Goal: Task Accomplishment & Management: Complete application form

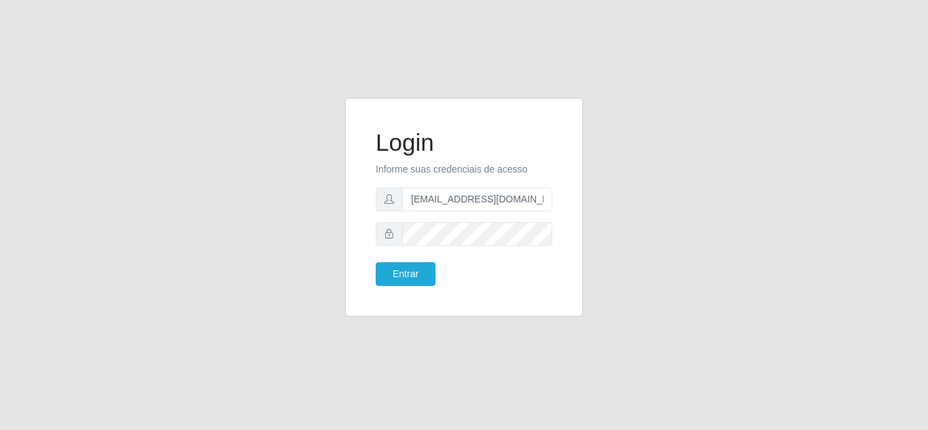
click at [405, 35] on div "Login Informe suas credenciais de acesso anacarina390@cortefacil.com Entrar" at bounding box center [464, 215] width 928 height 430
drag, startPoint x: 540, startPoint y: 187, endPoint x: 538, endPoint y: 196, distance: 9.1
click at [540, 192] on form "Login Informe suas credenciais de acesso anacarina390@cortefacil.com Entrar" at bounding box center [464, 207] width 177 height 158
drag, startPoint x: 539, startPoint y: 196, endPoint x: 475, endPoint y: 198, distance: 63.9
click at [475, 198] on input "anacarina390@cortefacil.com" at bounding box center [477, 199] width 150 height 24
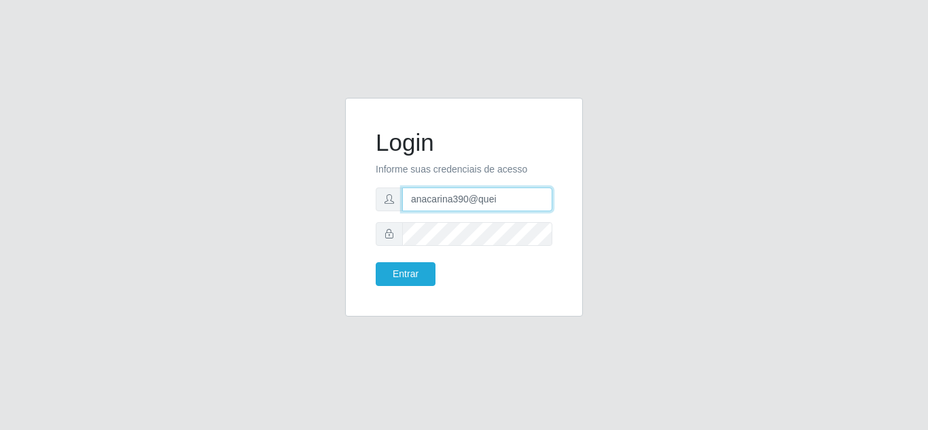
type input "anacarina390@queiroz.com"
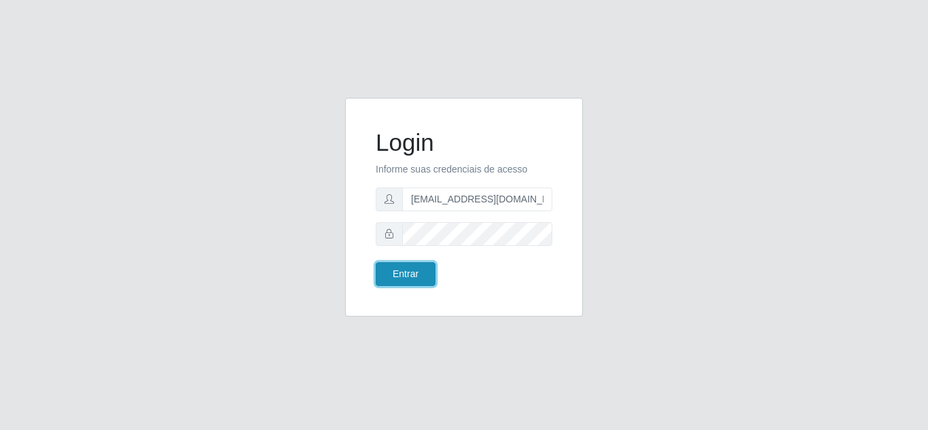
click at [396, 268] on button "Entrar" at bounding box center [406, 274] width 60 height 24
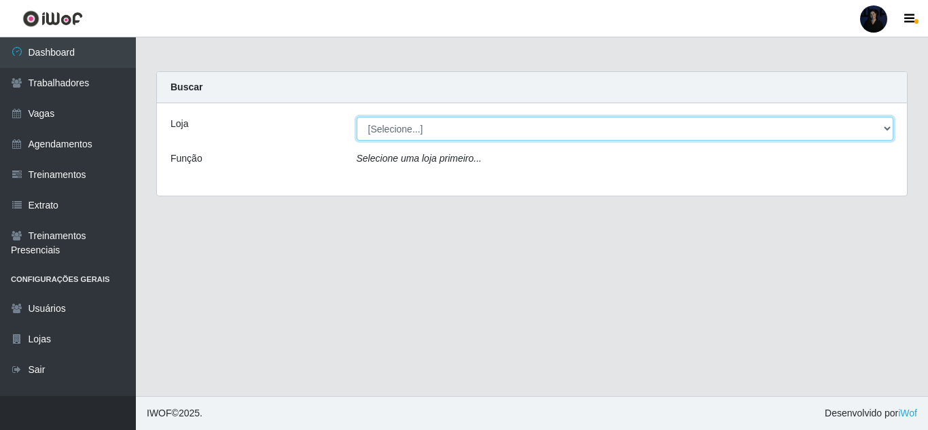
click at [500, 124] on select "[Selecione...] Hiper Queiroz - Nova Betânia Queiroz Atacadão - Ceará Mirim Quei…" at bounding box center [625, 129] width 537 height 24
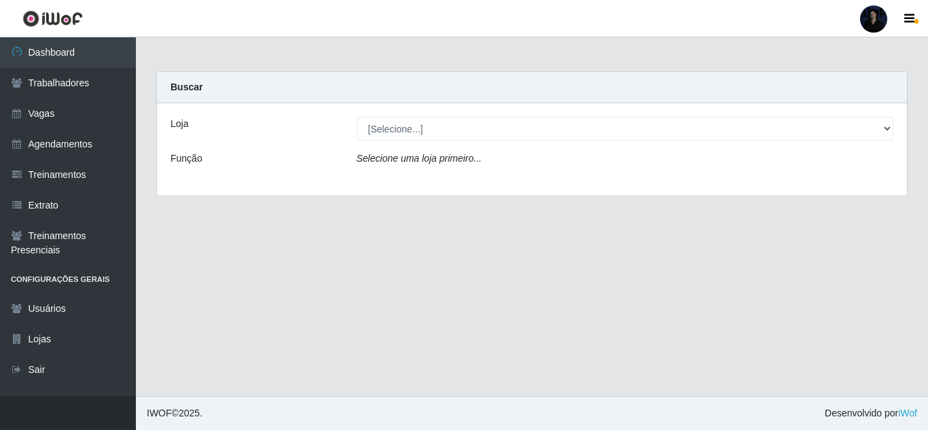
drag, startPoint x: 397, startPoint y: 8, endPoint x: 372, endPoint y: 2, distance: 26.5
click at [397, 8] on header "Perfil Alterar Senha Sair" at bounding box center [464, 18] width 928 height 37
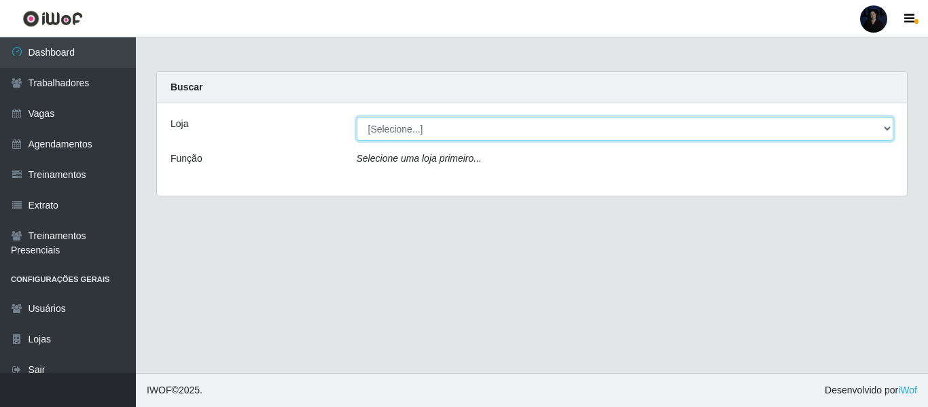
click at [401, 126] on select "[Selecione...] Hiper Queiroz - Nova Betânia Queiroz Atacadão - Ceará Mirim Quei…" at bounding box center [625, 129] width 537 height 24
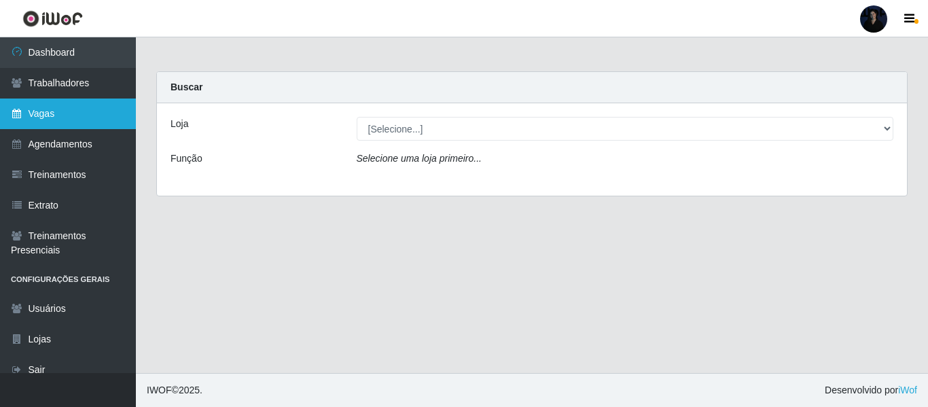
click at [79, 110] on link "Vagas" at bounding box center [68, 113] width 136 height 31
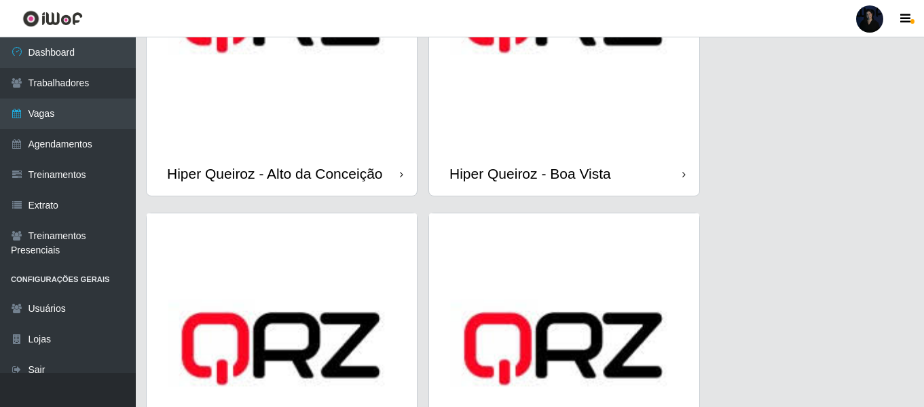
scroll to position [272, 0]
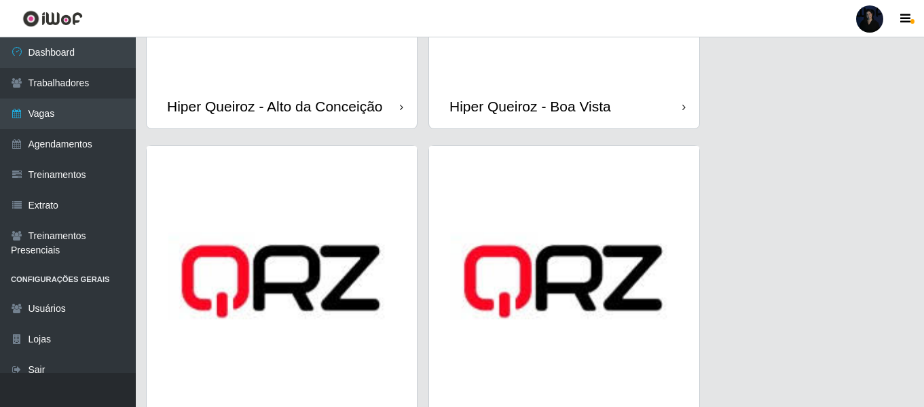
click at [526, 91] on div "Hiper Queiroz - Boa Vista" at bounding box center [564, 106] width 270 height 44
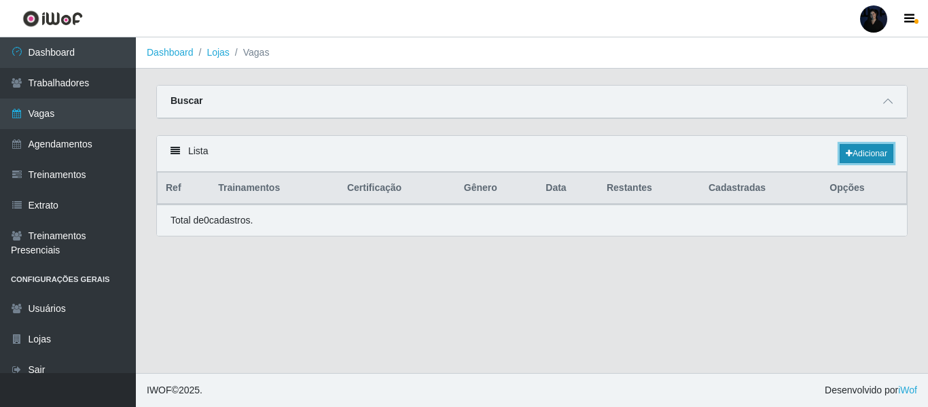
click at [863, 153] on link "Adicionar" at bounding box center [866, 153] width 54 height 19
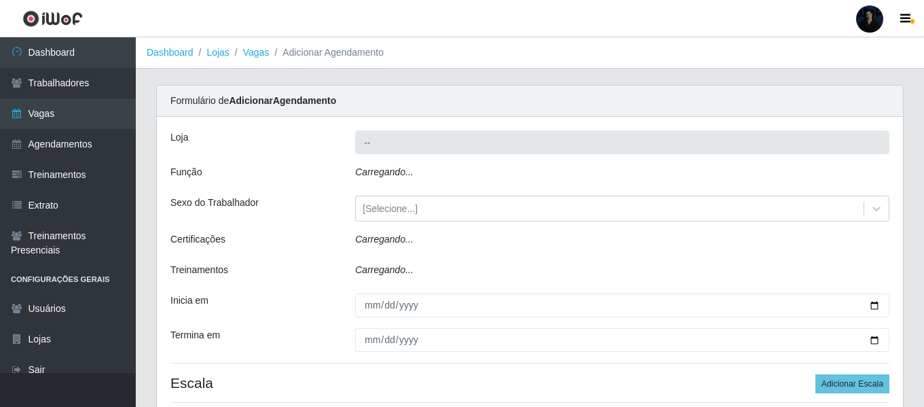
type input "Hiper Queiroz - Boa Vista"
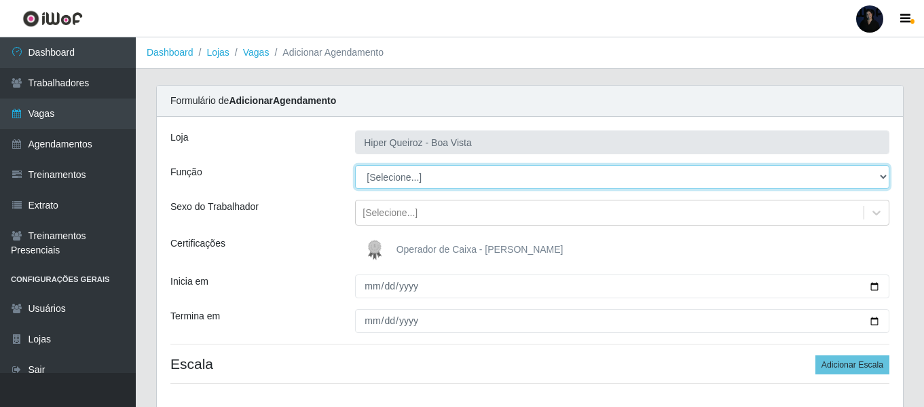
click at [414, 179] on select "[Selecione...] Embalador Embalador + Embalador ++ Operador de Caixa Operador de…" at bounding box center [622, 177] width 535 height 24
select select "22"
click at [355, 165] on select "[Selecione...] Embalador Embalador + Embalador ++ Operador de Caixa Operador de…" at bounding box center [622, 177] width 535 height 24
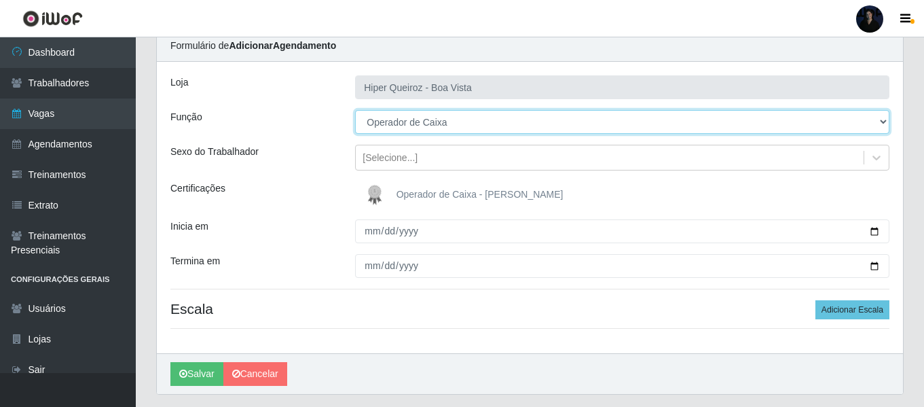
scroll to position [68, 0]
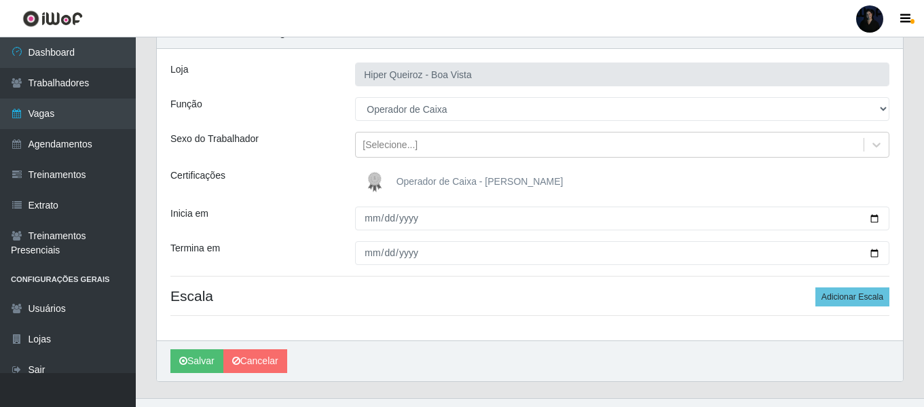
click at [372, 184] on img at bounding box center [377, 181] width 33 height 27
click at [0, 0] on input "Operador de Caixa - [PERSON_NAME]" at bounding box center [0, 0] width 0 height 0
click at [372, 183] on img at bounding box center [377, 181] width 33 height 27
click at [0, 0] on input "Operador de Caixa - [PERSON_NAME]" at bounding box center [0, 0] width 0 height 0
click at [376, 179] on img at bounding box center [377, 181] width 33 height 27
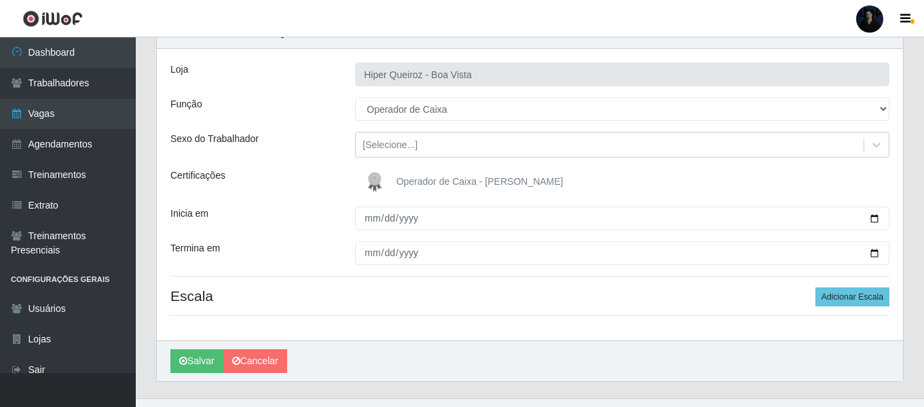
click at [0, 0] on input "Operador de Caixa - [PERSON_NAME]" at bounding box center [0, 0] width 0 height 0
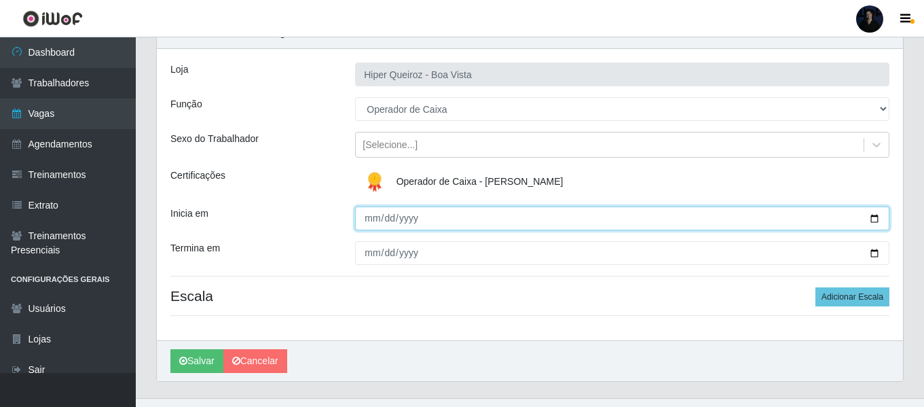
click at [874, 219] on input "Inicia em" at bounding box center [622, 218] width 535 height 24
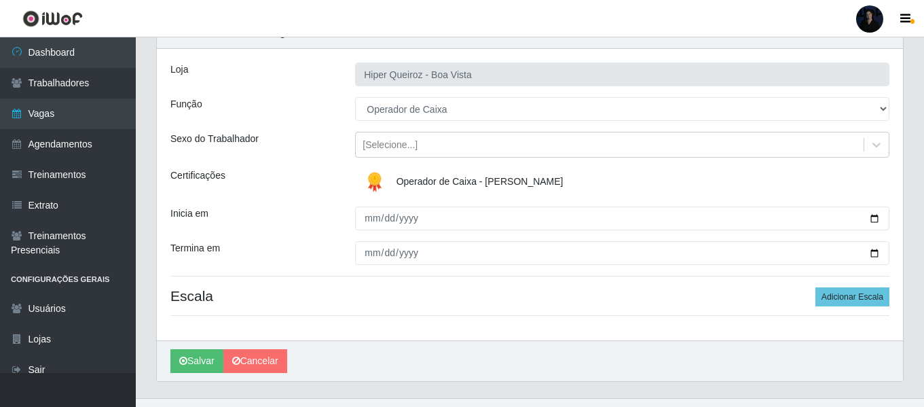
click at [327, 12] on header "Perfil Alterar Senha Sair" at bounding box center [462, 18] width 924 height 37
click at [369, 185] on img at bounding box center [377, 181] width 33 height 27
click at [0, 0] on input "Operador de Caixa - [PERSON_NAME]" at bounding box center [0, 0] width 0 height 0
click at [378, 176] on img at bounding box center [377, 181] width 33 height 27
click at [0, 0] on input "Operador de Caixa - [PERSON_NAME]" at bounding box center [0, 0] width 0 height 0
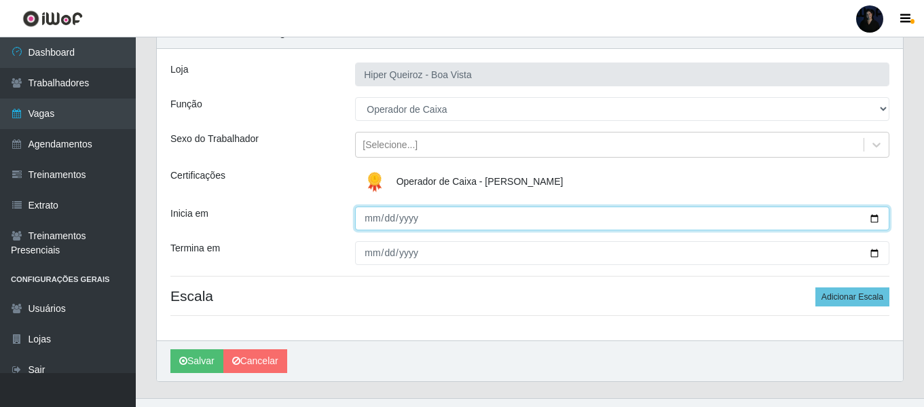
click at [872, 217] on input "Inicia em" at bounding box center [622, 218] width 535 height 24
type input "[DATE]"
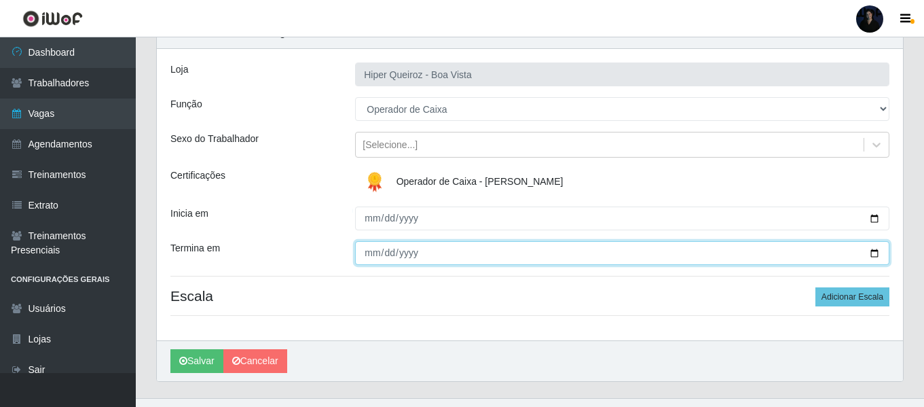
click at [870, 250] on input "Termina em" at bounding box center [622, 253] width 535 height 24
type input "[DATE]"
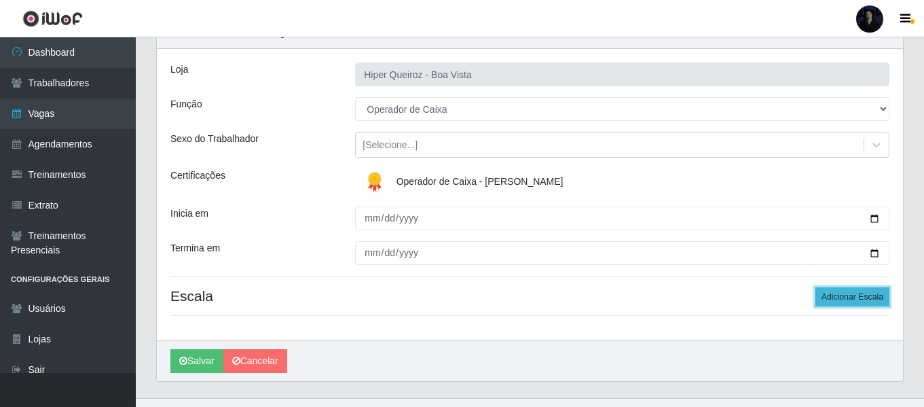
click at [834, 295] on button "Adicionar Escala" at bounding box center [853, 296] width 74 height 19
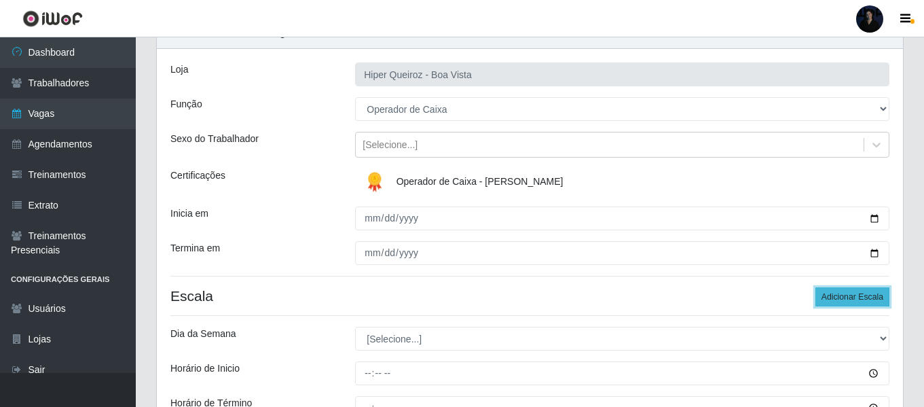
click at [834, 295] on button "Adicionar Escala" at bounding box center [853, 296] width 74 height 19
click at [834, 294] on button "Adicionar Escala" at bounding box center [853, 296] width 74 height 19
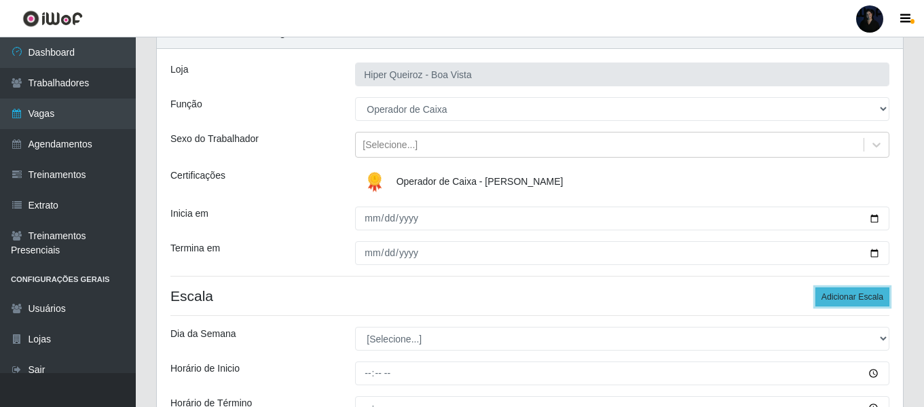
click at [834, 294] on button "Adicionar Escala" at bounding box center [853, 296] width 74 height 19
click at [835, 292] on button "Adicionar Escala" at bounding box center [853, 296] width 74 height 19
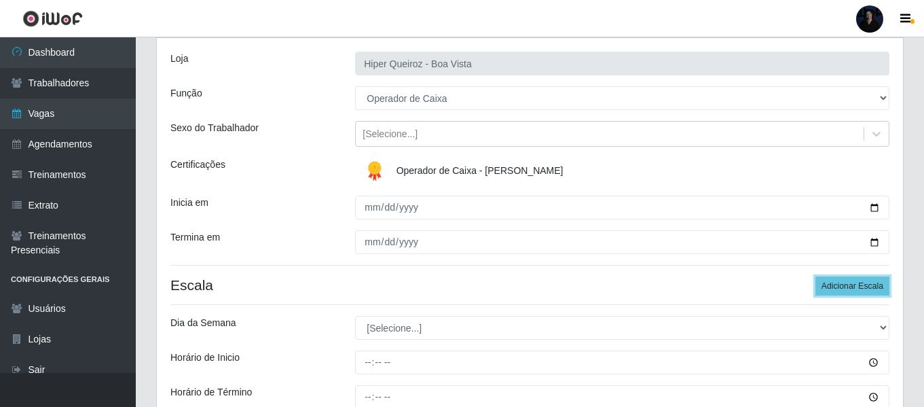
scroll to position [272, 0]
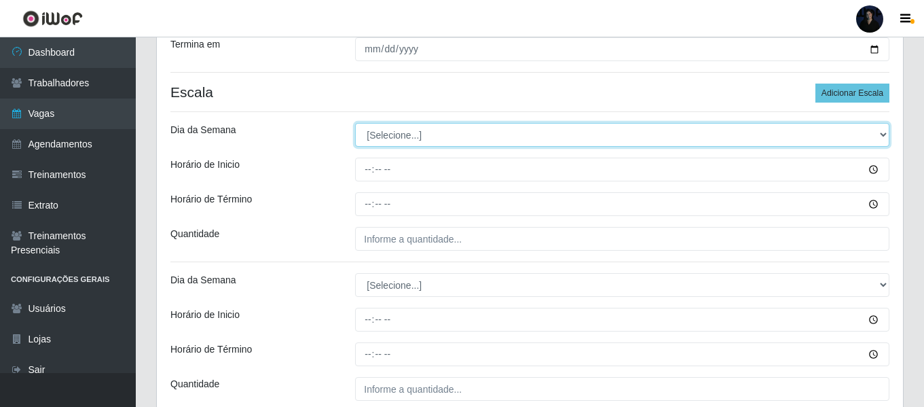
click at [382, 136] on select "[Selecione...] Segunda Terça Quarta Quinta Sexta Sábado Domingo" at bounding box center [622, 135] width 535 height 24
select select "1"
click at [355, 123] on select "[Selecione...] Segunda Terça Quarta Quinta Sexta Sábado Domingo" at bounding box center [622, 135] width 535 height 24
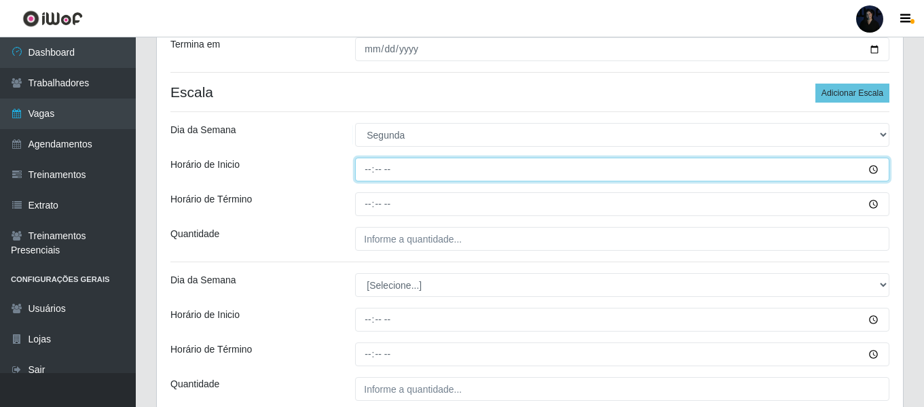
click at [374, 164] on input "Horário de Inicio" at bounding box center [622, 170] width 535 height 24
type input "09:00"
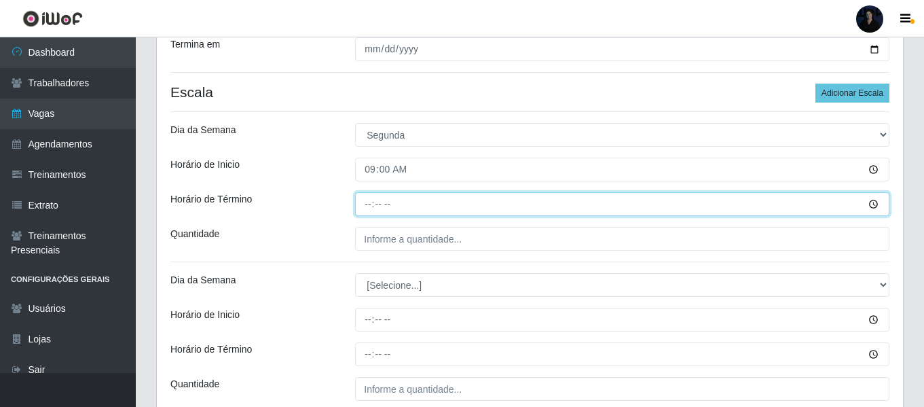
click at [367, 204] on input "Horário de Término" at bounding box center [622, 204] width 535 height 24
type input "15:00"
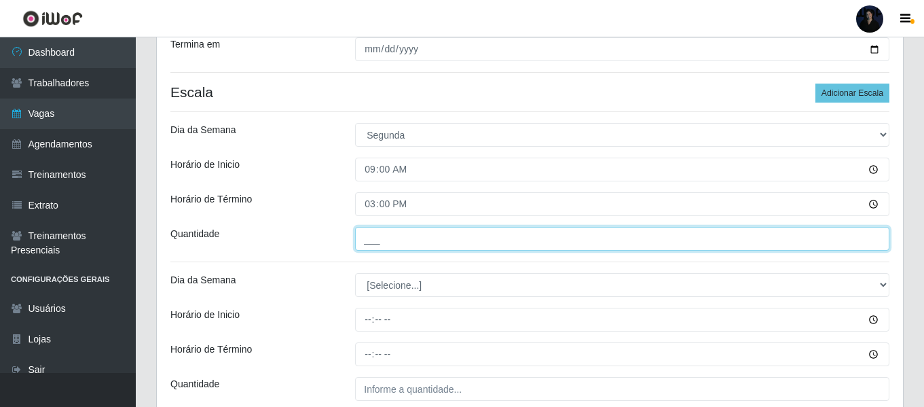
click at [373, 238] on input "___" at bounding box center [622, 239] width 535 height 24
type input "3__"
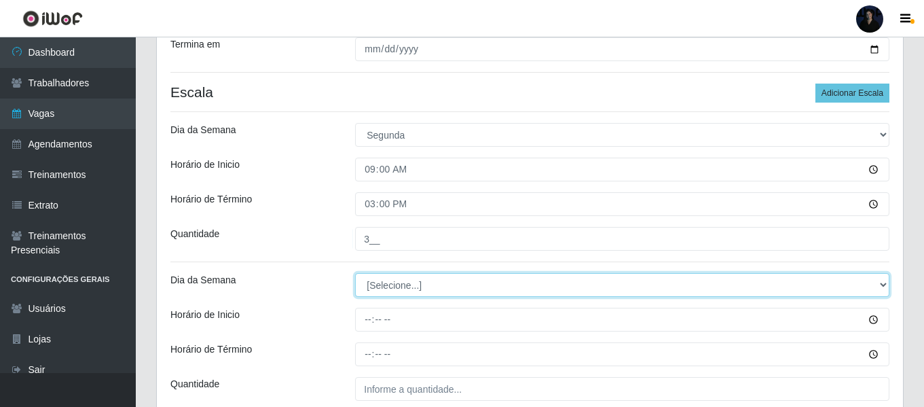
click at [380, 290] on select "[Selecione...] Segunda Terça Quarta Quinta Sexta Sábado Domingo" at bounding box center [622, 285] width 535 height 24
select select "1"
click at [355, 273] on select "[Selecione...] Segunda Terça Quarta Quinta Sexta Sábado Domingo" at bounding box center [622, 285] width 535 height 24
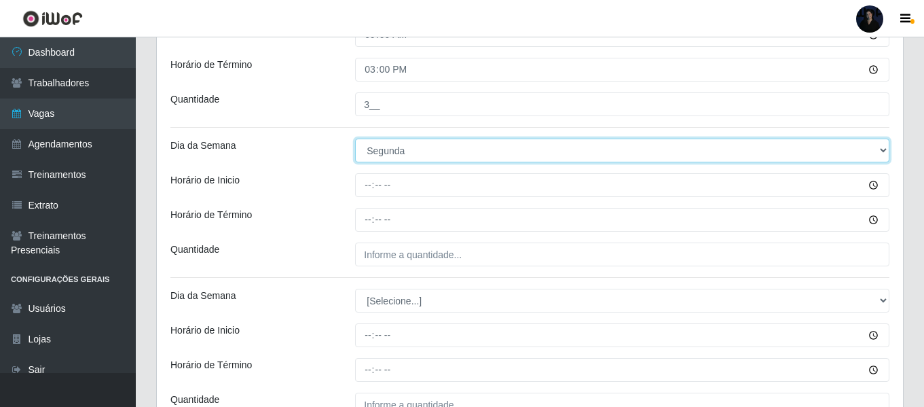
scroll to position [408, 0]
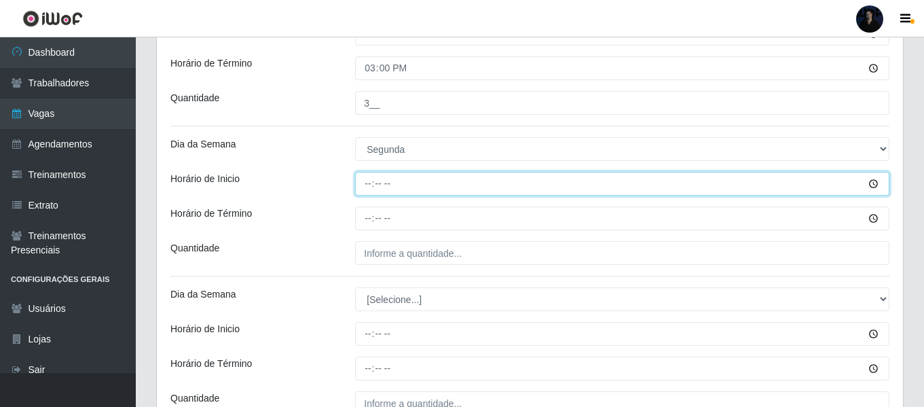
click at [362, 192] on input "Horário de Inicio" at bounding box center [622, 184] width 535 height 24
type input "15:00"
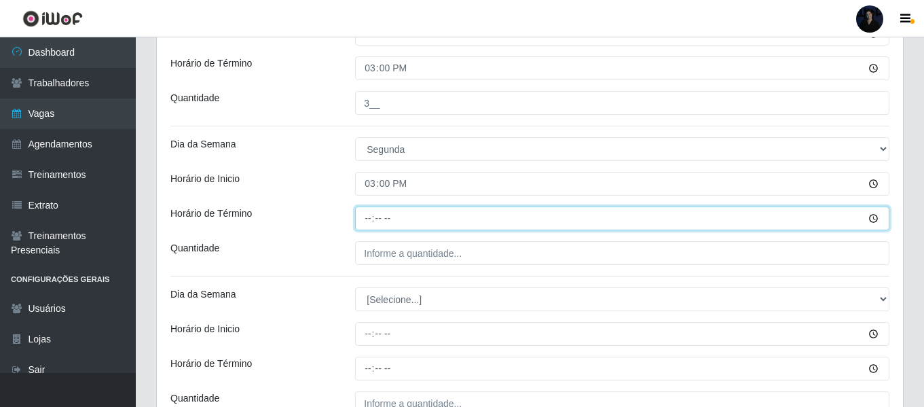
click at [361, 221] on input "Horário de Término" at bounding box center [622, 218] width 535 height 24
type input "21:00"
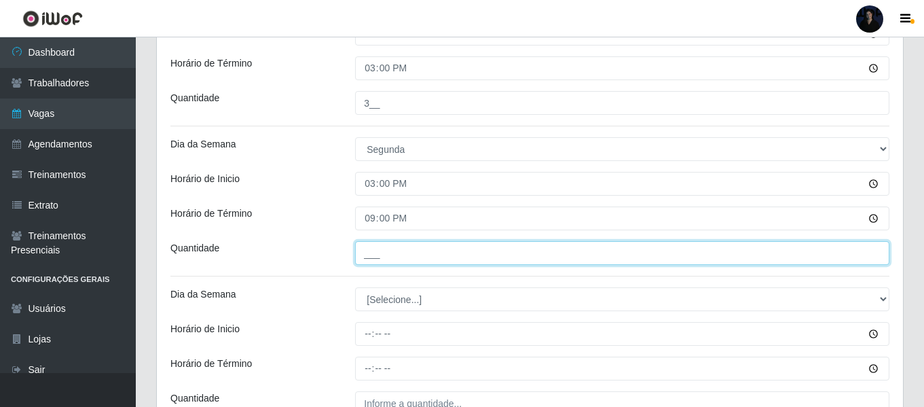
click at [367, 247] on input "___" at bounding box center [622, 253] width 535 height 24
type input "2__"
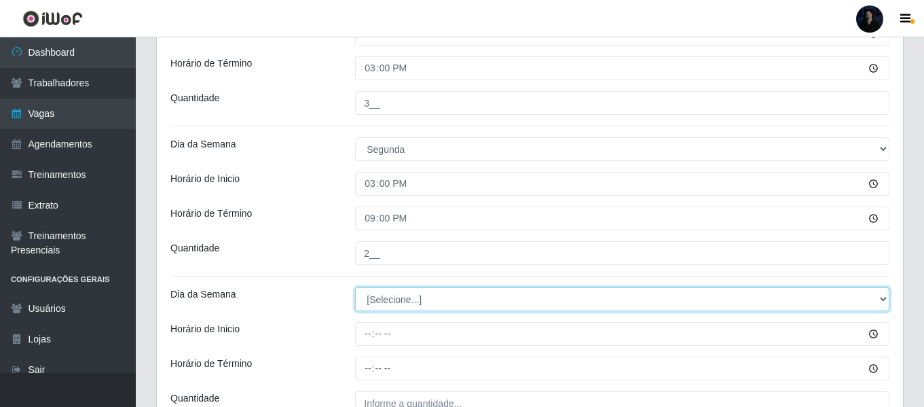
click at [381, 294] on select "[Selecione...] Segunda Terça Quarta Quinta Sexta Sábado Domingo" at bounding box center [622, 299] width 535 height 24
select select "2"
click at [355, 287] on select "[Selecione...] Segunda Terça Quarta Quinta Sexta Sábado Domingo" at bounding box center [622, 299] width 535 height 24
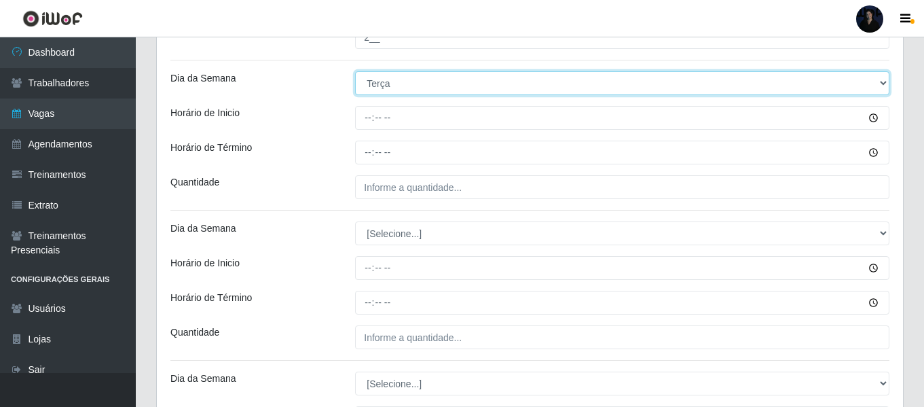
scroll to position [611, 0]
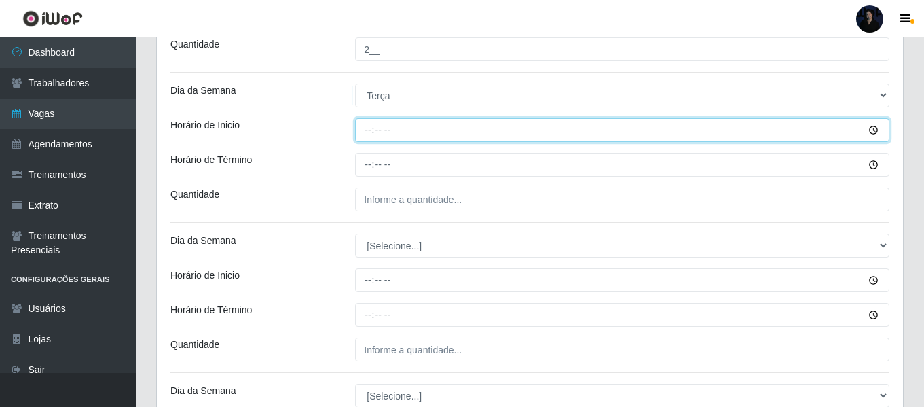
click at [372, 132] on input "Horário de Inicio" at bounding box center [622, 130] width 535 height 24
type input "09:00"
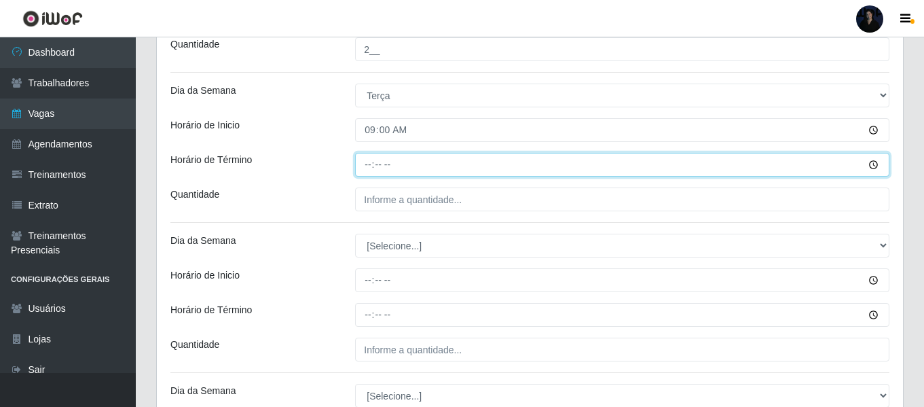
click at [366, 160] on input "Horário de Término" at bounding box center [622, 165] width 535 height 24
type input "15:00"
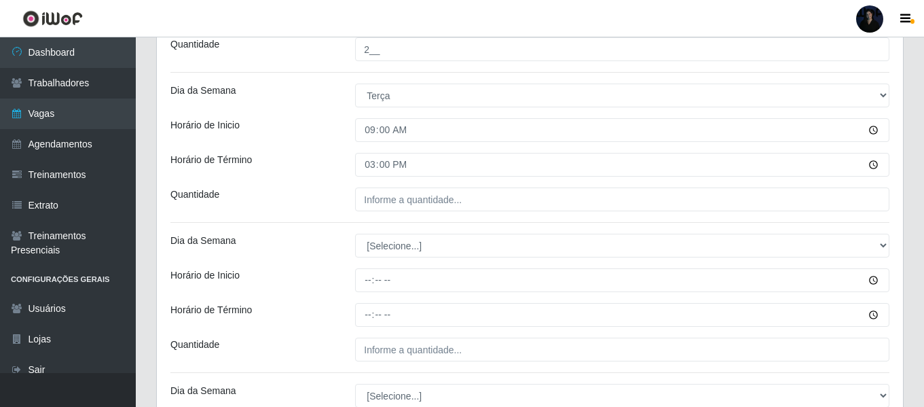
click at [372, 181] on div "Loja Hiper Queiroz - Boa Vista Função [Selecione...] Embalador Embalador + Emba…" at bounding box center [530, 402] width 746 height 1792
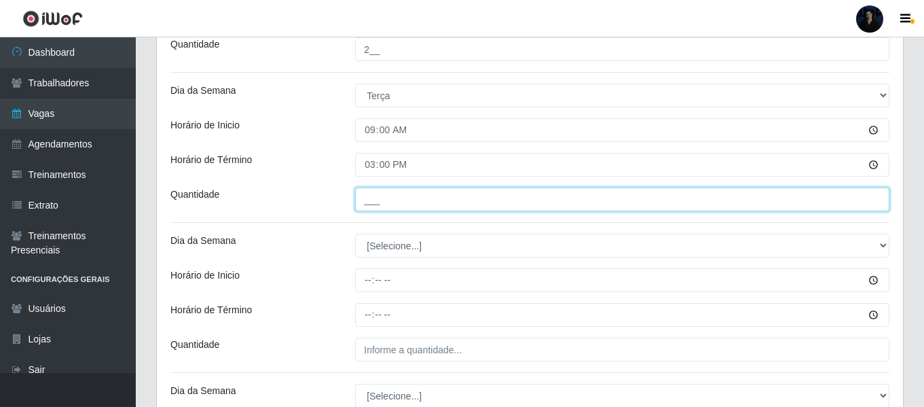
click at [367, 200] on input "___" at bounding box center [622, 199] width 535 height 24
type input "3__"
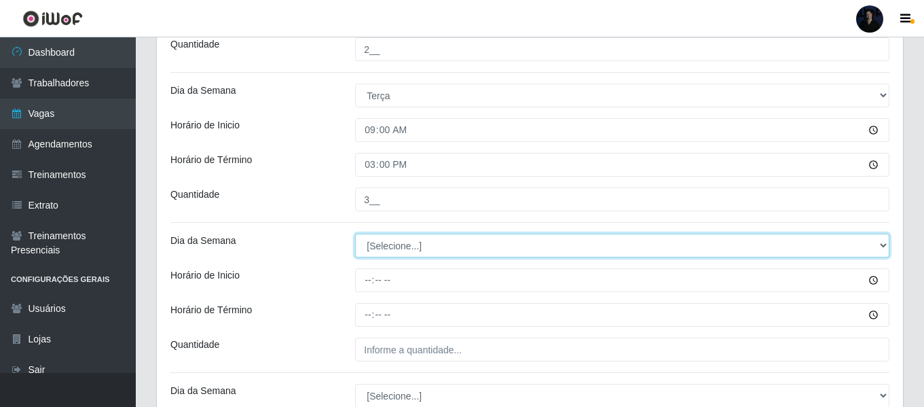
click at [380, 247] on select "[Selecione...] Segunda Terça Quarta Quinta Sexta Sábado Domingo" at bounding box center [622, 246] width 535 height 24
select select "2"
click at [355, 234] on select "[Selecione...] Segunda Terça Quarta Quinta Sexta Sábado Domingo" at bounding box center [622, 246] width 535 height 24
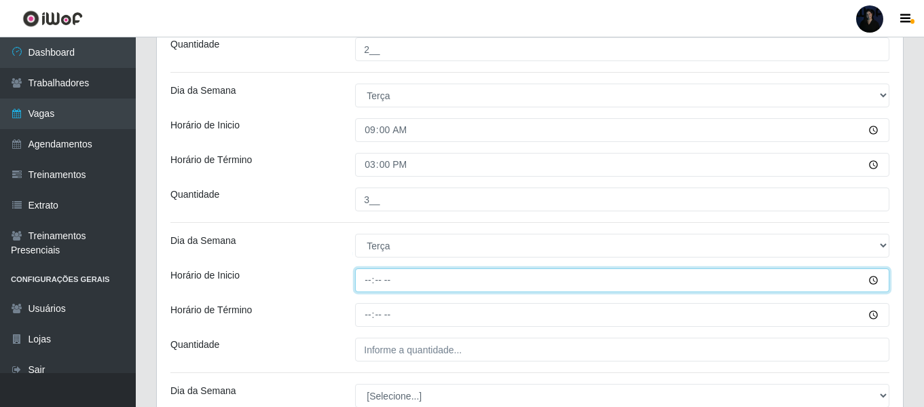
click at [370, 273] on input "Horário de Inicio" at bounding box center [622, 280] width 535 height 24
type input "15:00"
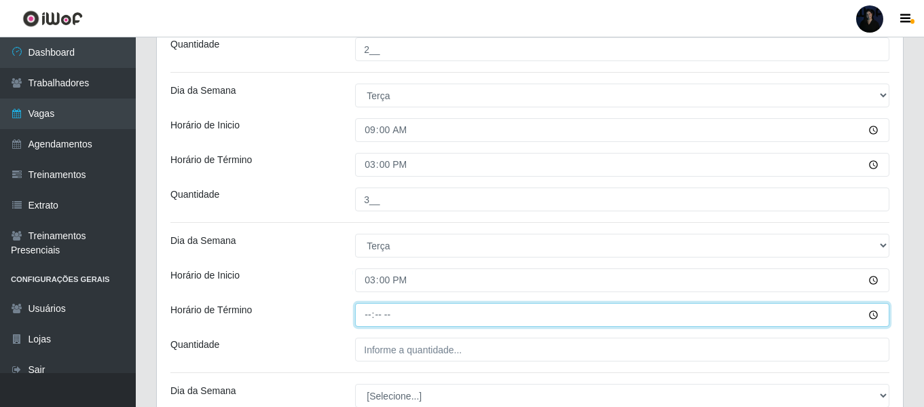
click at [366, 314] on input "Horário de Término" at bounding box center [622, 315] width 535 height 24
type input "21:00"
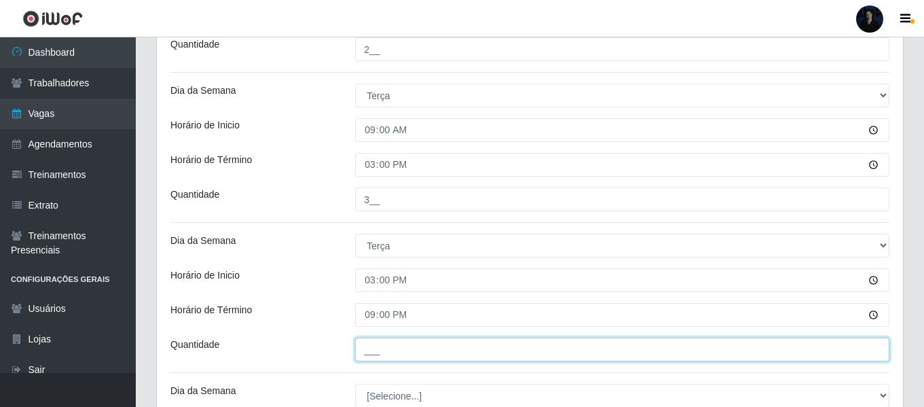
click at [378, 350] on input "___" at bounding box center [622, 350] width 535 height 24
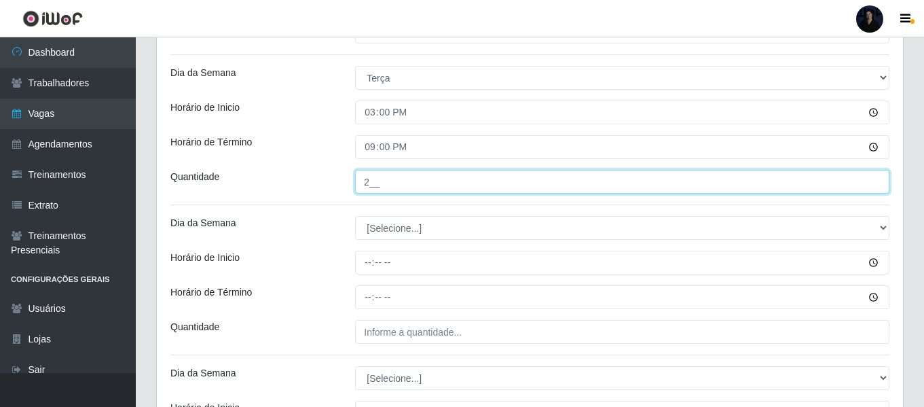
scroll to position [815, 0]
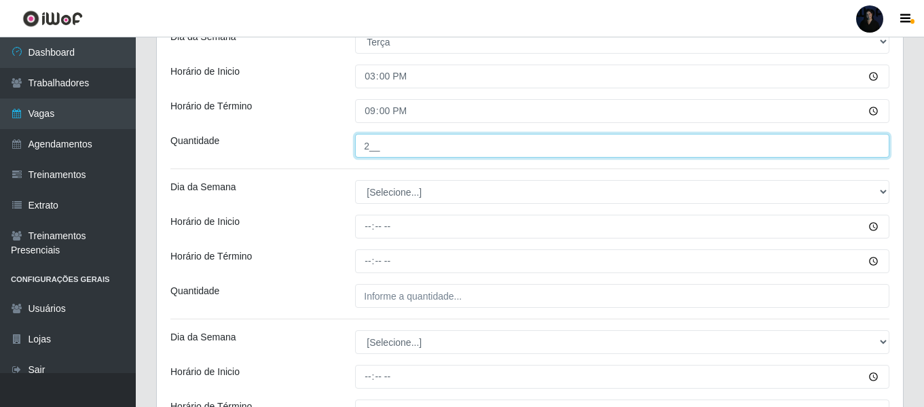
type input "2__"
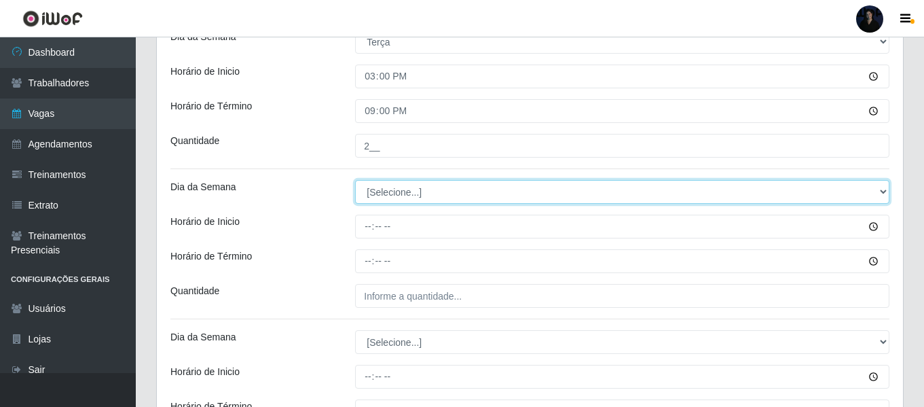
click at [393, 192] on select "[Selecione...] Segunda Terça Quarta Quinta Sexta Sábado Domingo" at bounding box center [622, 192] width 535 height 24
select select "3"
click at [355, 180] on select "[Selecione...] Segunda Terça Quarta Quinta Sexta Sábado Domingo" at bounding box center [622, 192] width 535 height 24
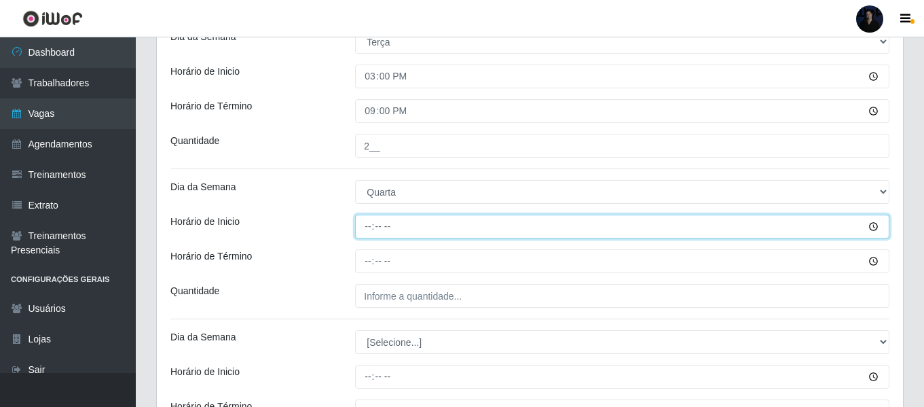
click at [365, 228] on input "Horário de Inicio" at bounding box center [622, 227] width 535 height 24
type input "09:00"
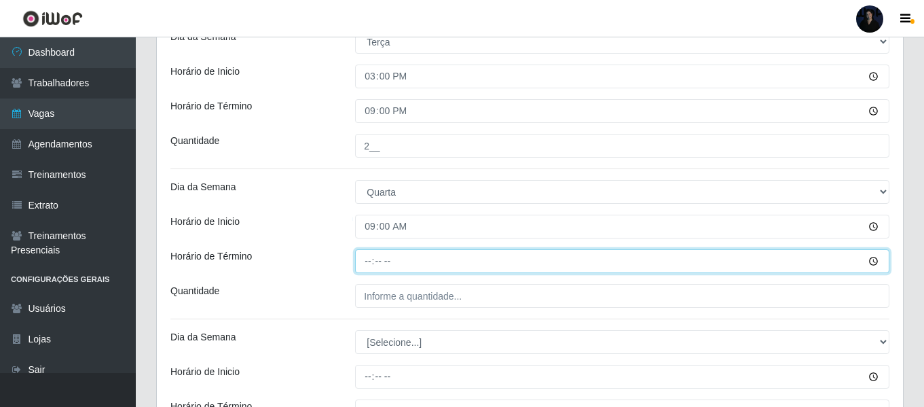
click at [366, 257] on input "Horário de Término" at bounding box center [622, 261] width 535 height 24
type input "15:00"
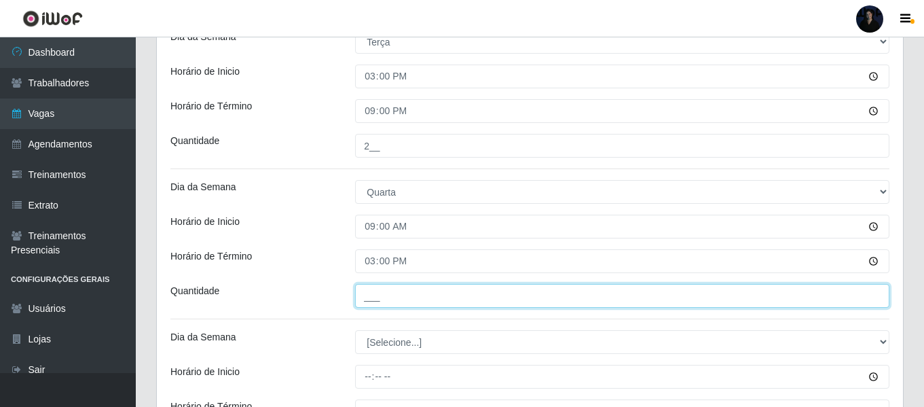
click at [375, 297] on input "___" at bounding box center [622, 296] width 535 height 24
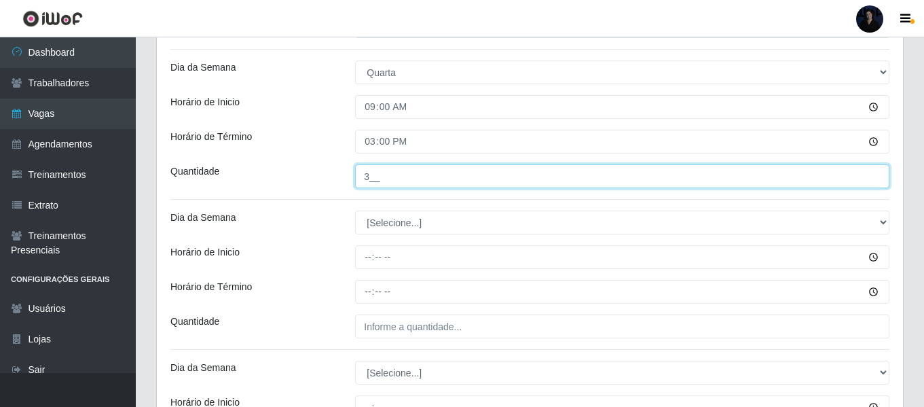
scroll to position [883, 0]
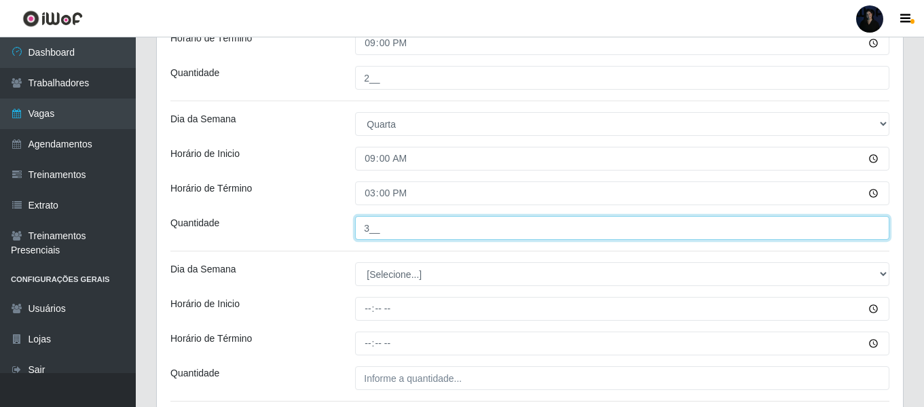
type input "3__"
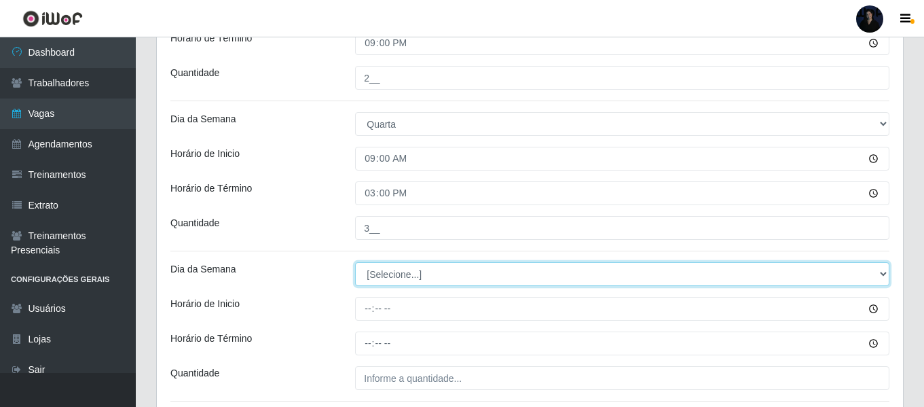
click at [369, 275] on select "[Selecione...] Segunda Terça Quarta Quinta Sexta Sábado Domingo" at bounding box center [622, 274] width 535 height 24
select select "3"
click at [355, 262] on select "[Selecione...] Segunda Terça Quarta Quinta Sexta Sábado Domingo" at bounding box center [622, 274] width 535 height 24
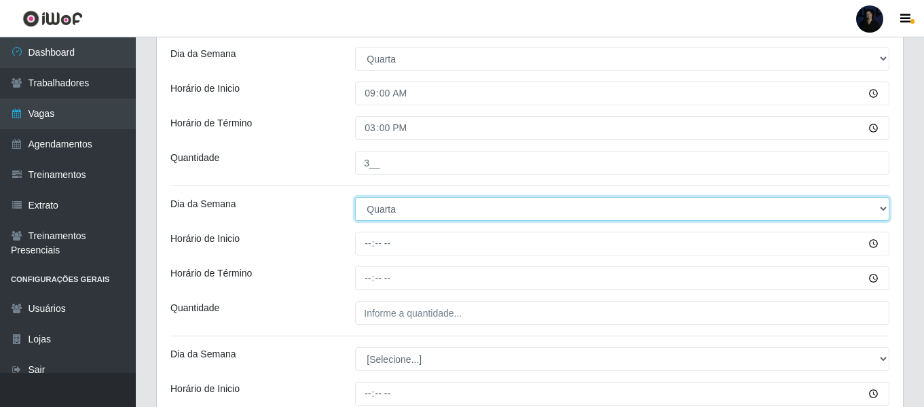
scroll to position [1019, 0]
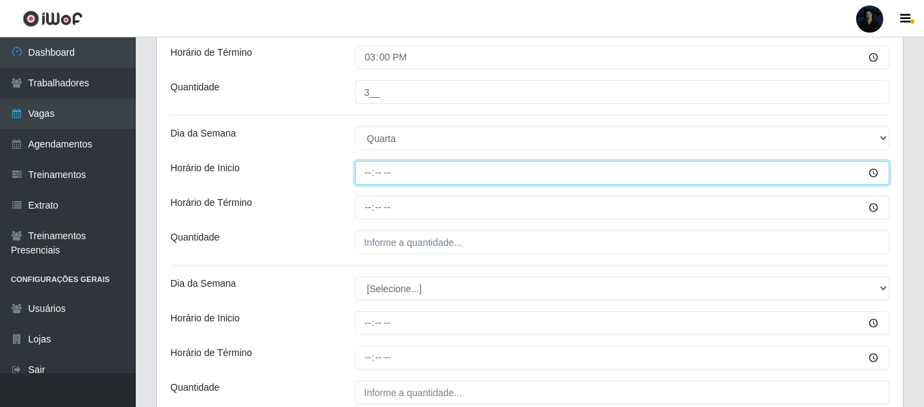
click at [370, 181] on input "Horário de Inicio" at bounding box center [622, 173] width 535 height 24
type input "15:00"
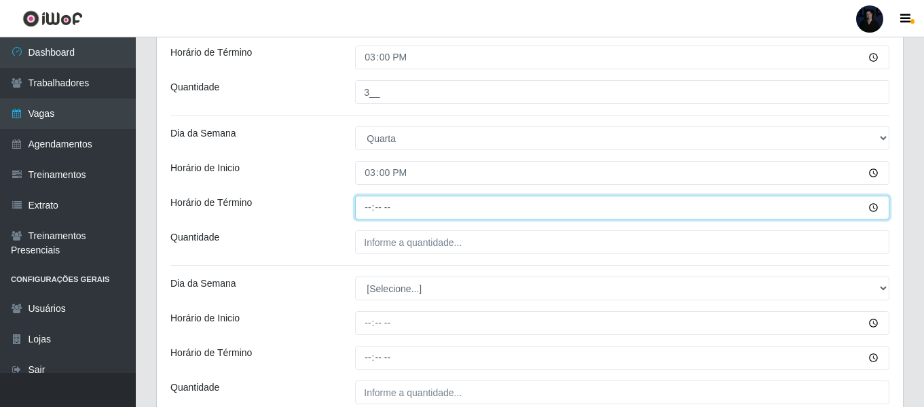
click at [368, 209] on input "Horário de Término" at bounding box center [622, 208] width 535 height 24
type input "21:00"
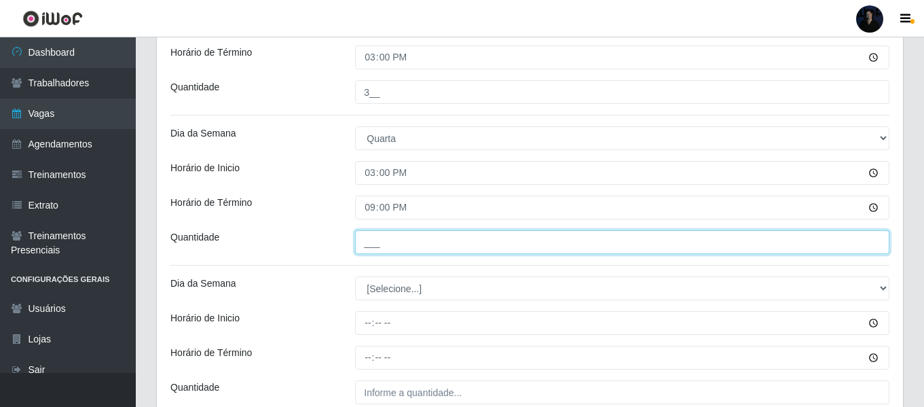
click at [375, 245] on input "___" at bounding box center [622, 242] width 535 height 24
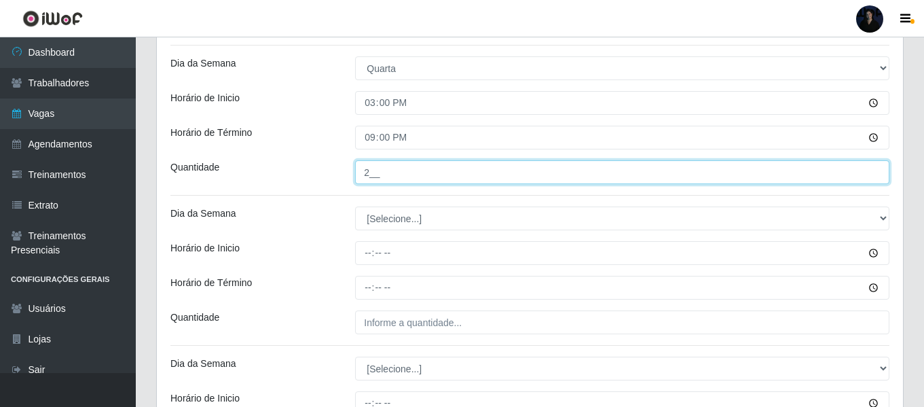
scroll to position [1155, 0]
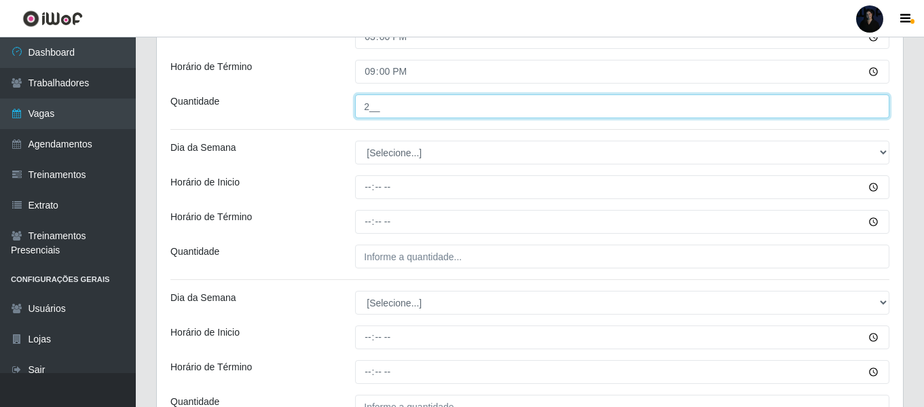
type input "2__"
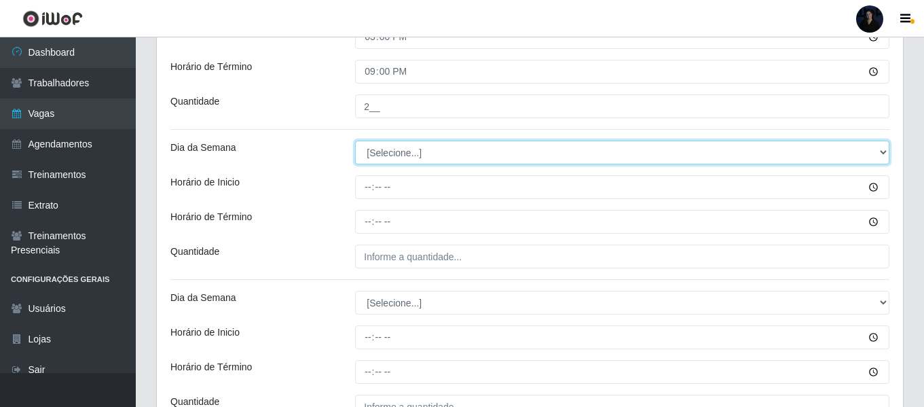
click at [380, 145] on select "[Selecione...] Segunda Terça Quarta Quinta Sexta Sábado Domingo" at bounding box center [622, 153] width 535 height 24
select select "4"
click at [355, 141] on select "[Selecione...] Segunda Terça Quarta Quinta Sexta Sábado Domingo" at bounding box center [622, 153] width 535 height 24
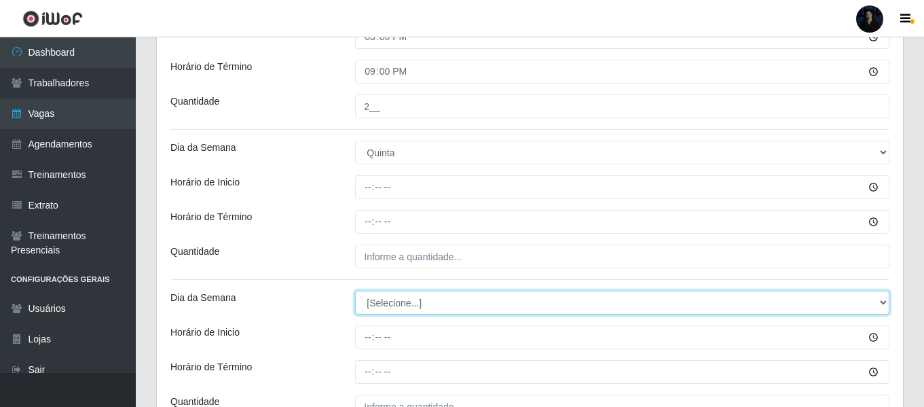
click at [376, 300] on select "[Selecione...] Segunda Terça Quarta Quinta Sexta Sábado Domingo" at bounding box center [622, 303] width 535 height 24
select select "4"
click at [355, 291] on select "[Selecione...] Segunda Terça Quarta Quinta Sexta Sábado Domingo" at bounding box center [622, 303] width 535 height 24
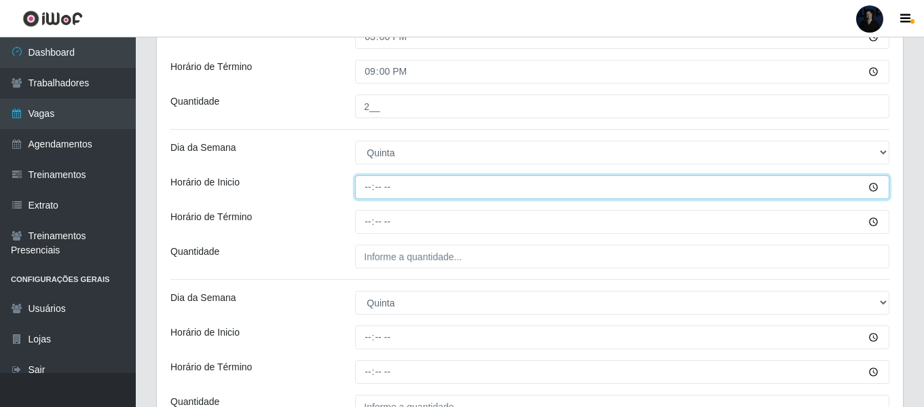
click at [369, 183] on input "Horário de Inicio" at bounding box center [622, 187] width 535 height 24
type input "09:00"
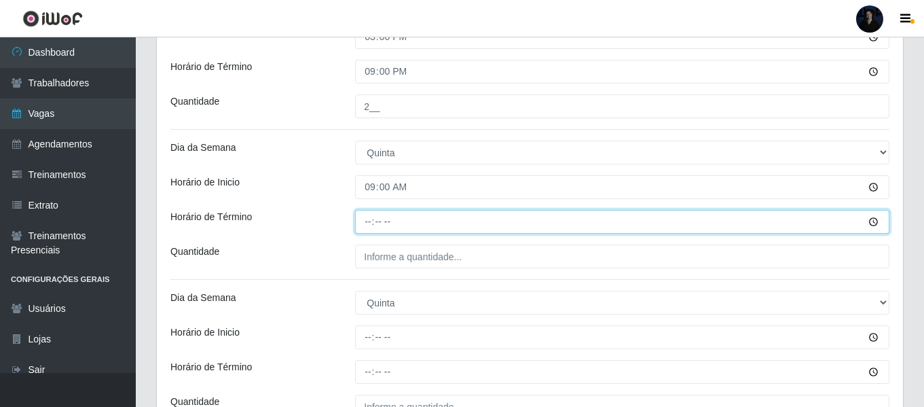
click at [364, 221] on input "Horário de Término" at bounding box center [622, 222] width 535 height 24
type input "15:00"
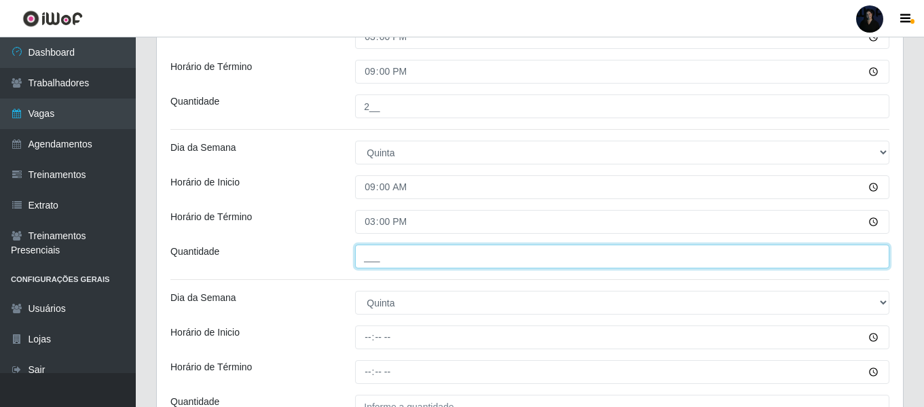
click at [378, 263] on input "___" at bounding box center [622, 257] width 535 height 24
type input "3__"
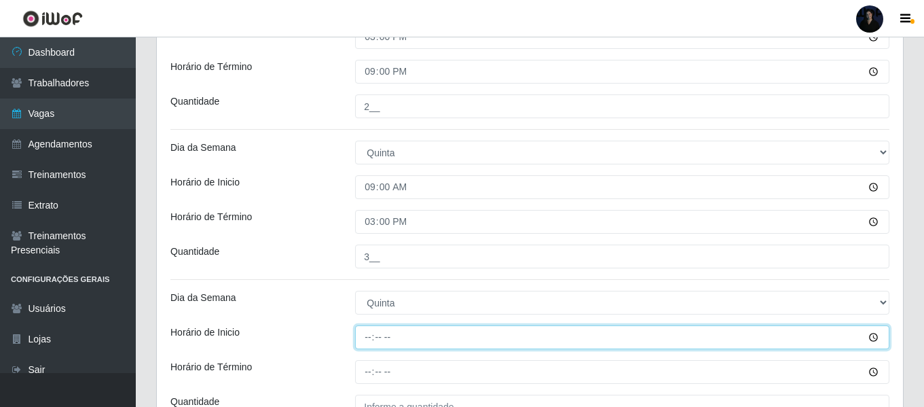
click at [372, 335] on input "Horário de Inicio" at bounding box center [622, 337] width 535 height 24
type input "15:00"
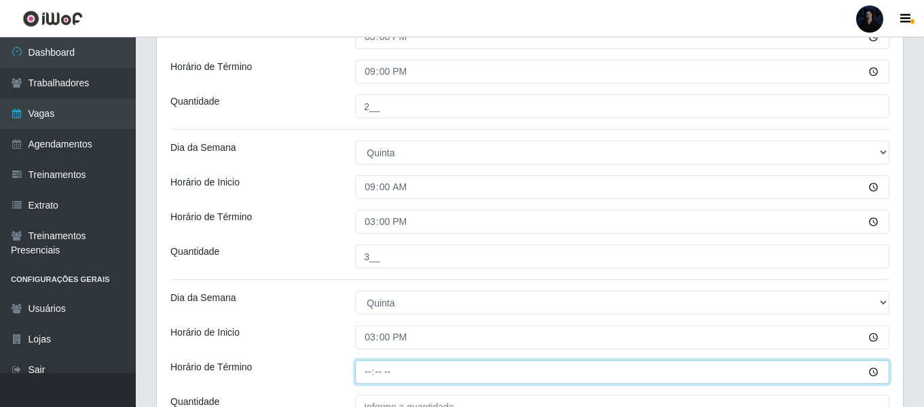
click at [365, 374] on input "Horário de Término" at bounding box center [622, 372] width 535 height 24
type input "21:00"
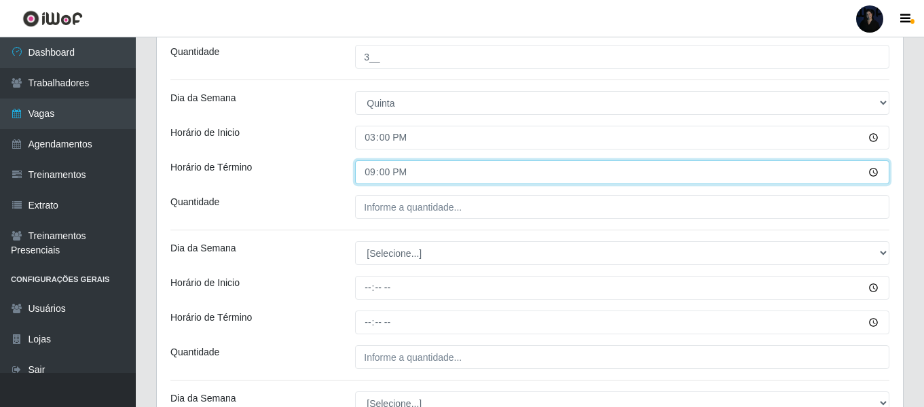
scroll to position [1358, 0]
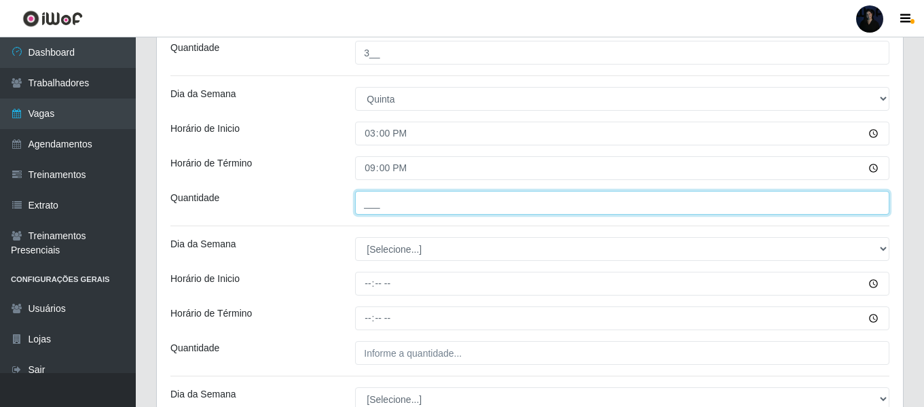
click at [372, 203] on input "___" at bounding box center [622, 203] width 535 height 24
type input "2__"
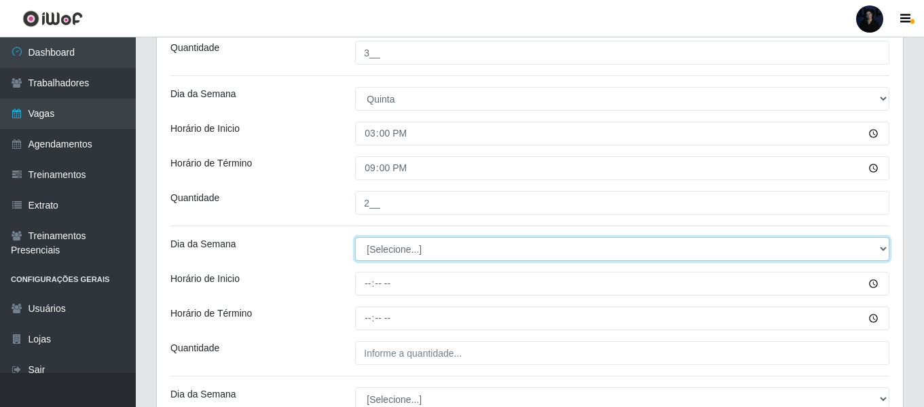
click at [367, 244] on select "[Selecione...] Segunda Terça Quarta Quinta Sexta Sábado Domingo" at bounding box center [622, 249] width 535 height 24
select select "5"
click at [355, 237] on select "[Selecione...] Segunda Terça Quarta Quinta Sexta Sábado Domingo" at bounding box center [622, 249] width 535 height 24
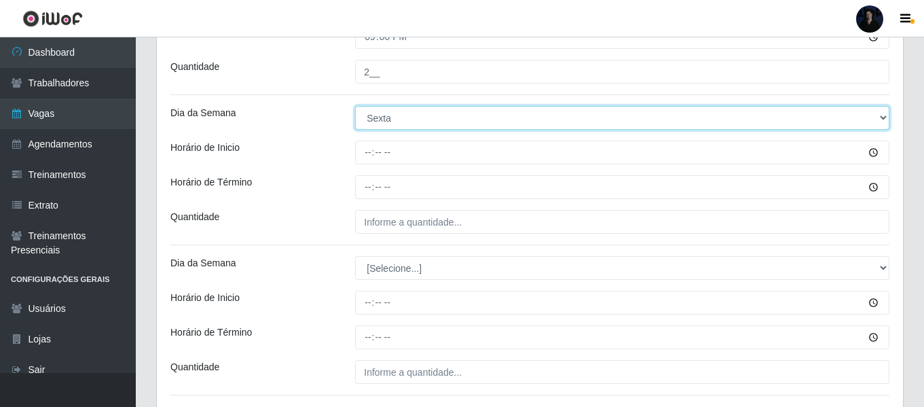
scroll to position [1494, 0]
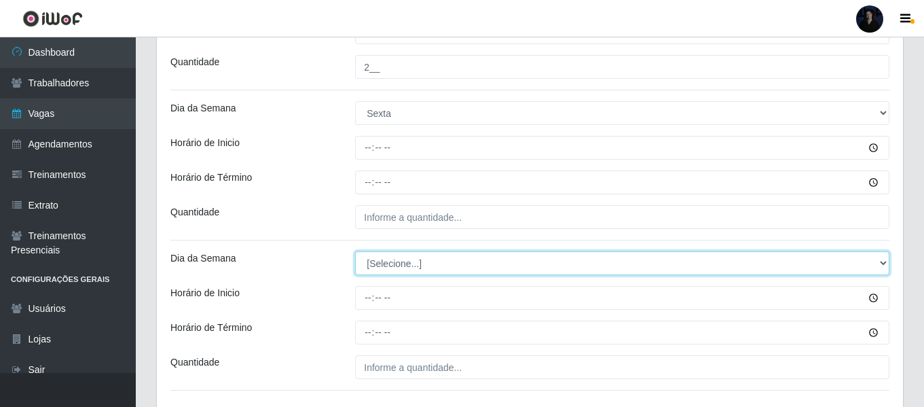
click at [372, 262] on select "[Selecione...] Segunda Terça Quarta Quinta Sexta Sábado Domingo" at bounding box center [622, 263] width 535 height 24
select select "5"
click at [355, 251] on select "[Selecione...] Segunda Terça Quarta Quinta Sexta Sábado Domingo" at bounding box center [622, 263] width 535 height 24
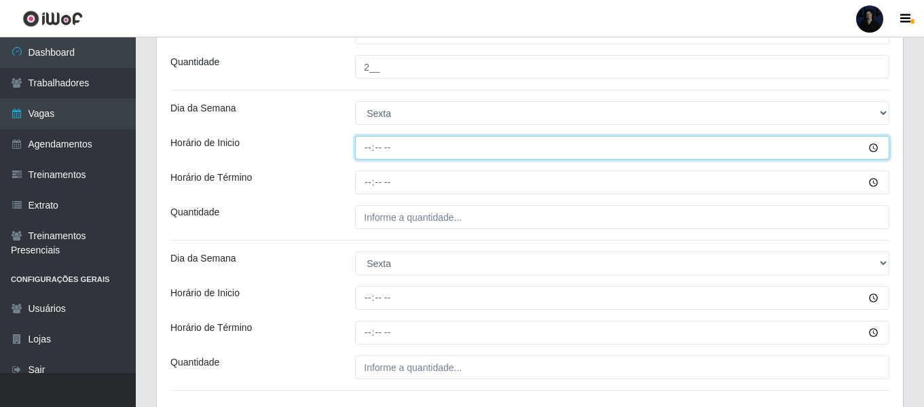
click at [369, 151] on input "Horário de Inicio" at bounding box center [622, 148] width 535 height 24
type input "09:00"
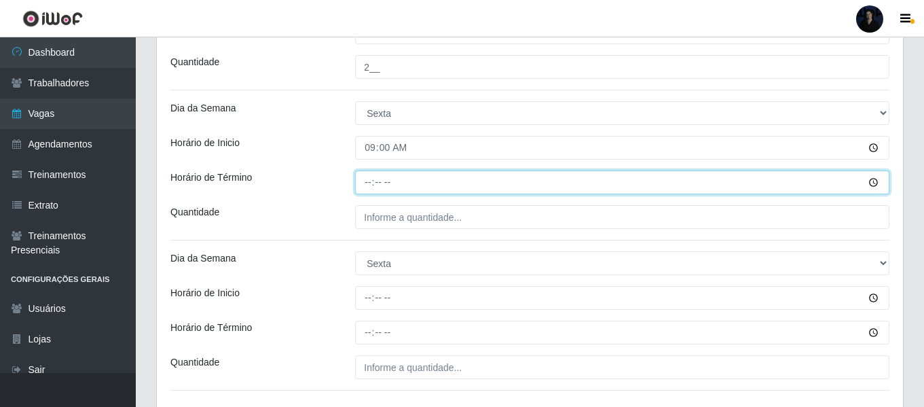
click at [363, 178] on input "Horário de Término" at bounding box center [622, 182] width 535 height 24
type input "15:00"
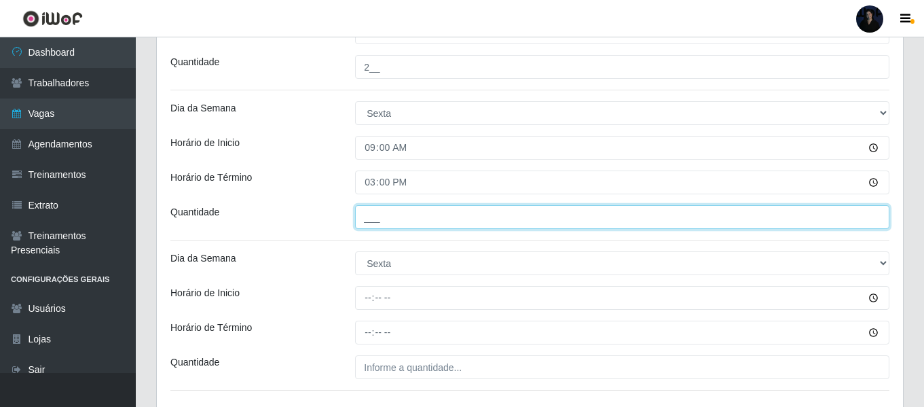
click at [374, 217] on input "___" at bounding box center [622, 217] width 535 height 24
drag, startPoint x: 391, startPoint y: 219, endPoint x: 313, endPoint y: 212, distance: 77.8
click at [313, 212] on div "Quantidade 2__" at bounding box center [530, 217] width 740 height 24
type input "3__"
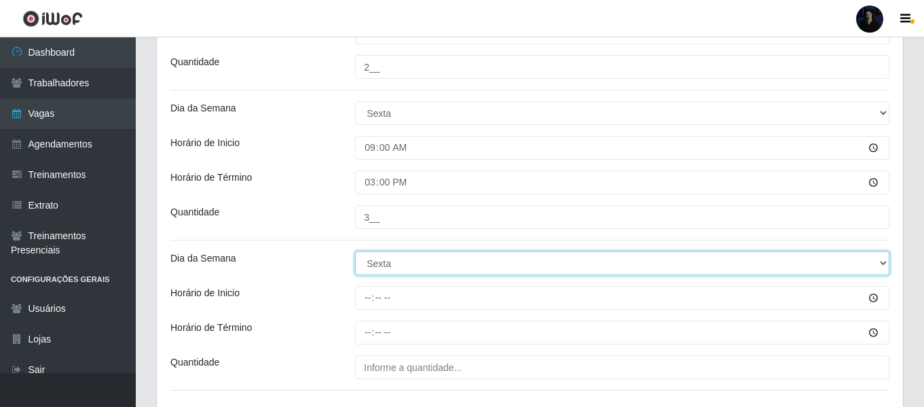
click at [381, 263] on select "[Selecione...] Segunda Terça Quarta Quinta Sexta Sábado Domingo" at bounding box center [622, 263] width 535 height 24
click at [355, 251] on select "[Selecione...] Segunda Terça Quarta Quinta Sexta Sábado Domingo" at bounding box center [622, 263] width 535 height 24
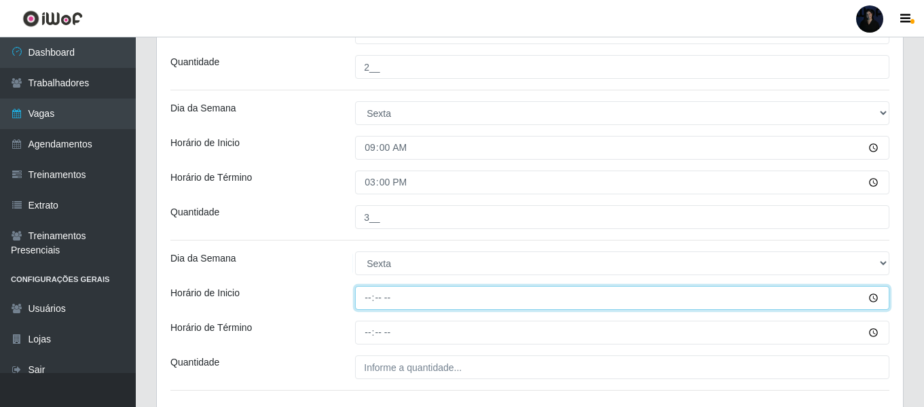
click at [369, 301] on input "Horário de Inicio" at bounding box center [622, 298] width 535 height 24
type input "15:00"
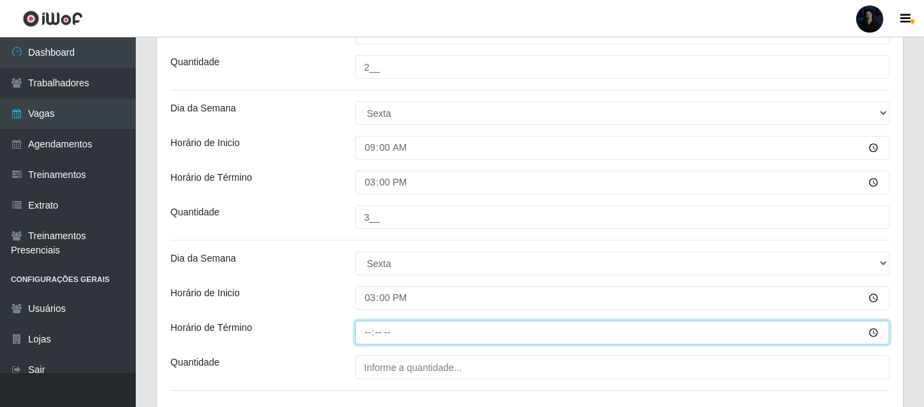
click at [365, 340] on input "Horário de Término" at bounding box center [622, 333] width 535 height 24
type input "21:00"
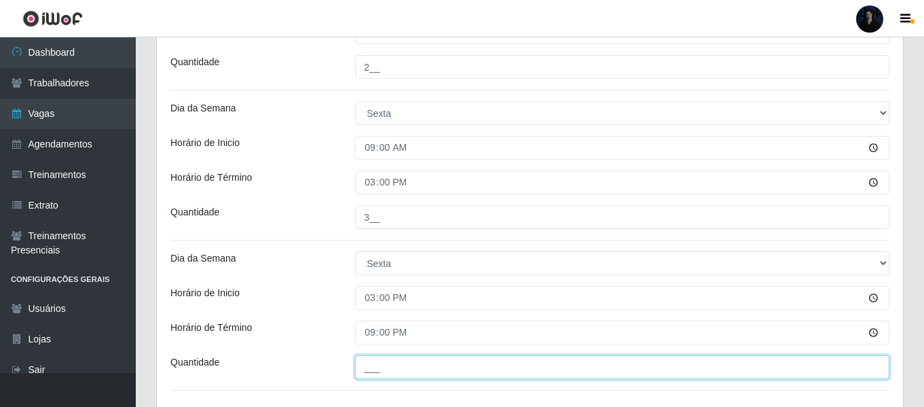
click at [363, 376] on input "___" at bounding box center [622, 367] width 535 height 24
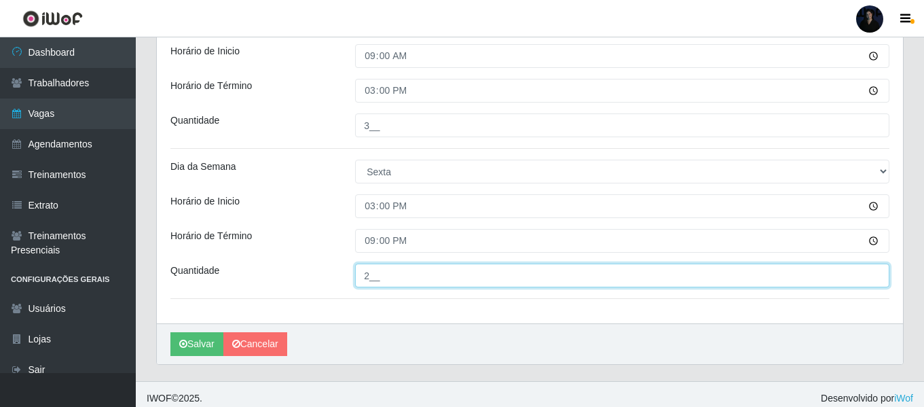
scroll to position [1594, 0]
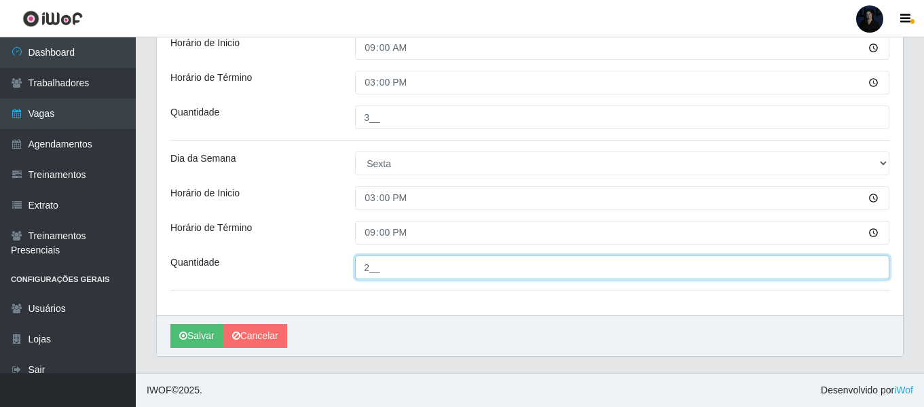
type input "2__"
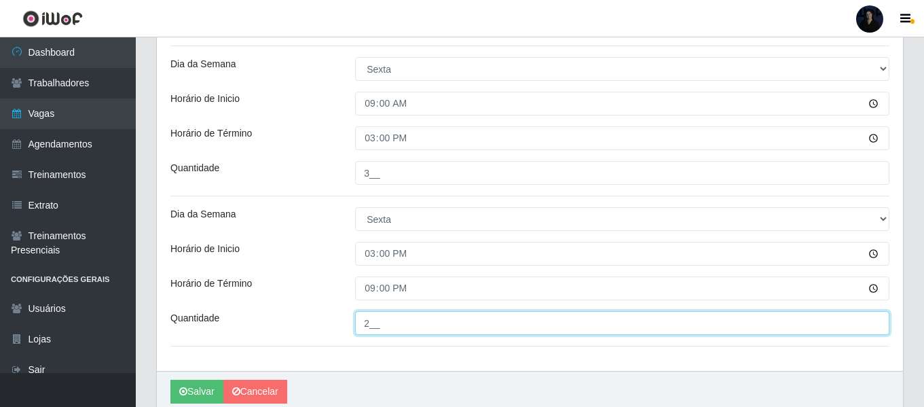
scroll to position [1562, 0]
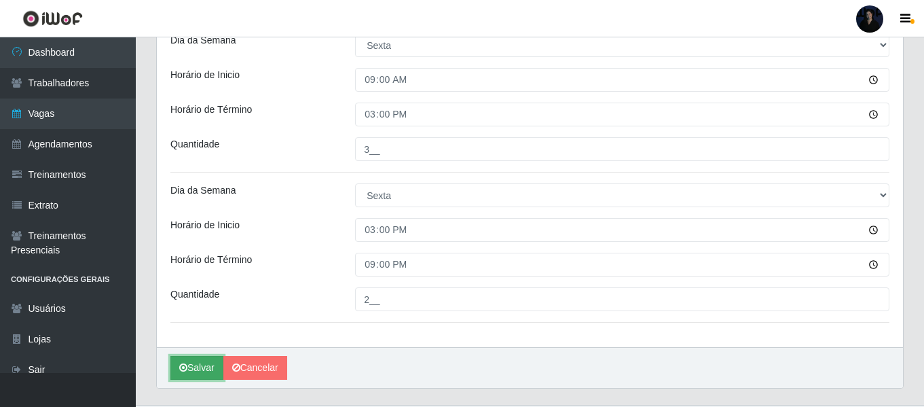
click at [181, 367] on icon "submit" at bounding box center [183, 368] width 8 height 10
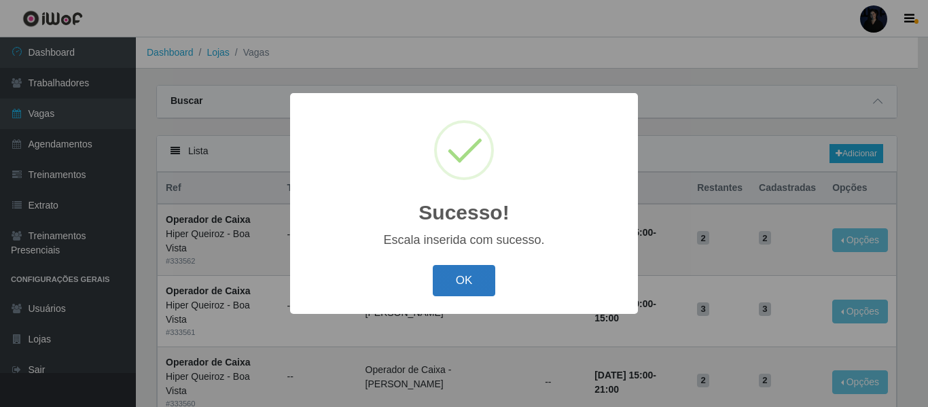
click at [471, 286] on button "OK" at bounding box center [464, 281] width 63 height 32
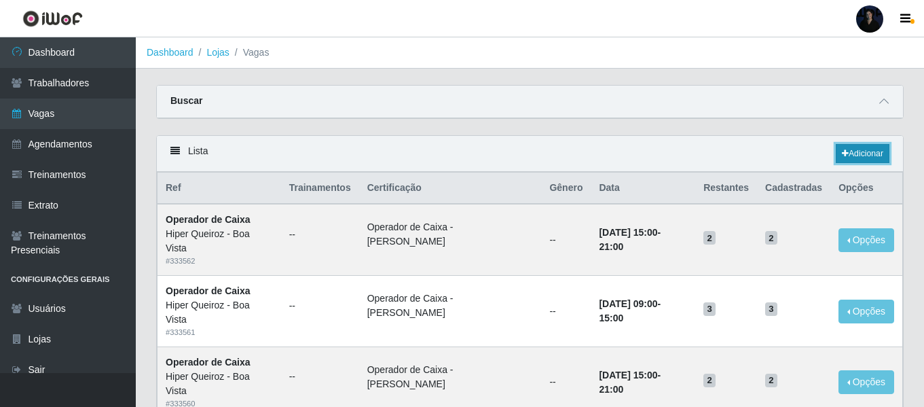
click at [846, 156] on icon at bounding box center [845, 153] width 7 height 8
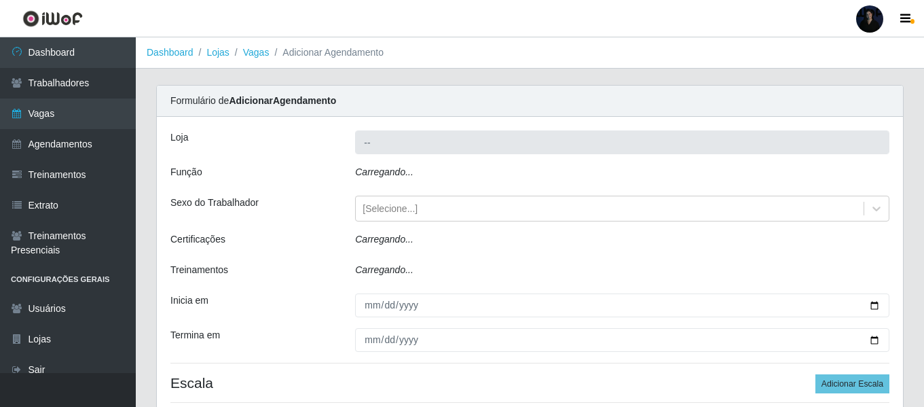
type input "Hiper Queiroz - Boa Vista"
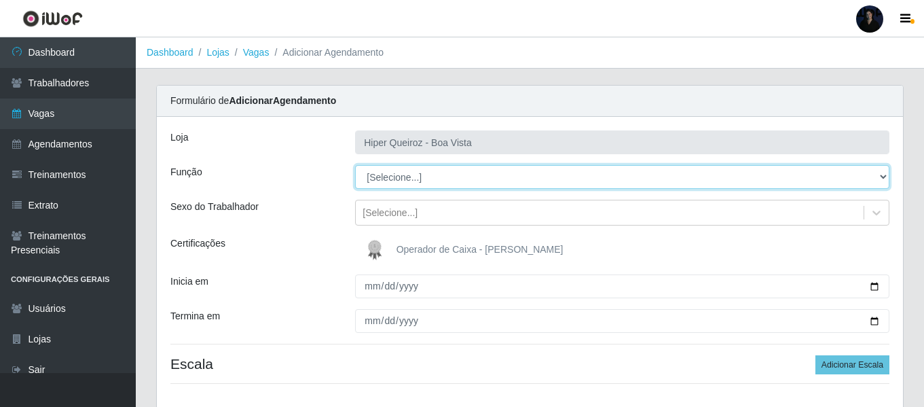
click at [396, 173] on select "[Selecione...] Embalador Embalador + Embalador ++ Operador de Caixa Operador de…" at bounding box center [622, 177] width 535 height 24
select select "72"
click at [355, 165] on select "[Selecione...] Embalador Embalador + Embalador ++ Operador de Caixa Operador de…" at bounding box center [622, 177] width 535 height 24
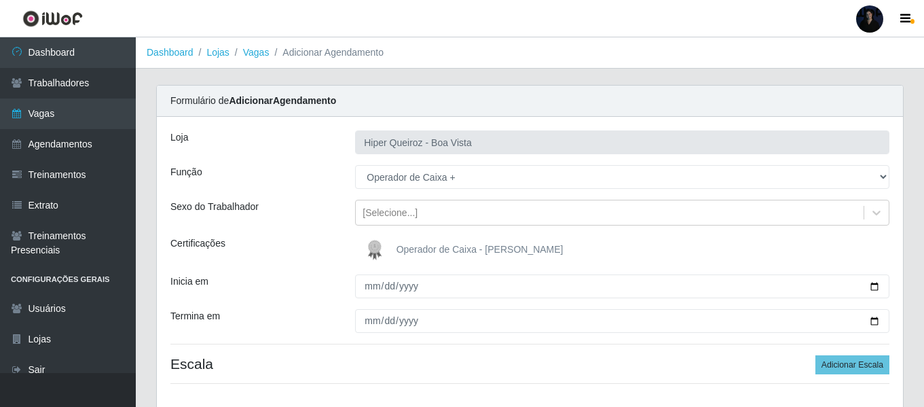
click at [382, 253] on img at bounding box center [377, 249] width 33 height 27
click at [0, 0] on input "Operador de Caixa - [PERSON_NAME]" at bounding box center [0, 0] width 0 height 0
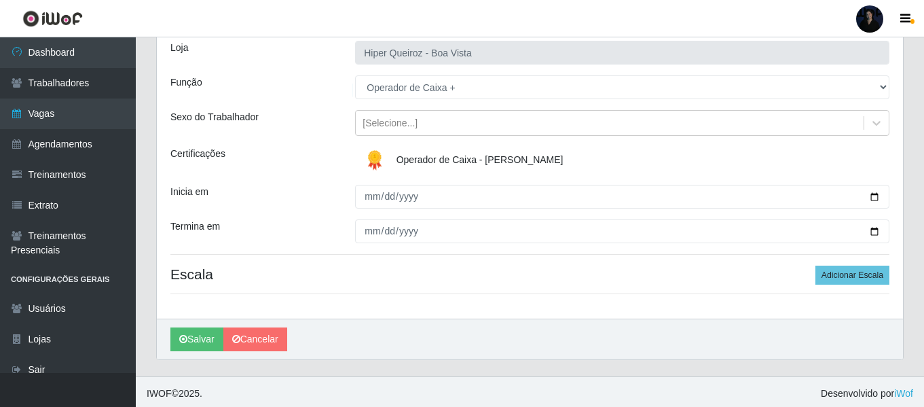
scroll to position [93, 0]
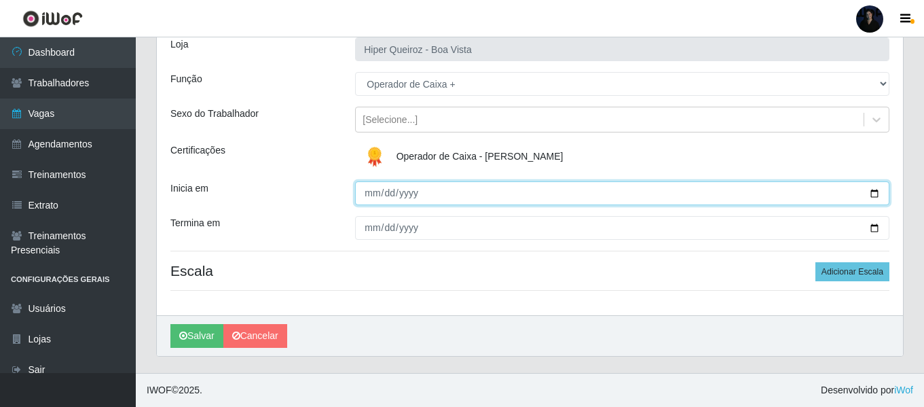
click at [868, 194] on input "Inicia em" at bounding box center [622, 193] width 535 height 24
click at [876, 191] on input "Inicia em" at bounding box center [622, 193] width 535 height 24
click at [875, 197] on input "Inicia em" at bounding box center [622, 193] width 535 height 24
click at [872, 190] on input "Inicia em" at bounding box center [622, 193] width 535 height 24
type input "[DATE]"
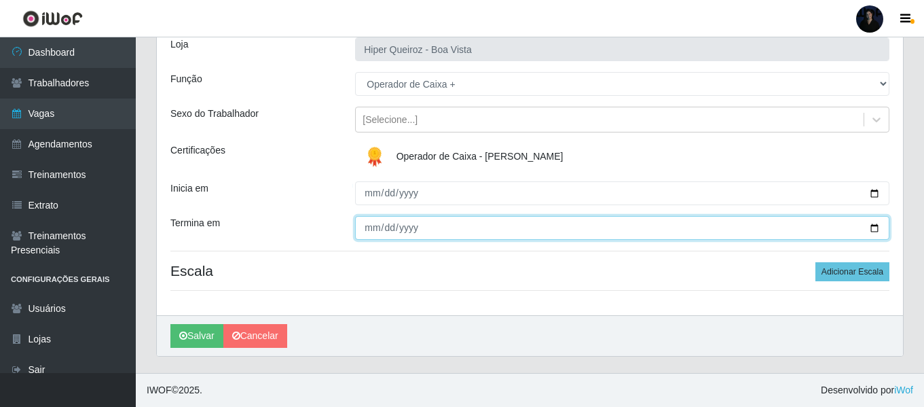
click at [872, 224] on input "Termina em" at bounding box center [622, 228] width 535 height 24
type input "[DATE]"
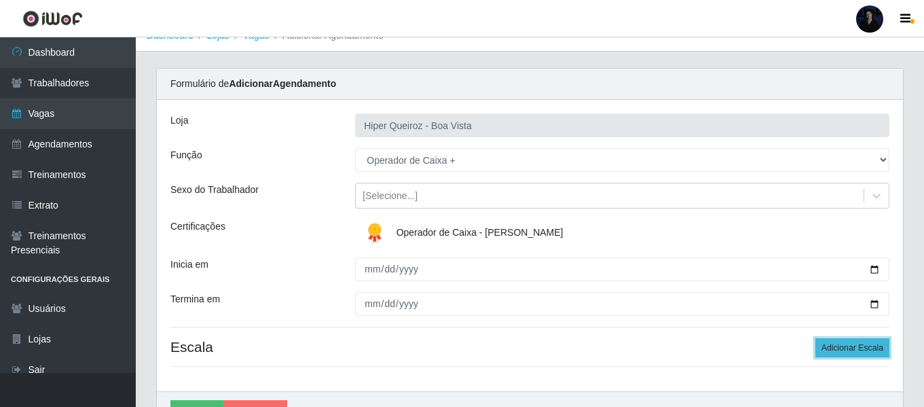
click at [841, 272] on div "Loja Hiper Queiroz - Boa Vista Função [Selecione...] Embalador Embalador + Emba…" at bounding box center [530, 245] width 746 height 291
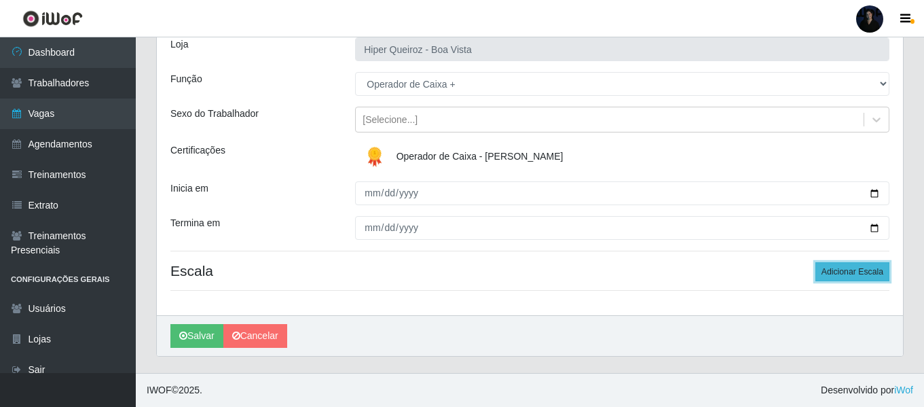
click at [830, 279] on button "Adicionar Escala" at bounding box center [853, 271] width 74 height 19
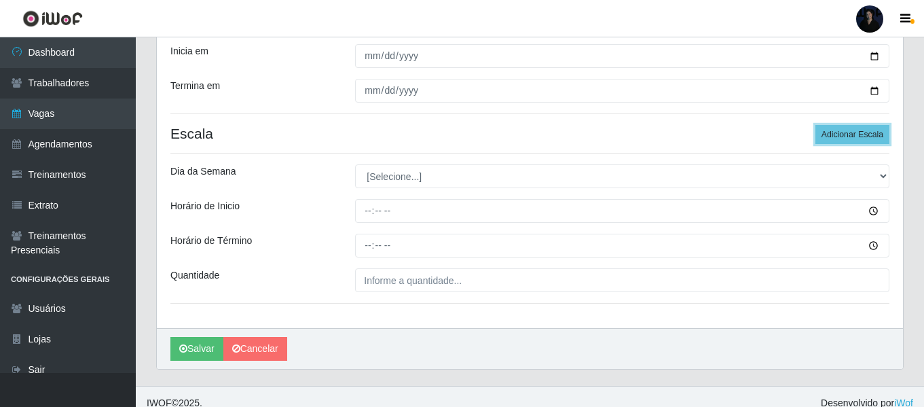
scroll to position [243, 0]
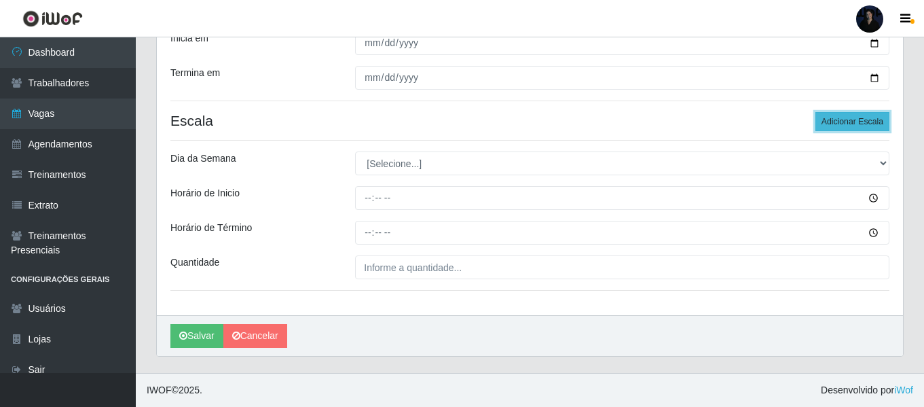
click at [832, 124] on button "Adicionar Escala" at bounding box center [853, 121] width 74 height 19
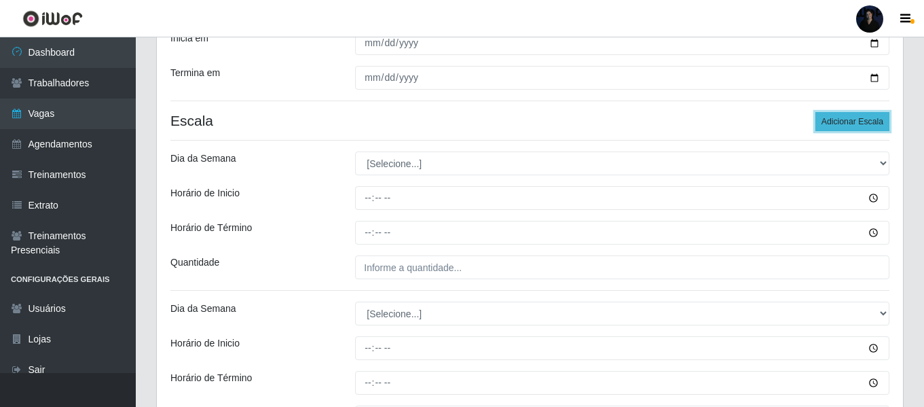
click at [835, 122] on button "Adicionar Escala" at bounding box center [853, 121] width 74 height 19
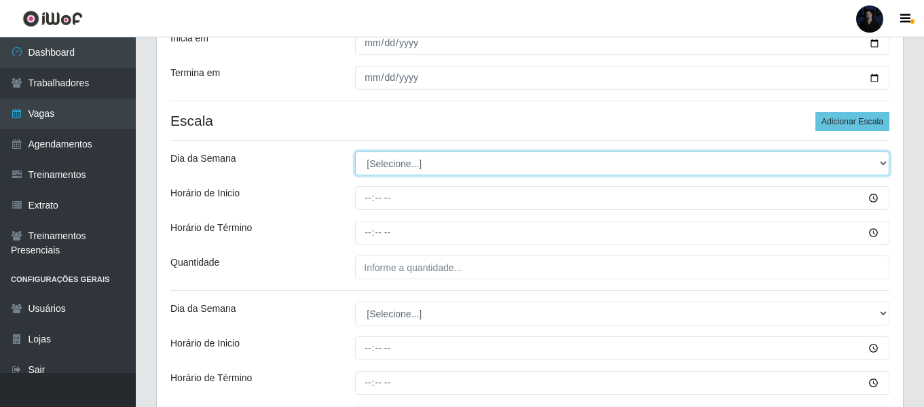
click at [431, 172] on select "[Selecione...] Segunda Terça Quarta Quinta Sexta Sábado Domingo" at bounding box center [622, 163] width 535 height 24
select select "6"
click at [355, 151] on select "[Selecione...] Segunda Terça Quarta Quinta Sexta Sábado Domingo" at bounding box center [622, 163] width 535 height 24
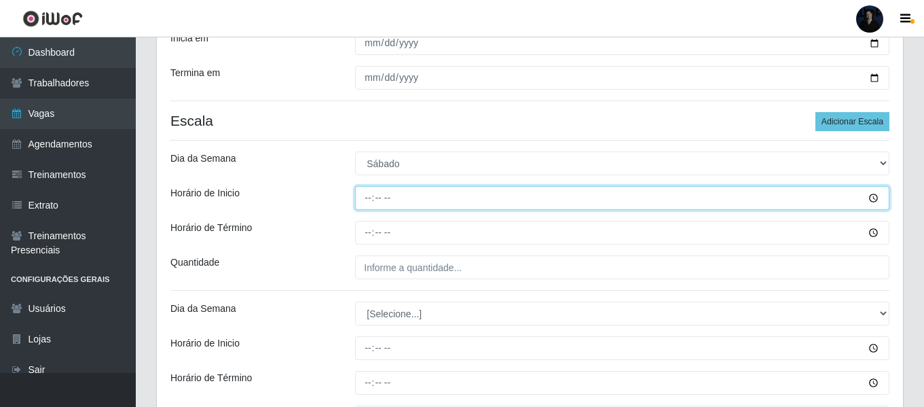
click at [364, 199] on input "Horário de Inicio" at bounding box center [622, 198] width 535 height 24
type input "09:00"
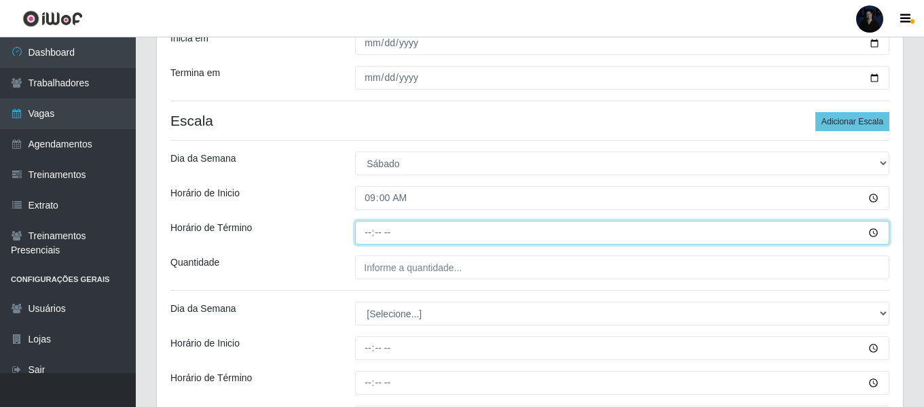
click at [369, 229] on input "Horário de Término" at bounding box center [622, 233] width 535 height 24
type input "15:00"
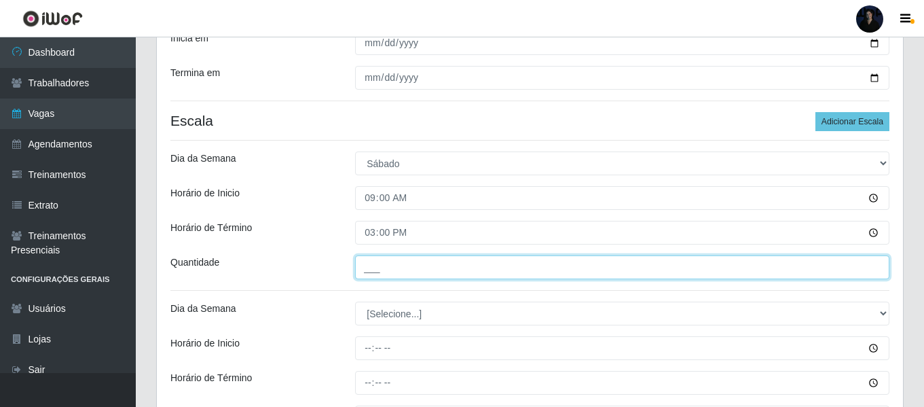
click at [367, 270] on input "___" at bounding box center [622, 267] width 535 height 24
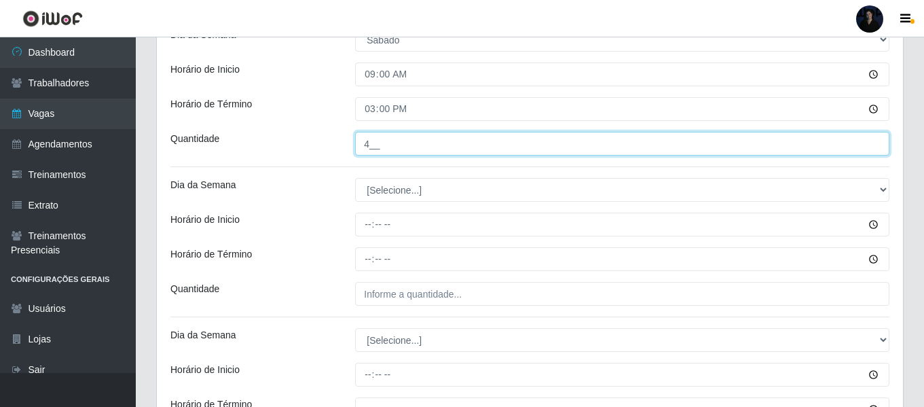
scroll to position [379, 0]
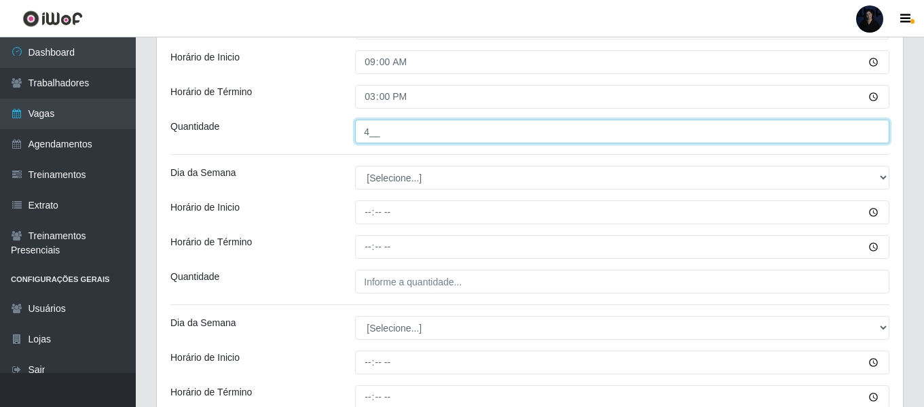
type input "4__"
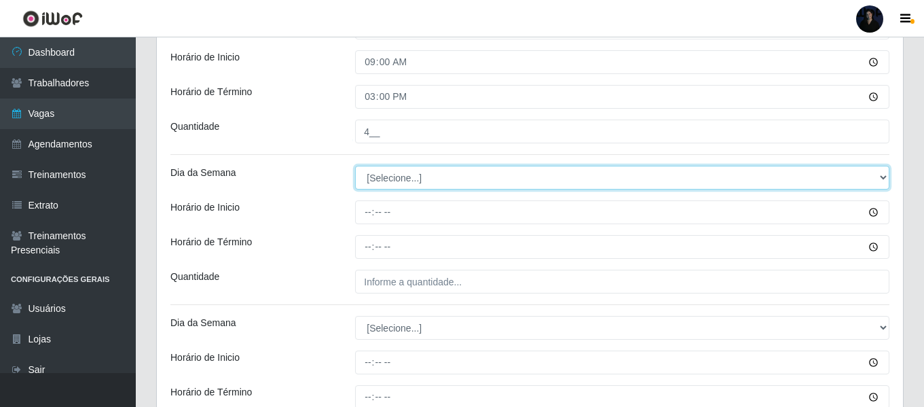
click at [388, 182] on select "[Selecione...] Segunda Terça Quarta Quinta Sexta Sábado Domingo" at bounding box center [622, 178] width 535 height 24
select select "6"
click at [355, 166] on select "[Selecione...] Segunda Terça Quarta Quinta Sexta Sábado Domingo" at bounding box center [622, 178] width 535 height 24
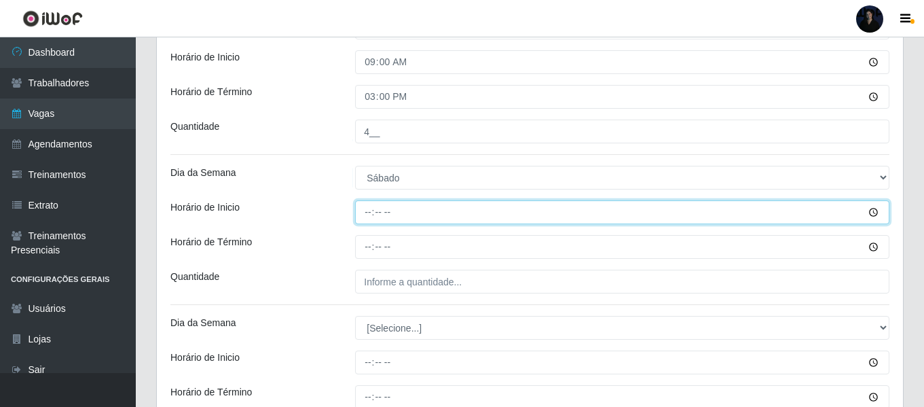
click at [369, 209] on input "Horário de Inicio" at bounding box center [622, 212] width 535 height 24
type input "15:00"
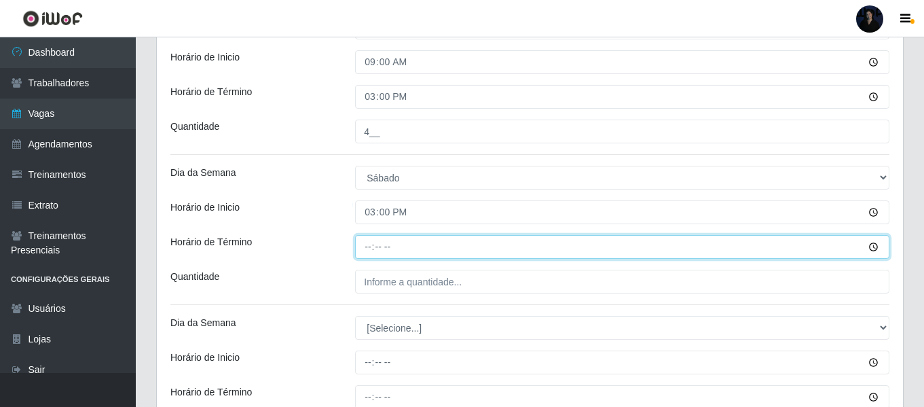
click at [367, 242] on input "Horário de Término" at bounding box center [622, 247] width 535 height 24
type input "21:00"
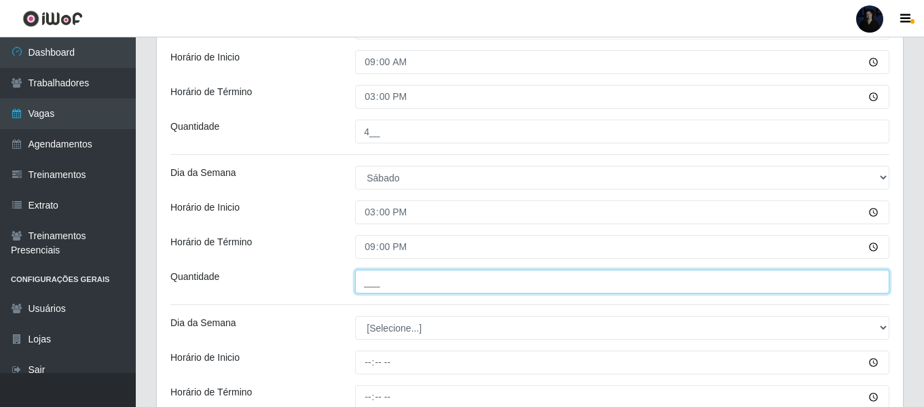
click at [385, 283] on input "___" at bounding box center [622, 282] width 535 height 24
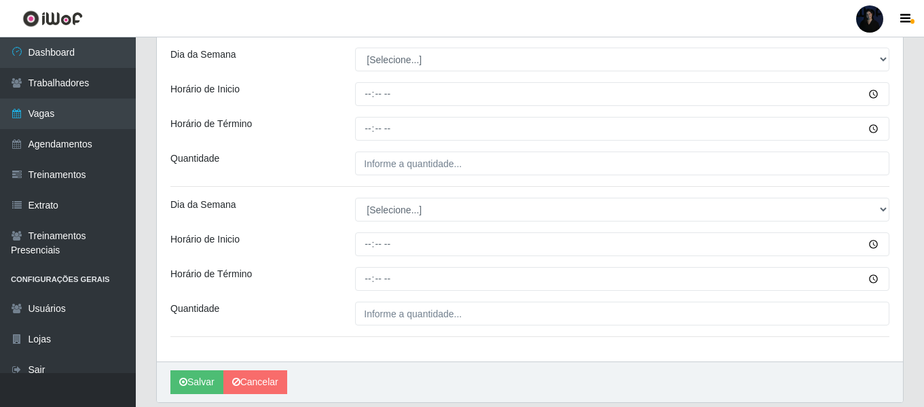
scroll to position [651, 0]
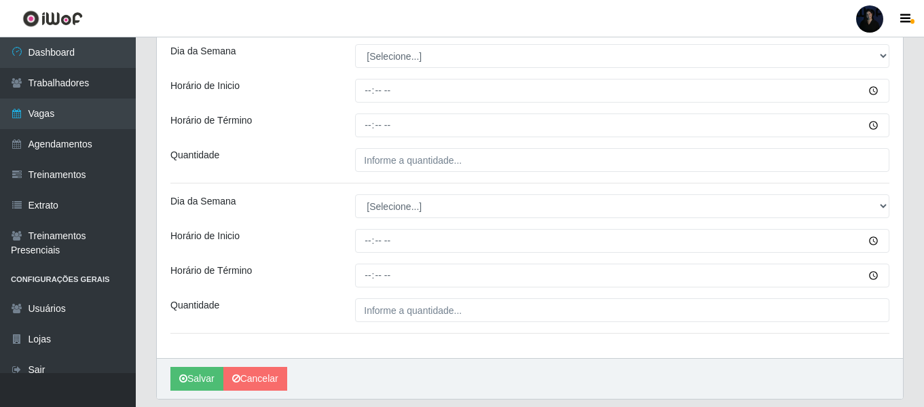
type input "3__"
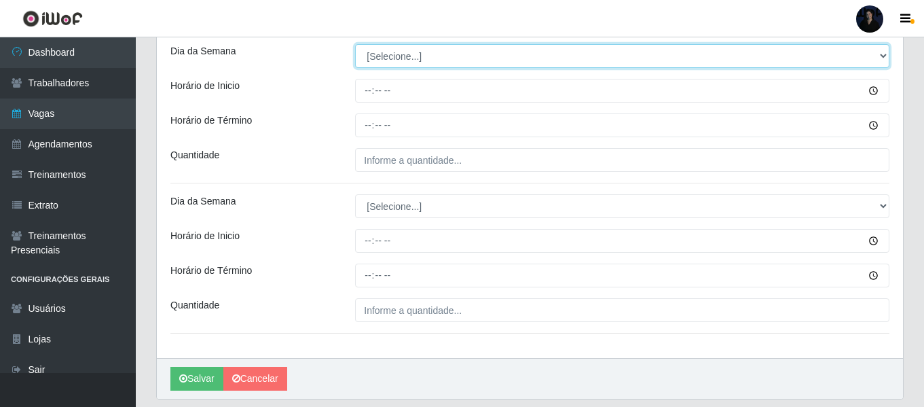
click at [376, 58] on select "[Selecione...] Segunda Terça Quarta Quinta Sexta Sábado Domingo" at bounding box center [622, 56] width 535 height 24
select select "0"
click at [355, 44] on select "[Selecione...] Segunda Terça Quarta Quinta Sexta Sábado Domingo" at bounding box center [622, 56] width 535 height 24
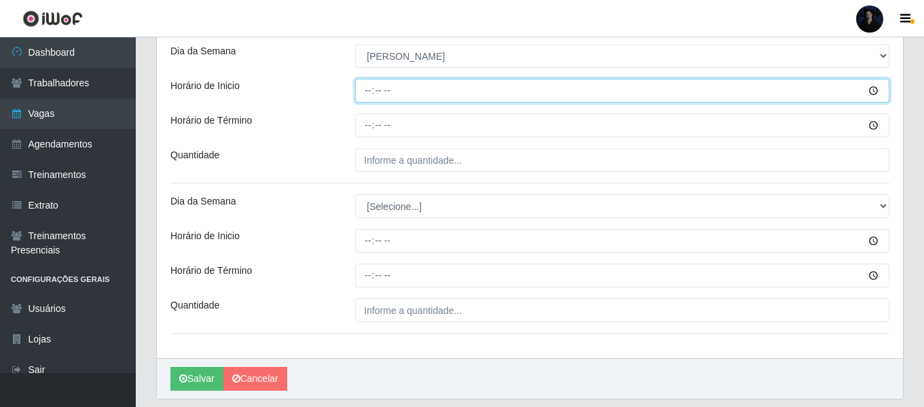
click at [361, 85] on input "Horário de Inicio" at bounding box center [622, 91] width 535 height 24
type input "09:00"
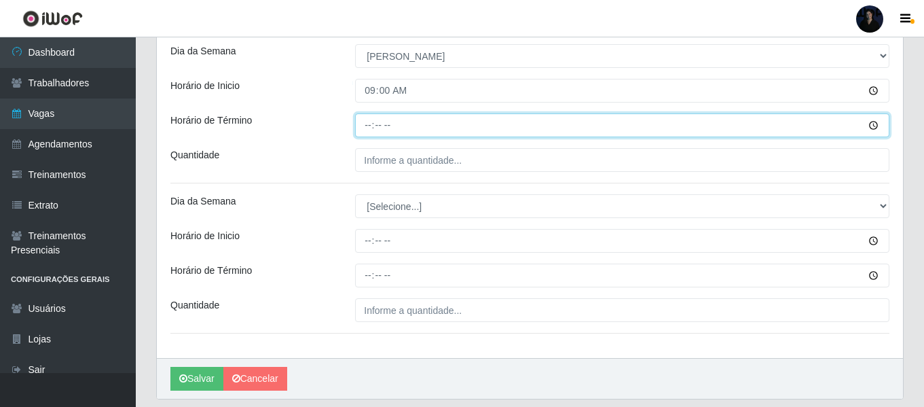
click at [367, 122] on input "Horário de Término" at bounding box center [622, 125] width 535 height 24
type input "15:00"
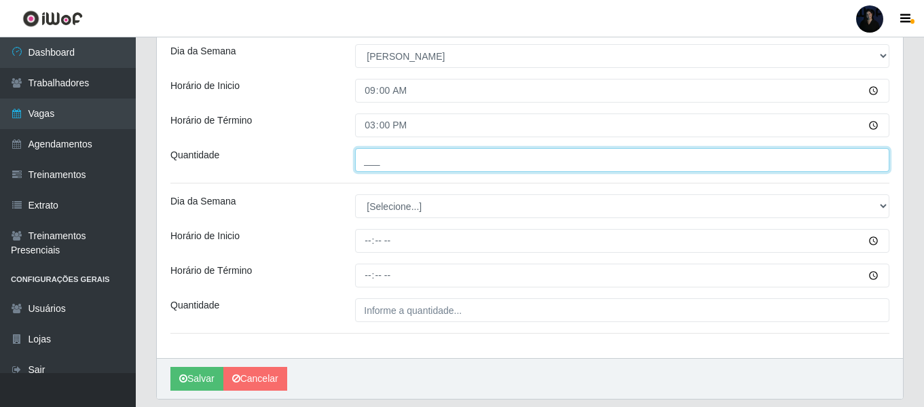
click at [367, 154] on input "___" at bounding box center [622, 160] width 535 height 24
type input "3__"
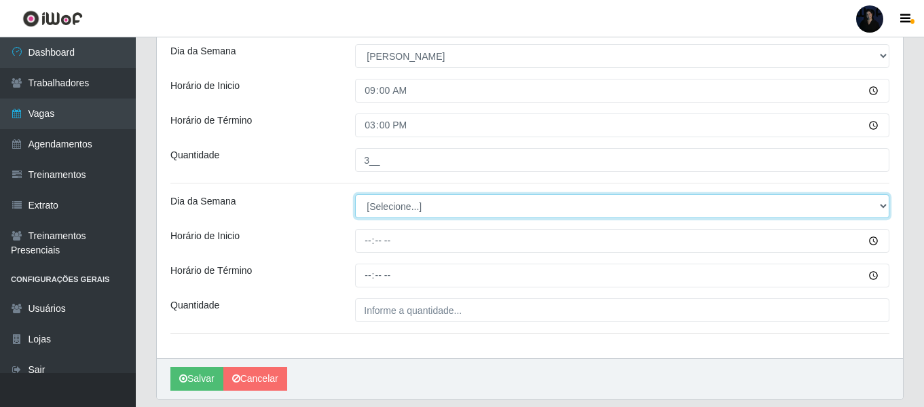
click at [375, 206] on select "[Selecione...] Segunda Terça Quarta Quinta Sexta Sábado Domingo" at bounding box center [622, 206] width 535 height 24
select select "0"
click at [355, 194] on select "[Selecione...] Segunda Terça Quarta Quinta Sexta Sábado Domingo" at bounding box center [622, 206] width 535 height 24
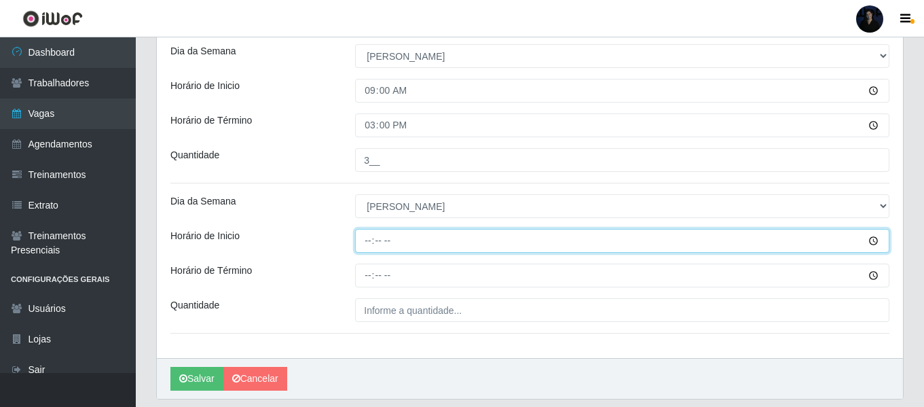
click at [363, 241] on input "Horário de Inicio" at bounding box center [622, 241] width 535 height 24
type input "14:00"
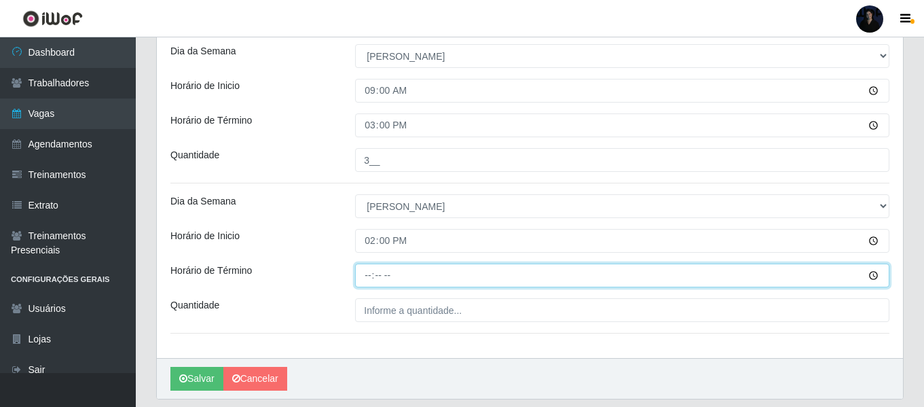
click at [368, 280] on input "Horário de Término" at bounding box center [622, 276] width 535 height 24
type input "20:00"
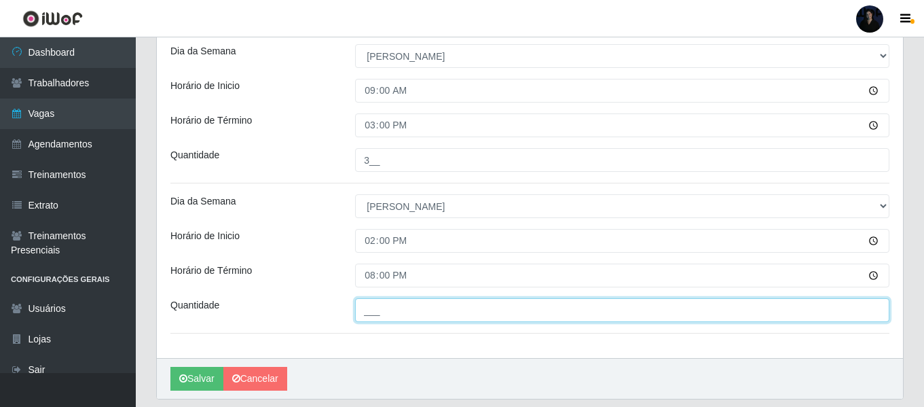
click at [372, 304] on input "___" at bounding box center [622, 310] width 535 height 24
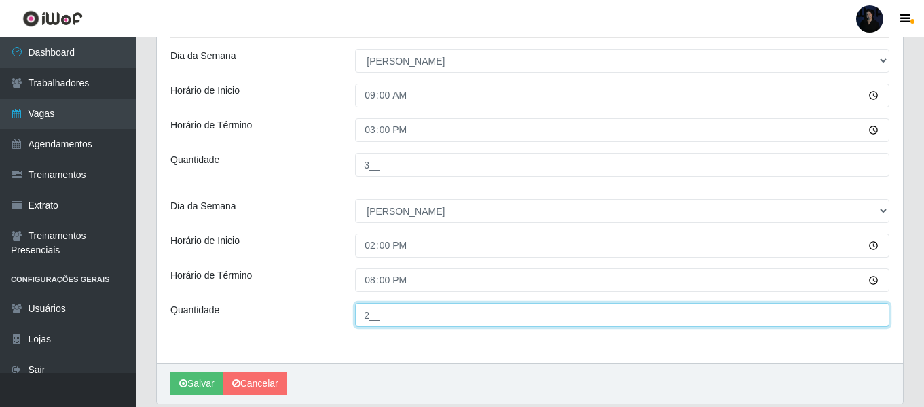
scroll to position [626, 0]
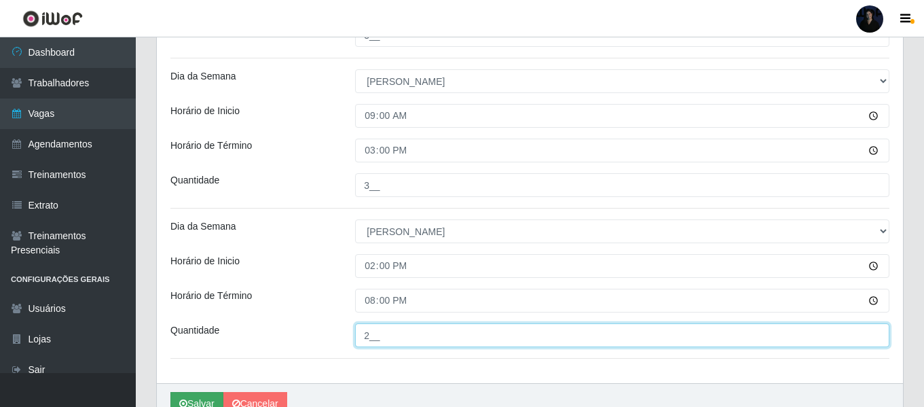
type input "2__"
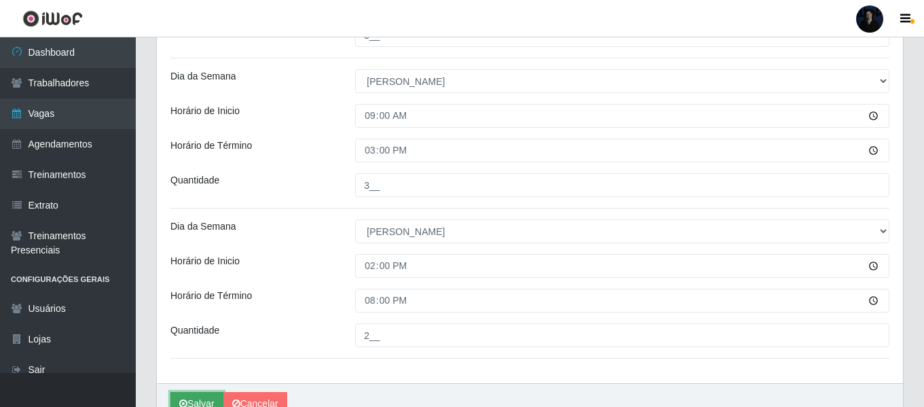
click at [182, 397] on button "Salvar" at bounding box center [196, 404] width 53 height 24
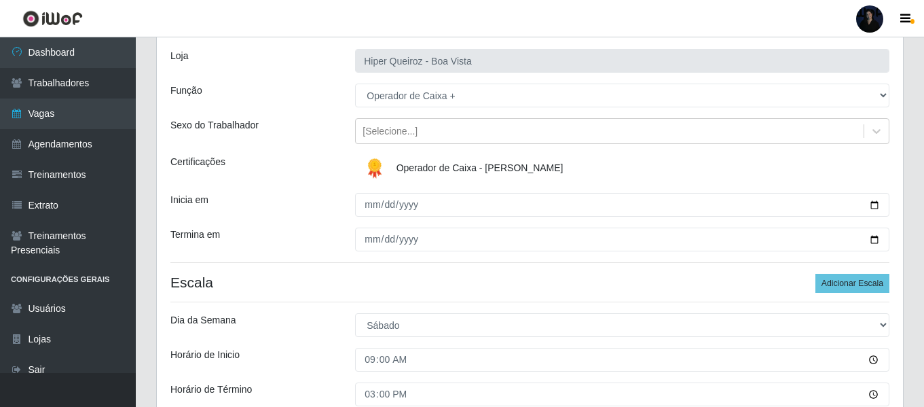
scroll to position [0, 0]
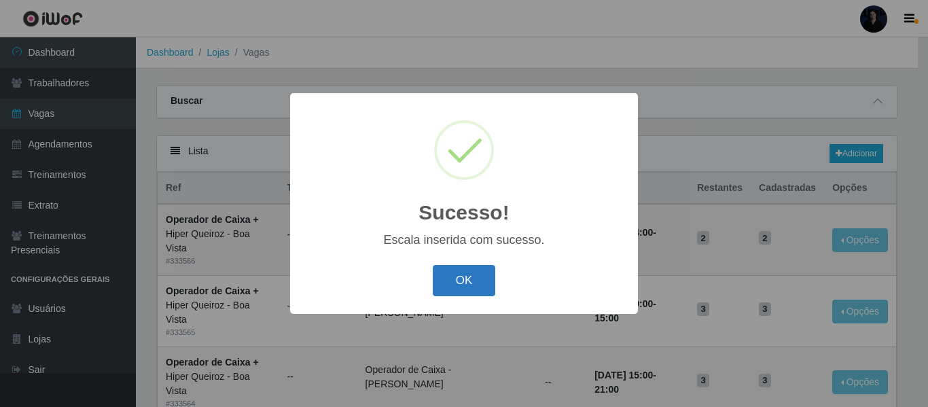
click at [452, 276] on button "OK" at bounding box center [464, 281] width 63 height 32
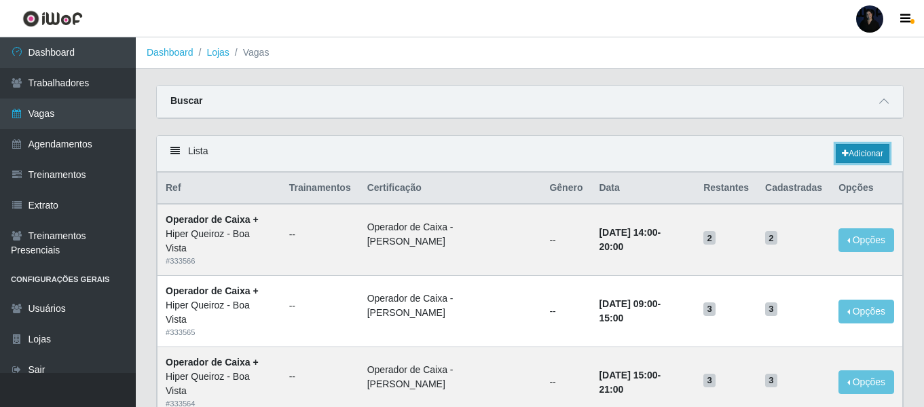
click at [869, 151] on link "Adicionar" at bounding box center [863, 153] width 54 height 19
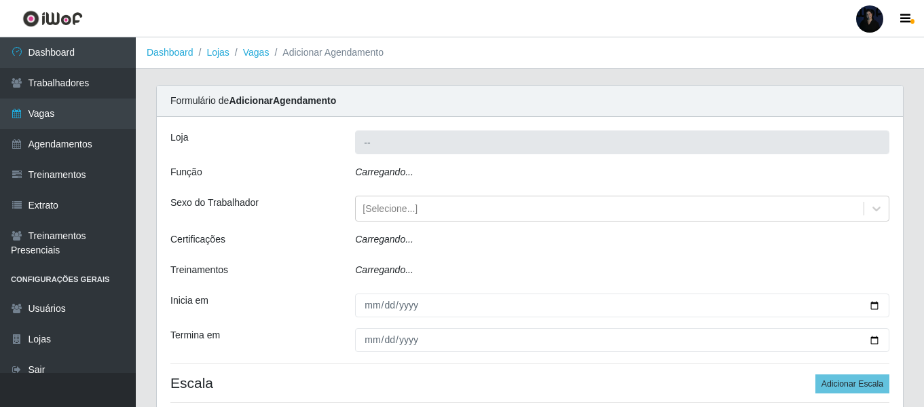
type input "Hiper Queiroz - Boa Vista"
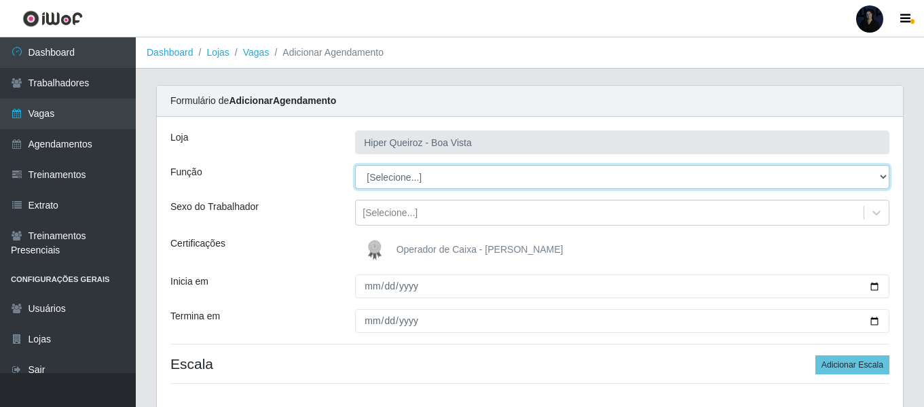
click at [416, 174] on select "[Selecione...] Embalador Embalador + Embalador ++ Operador de Caixa Operador de…" at bounding box center [622, 177] width 535 height 24
select select "1"
click at [355, 165] on select "[Selecione...] Embalador Embalador + Embalador ++ Operador de Caixa Operador de…" at bounding box center [622, 177] width 535 height 24
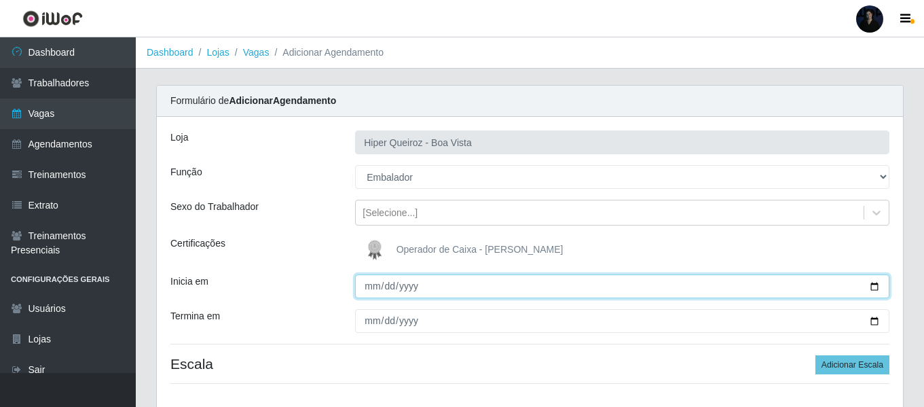
click at [875, 287] on input "Inicia em" at bounding box center [622, 286] width 535 height 24
type input "[DATE]"
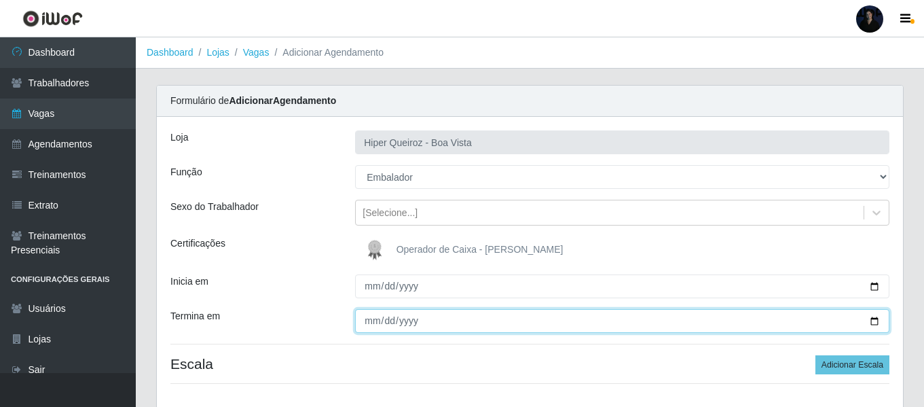
click at [871, 321] on input "Termina em" at bounding box center [622, 321] width 535 height 24
type input "[DATE]"
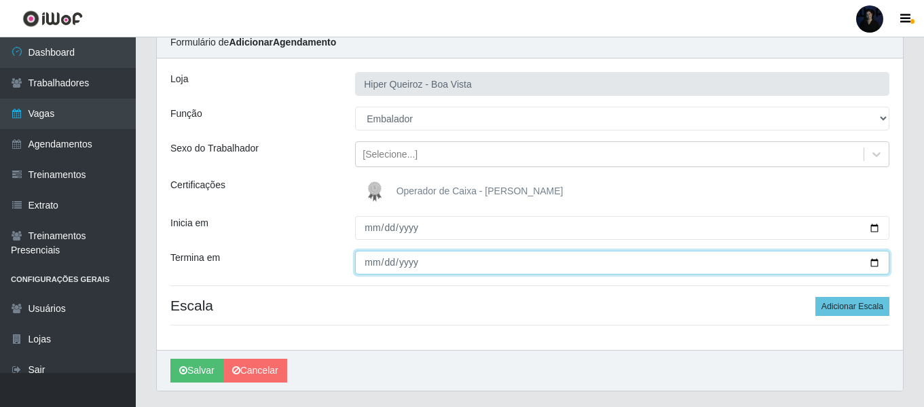
scroll to position [93, 0]
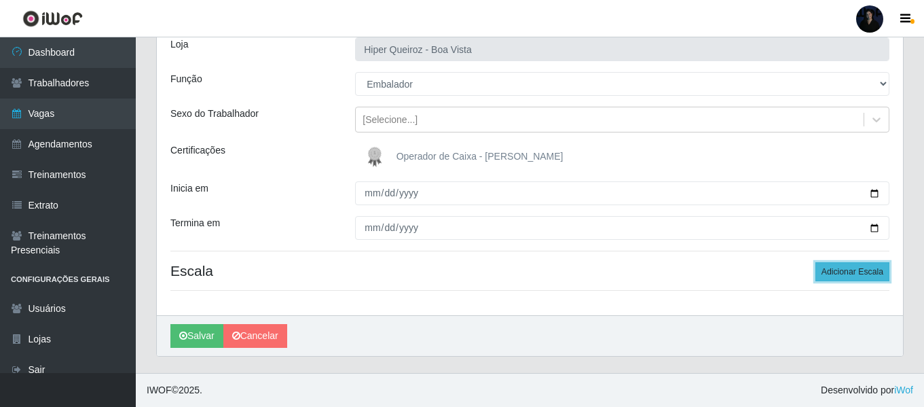
click at [861, 272] on button "Adicionar Escala" at bounding box center [853, 271] width 74 height 19
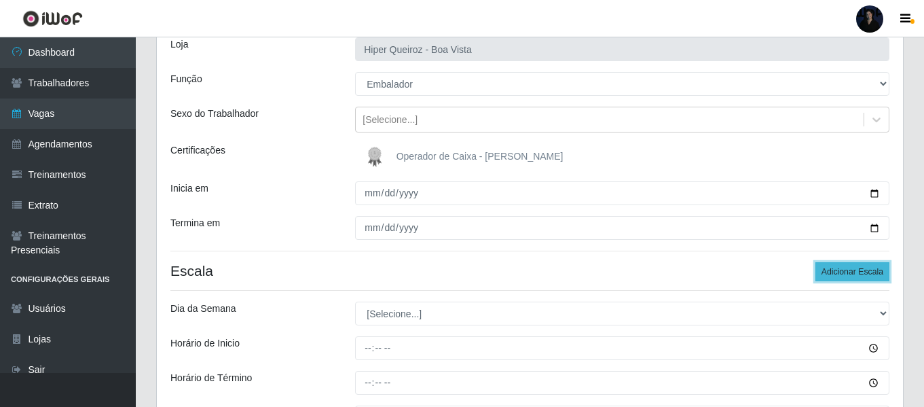
click at [861, 272] on button "Adicionar Escala" at bounding box center [853, 271] width 74 height 19
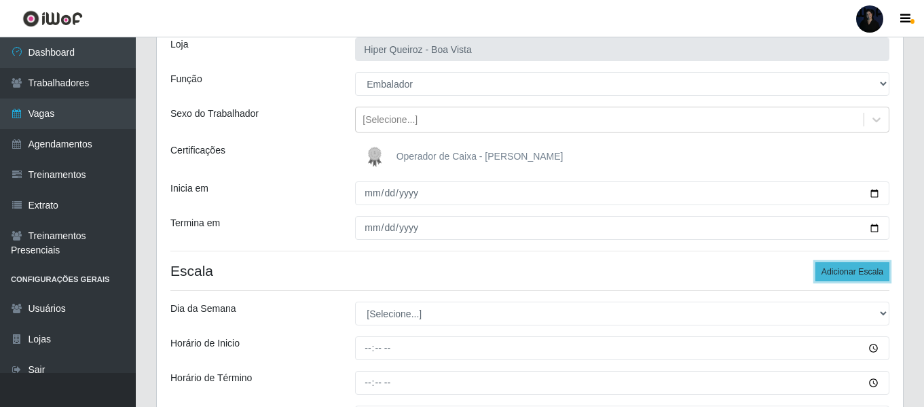
click at [861, 272] on button "Adicionar Escala" at bounding box center [853, 271] width 74 height 19
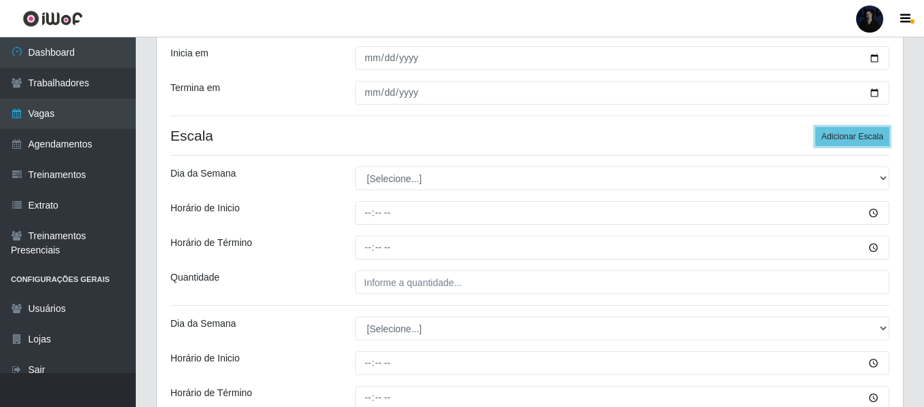
scroll to position [229, 0]
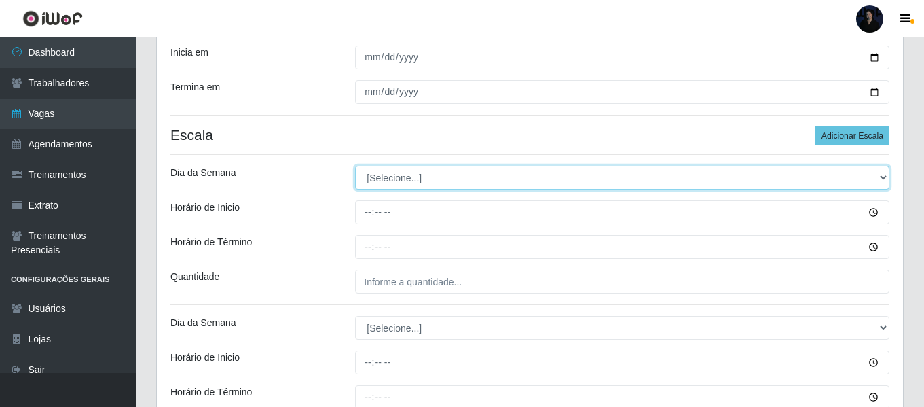
click at [393, 173] on select "[Selecione...] Segunda Terça Quarta Quinta Sexta Sábado Domingo" at bounding box center [622, 178] width 535 height 24
select select "1"
click at [355, 166] on select "[Selecione...] Segunda Terça Quarta Quinta Sexta Sábado Domingo" at bounding box center [622, 178] width 535 height 24
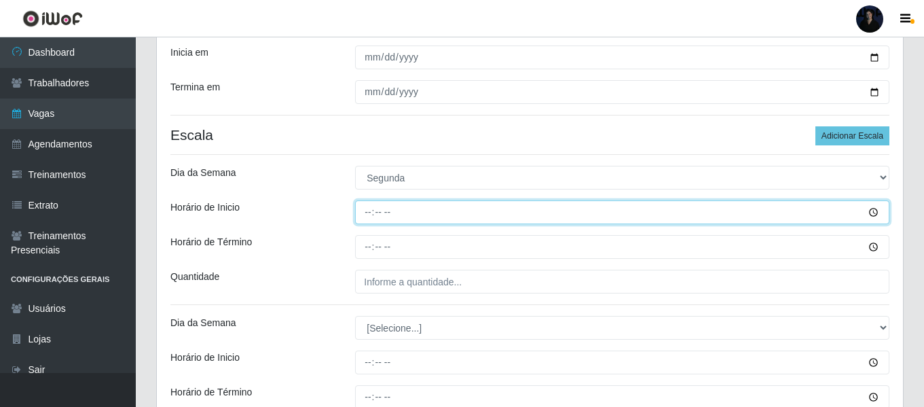
click at [371, 211] on input "Horário de Inicio" at bounding box center [622, 212] width 535 height 24
type input "09:00"
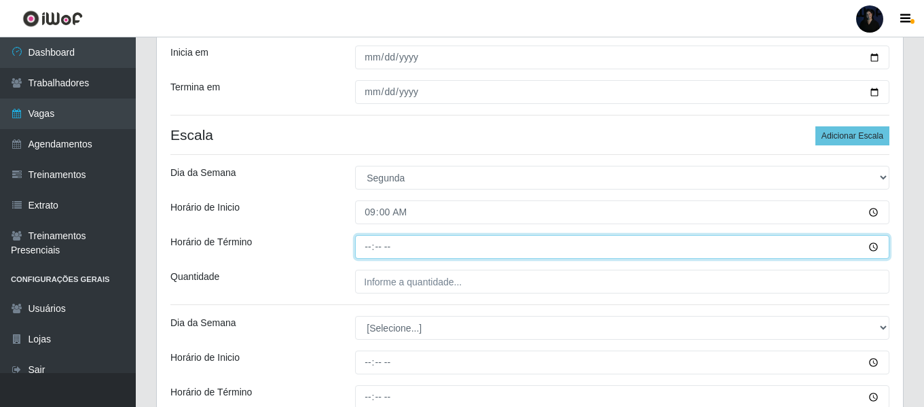
click at [365, 249] on input "Horário de Término" at bounding box center [622, 247] width 535 height 24
type input "15:00"
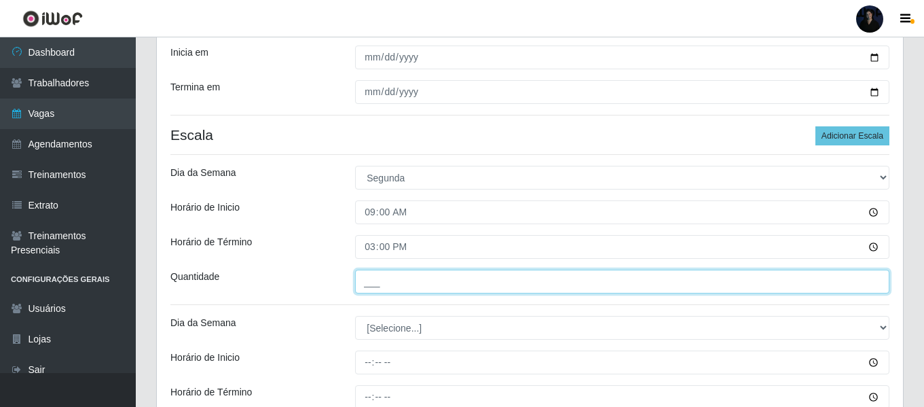
click at [361, 280] on input "___" at bounding box center [622, 282] width 535 height 24
type input "3__"
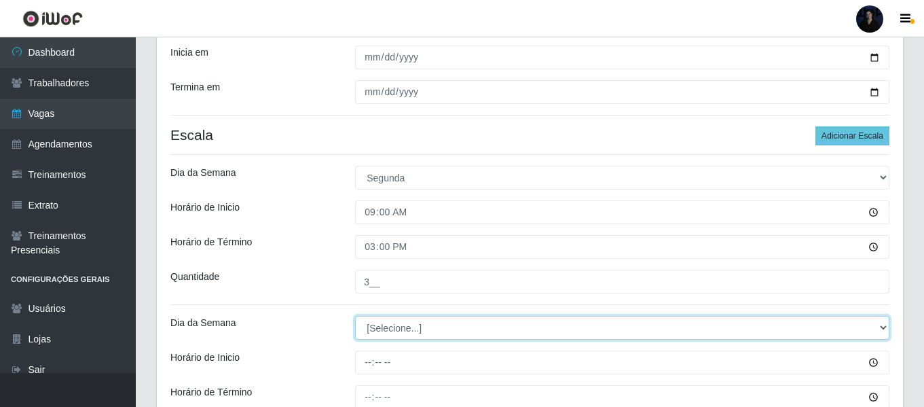
click at [381, 328] on select "[Selecione...] Segunda Terça Quarta Quinta Sexta Sábado Domingo" at bounding box center [622, 328] width 535 height 24
select select "1"
click at [355, 316] on select "[Selecione...] Segunda Terça Quarta Quinta Sexta Sábado Domingo" at bounding box center [622, 328] width 535 height 24
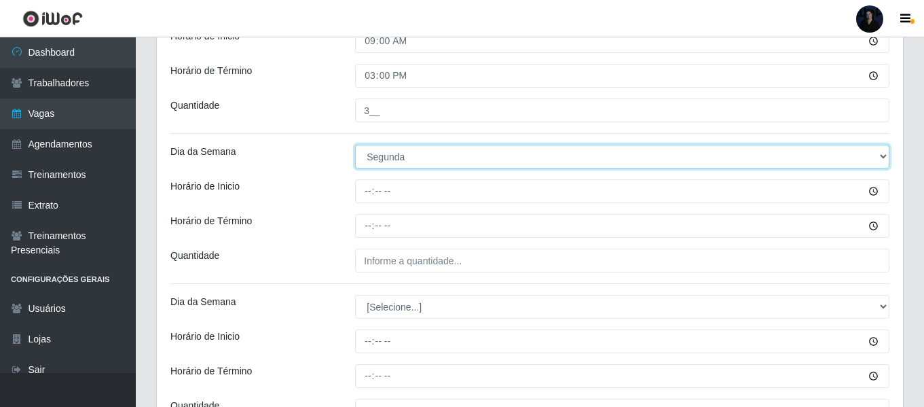
scroll to position [501, 0]
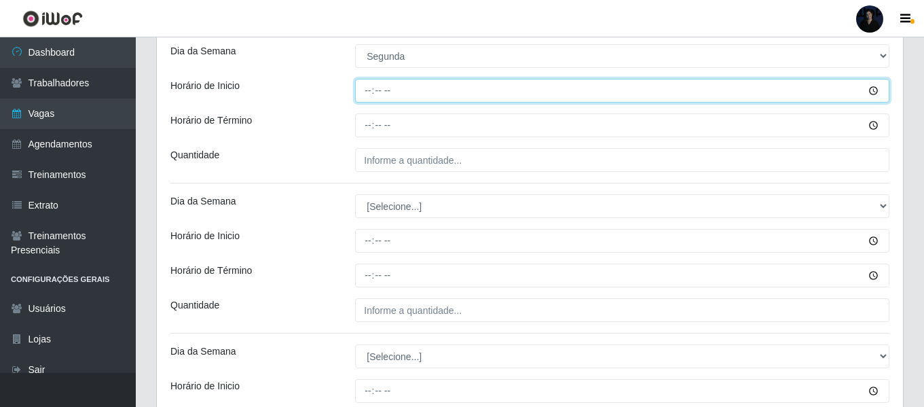
click at [366, 93] on input "Horário de Inicio" at bounding box center [622, 91] width 535 height 24
type input "15:00"
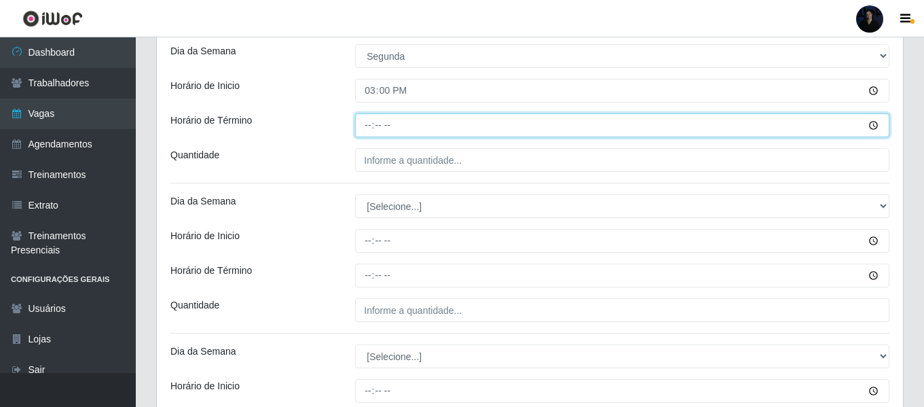
click at [361, 122] on input "Horário de Término" at bounding box center [622, 125] width 535 height 24
type input "21:00"
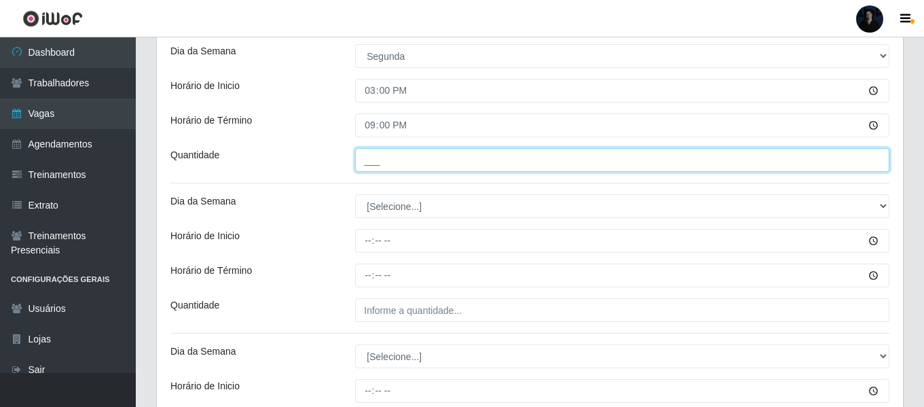
click at [372, 161] on input "___" at bounding box center [622, 160] width 535 height 24
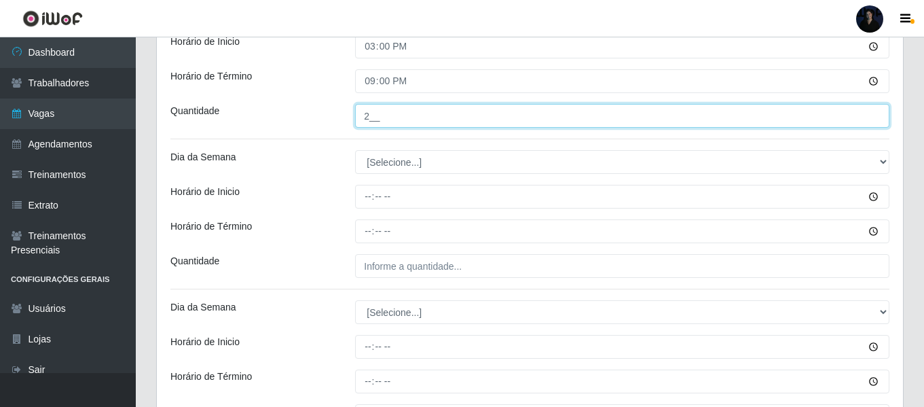
scroll to position [568, 0]
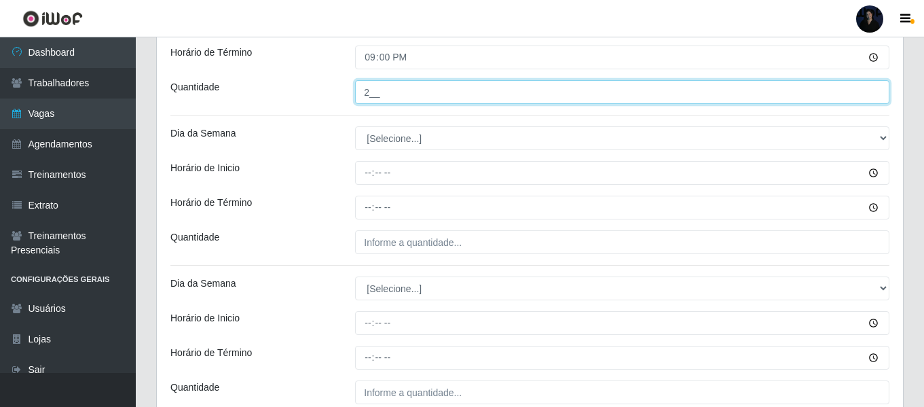
type input "2__"
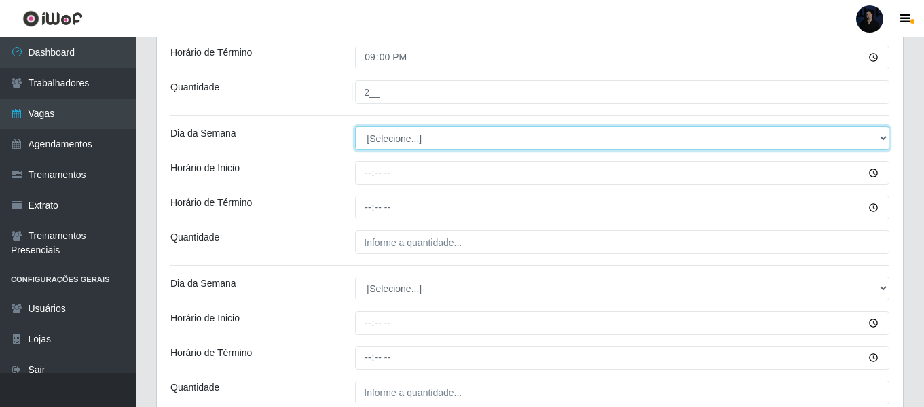
click at [378, 139] on select "[Selecione...] Segunda Terça Quarta Quinta Sexta Sábado Domingo" at bounding box center [622, 138] width 535 height 24
select select "2"
click at [355, 126] on select "[Selecione...] Segunda Terça Quarta Quinta Sexta Sábado Domingo" at bounding box center [622, 138] width 535 height 24
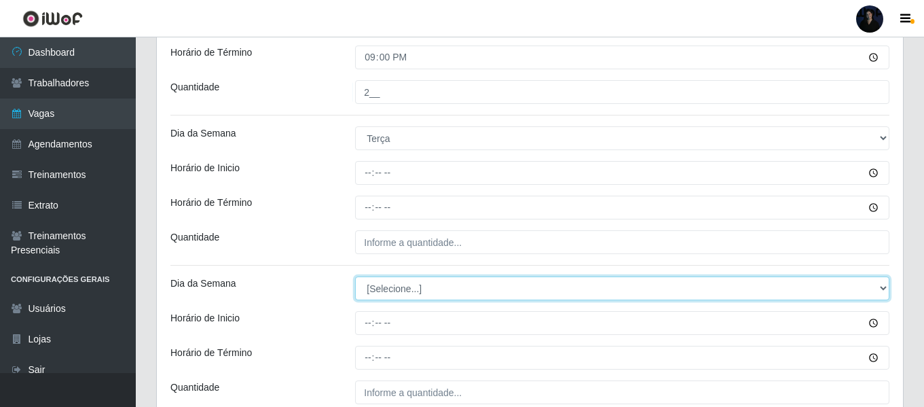
click at [388, 286] on select "[Selecione...] Segunda Terça Quarta Quinta Sexta Sábado Domingo" at bounding box center [622, 288] width 535 height 24
select select "2"
click at [355, 276] on select "[Selecione...] Segunda Terça Quarta Quinta Sexta Sábado Domingo" at bounding box center [622, 288] width 535 height 24
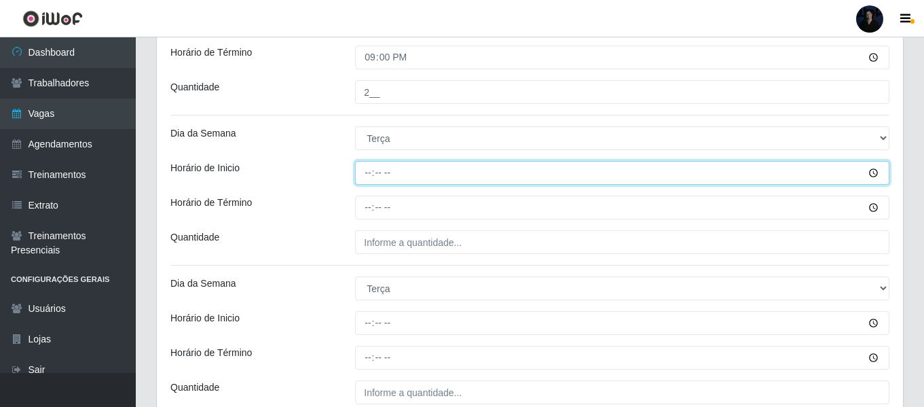
click at [367, 171] on input "Horário de Inicio" at bounding box center [622, 173] width 535 height 24
type input "09:00"
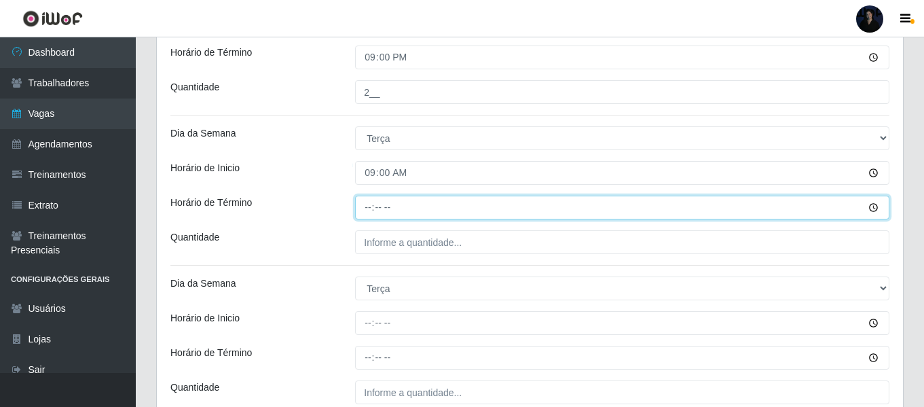
click at [367, 206] on input "Horário de Término" at bounding box center [622, 208] width 535 height 24
type input "15:00"
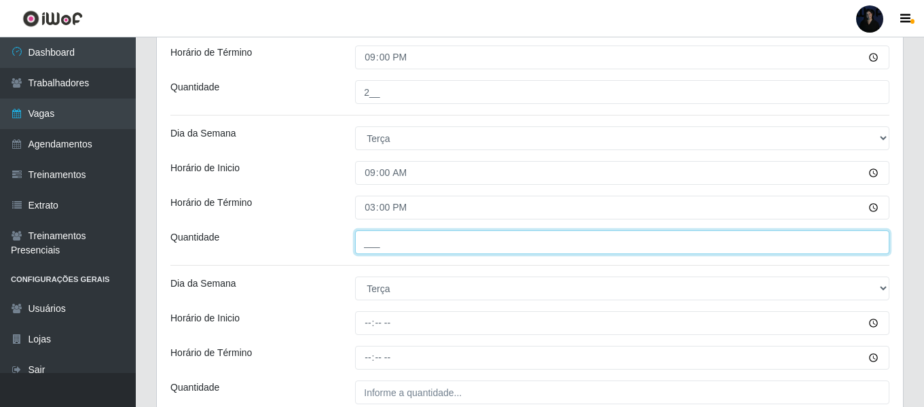
click at [363, 241] on input "___" at bounding box center [622, 242] width 535 height 24
type input "3__"
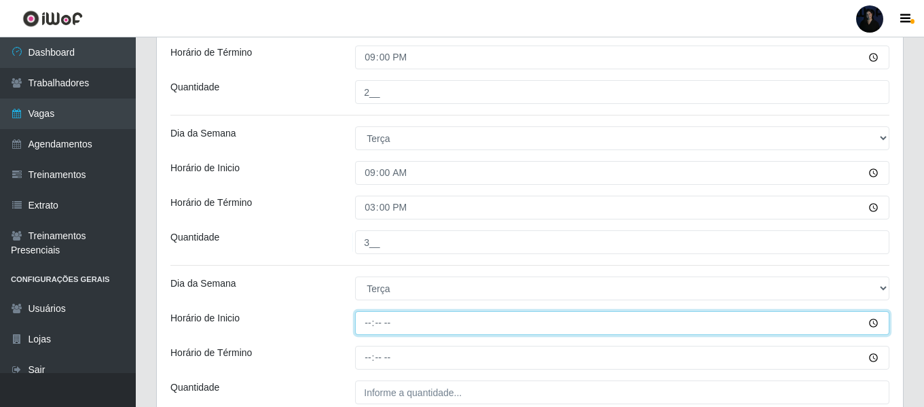
click at [367, 329] on input "Horário de Inicio" at bounding box center [622, 323] width 535 height 24
type input "15:00"
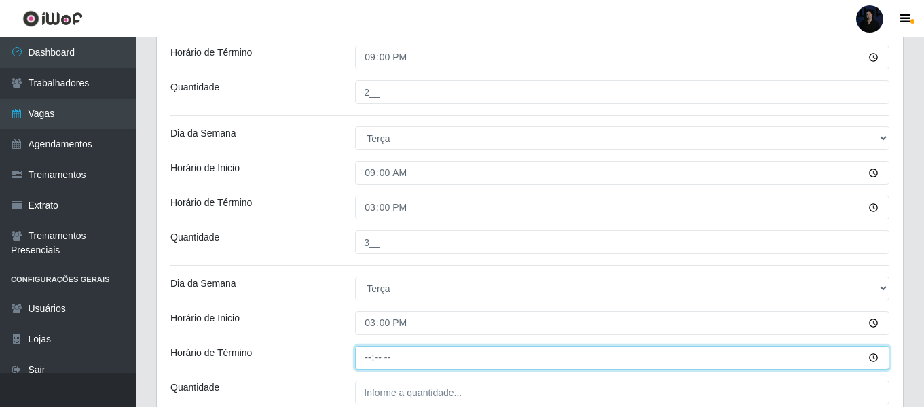
click at [370, 365] on input "Horário de Término" at bounding box center [622, 358] width 535 height 24
type input "21:00"
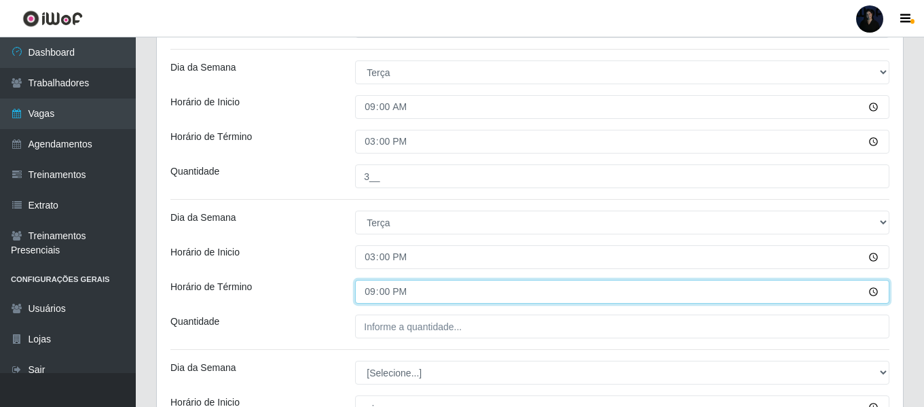
scroll to position [636, 0]
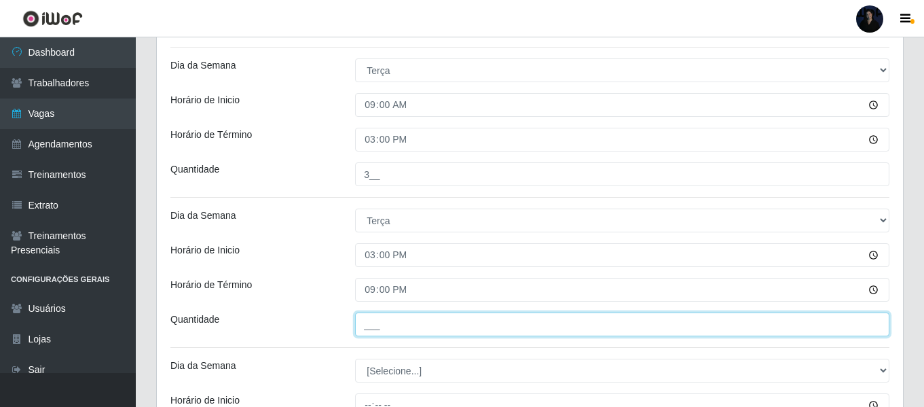
click at [369, 323] on input "___" at bounding box center [622, 324] width 535 height 24
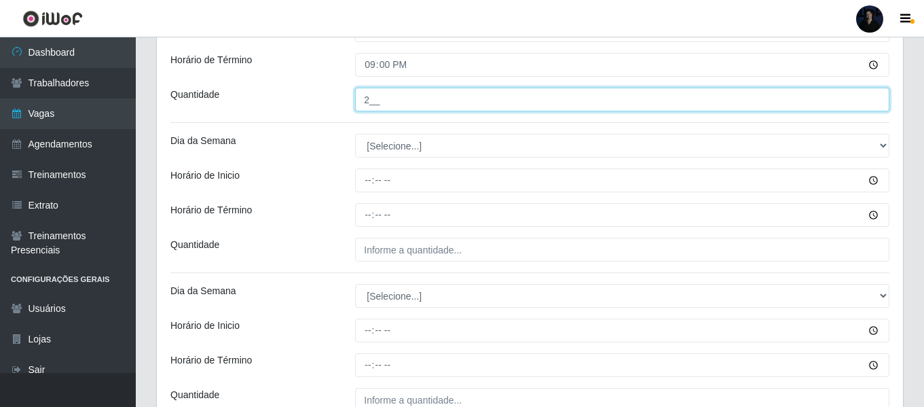
scroll to position [908, 0]
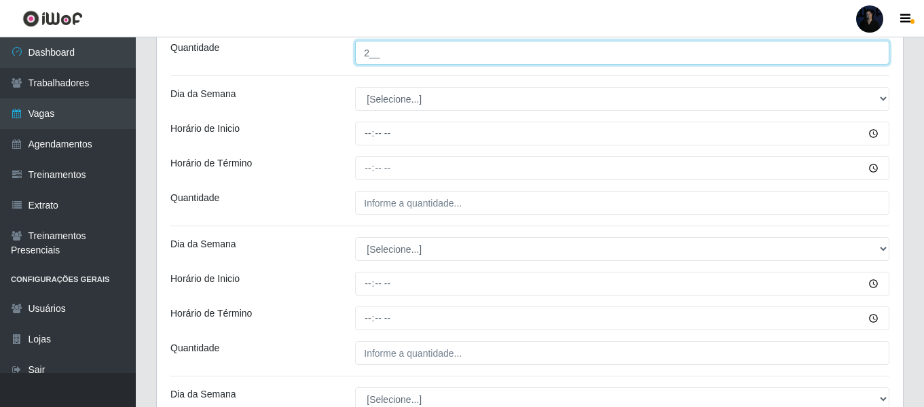
type input "2__"
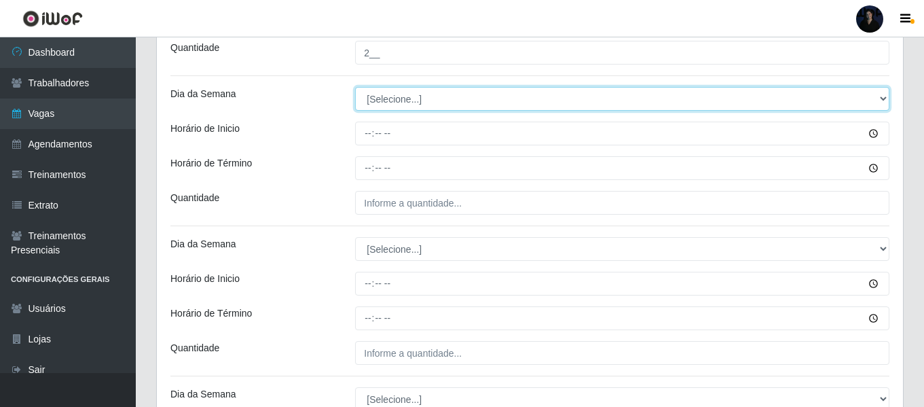
click at [384, 92] on select "[Selecione...] Segunda Terça Quarta Quinta Sexta Sábado Domingo" at bounding box center [622, 99] width 535 height 24
select select "3"
click at [355, 87] on select "[Selecione...] Segunda Terça Quarta Quinta Sexta Sábado Domingo" at bounding box center [622, 99] width 535 height 24
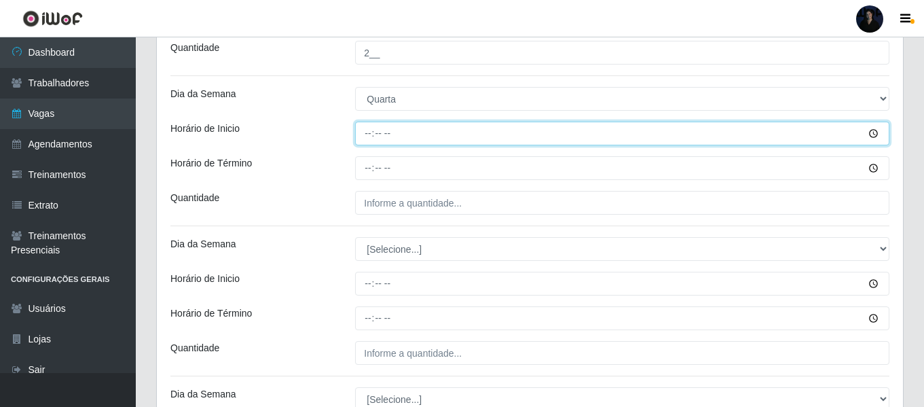
click at [367, 131] on input "Horário de Inicio" at bounding box center [622, 134] width 535 height 24
type input "09:00"
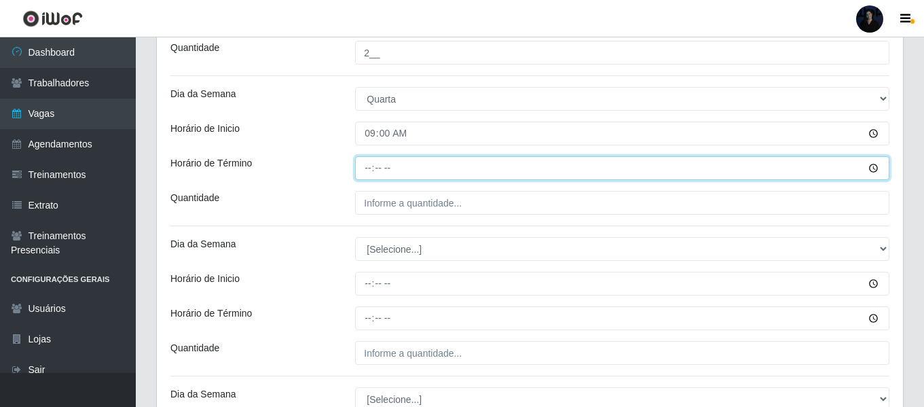
click at [368, 168] on input "Horário de Término" at bounding box center [622, 168] width 535 height 24
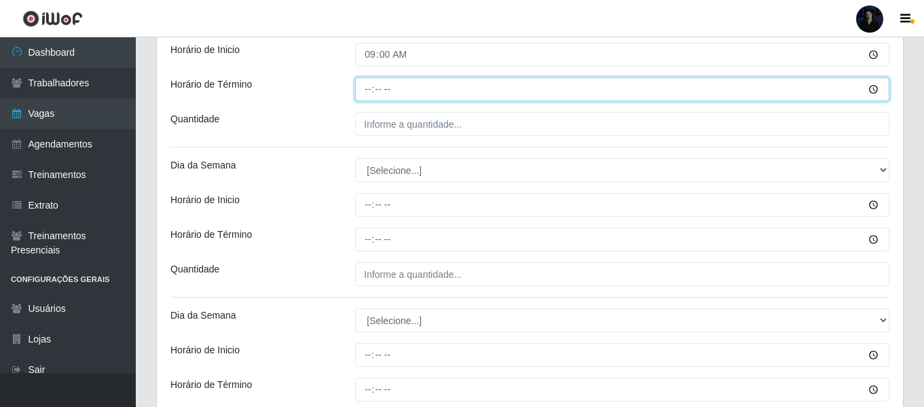
scroll to position [1044, 0]
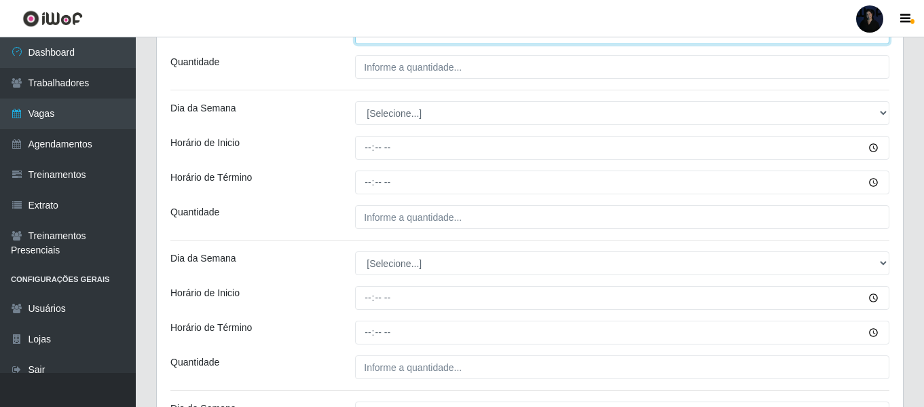
type input "15:00"
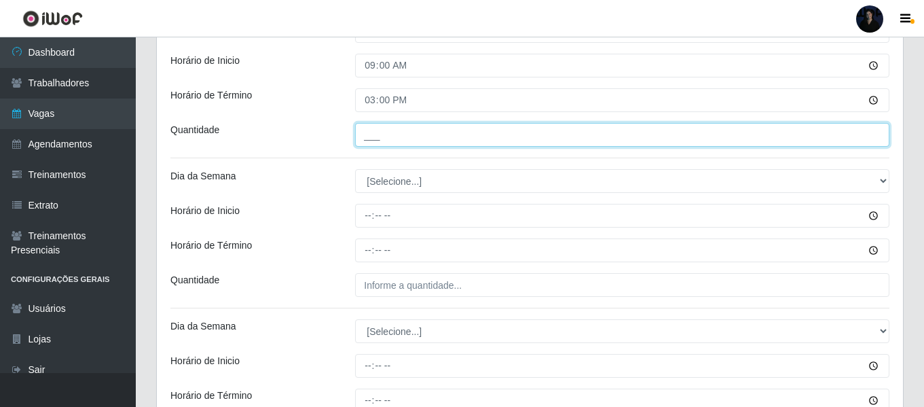
click at [372, 141] on input "___" at bounding box center [622, 135] width 535 height 24
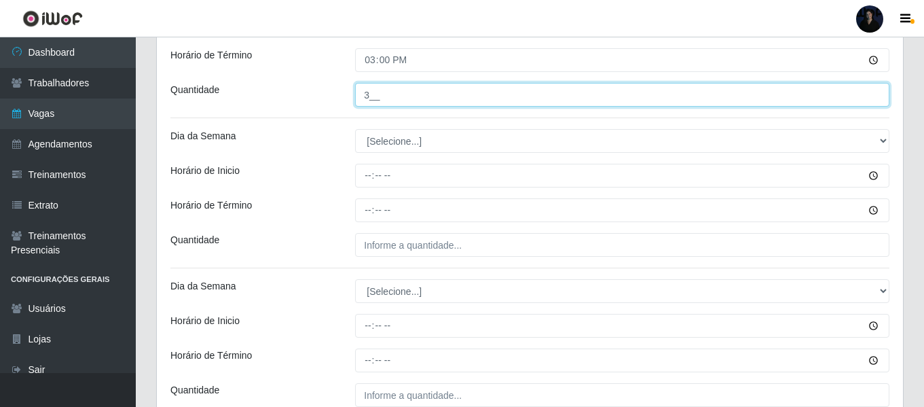
scroll to position [1044, 0]
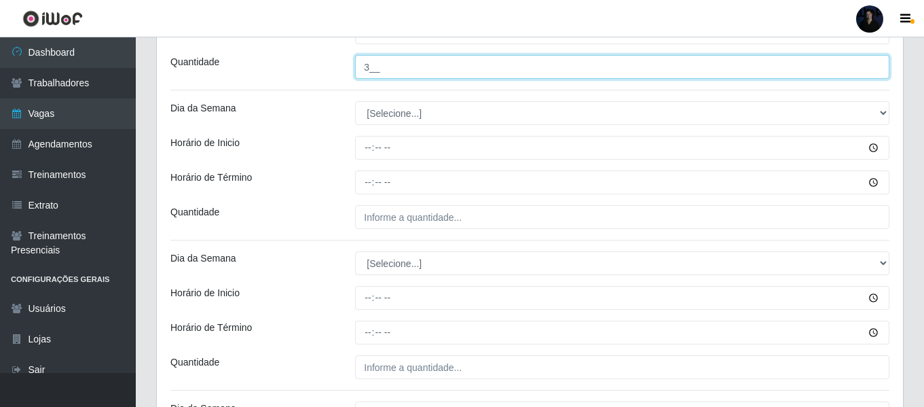
type input "3__"
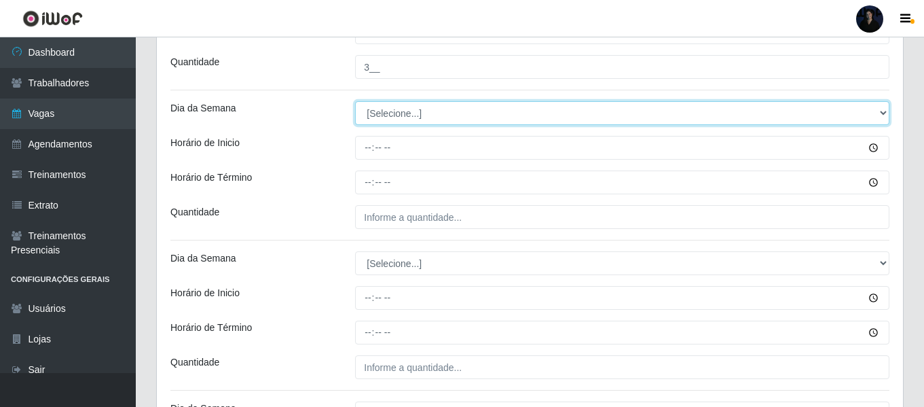
click at [375, 112] on select "[Selecione...] Segunda Terça Quarta Quinta Sexta Sábado Domingo" at bounding box center [622, 113] width 535 height 24
select select "3"
click at [355, 101] on select "[Selecione...] Segunda Terça Quarta Quinta Sexta Sábado Domingo" at bounding box center [622, 113] width 535 height 24
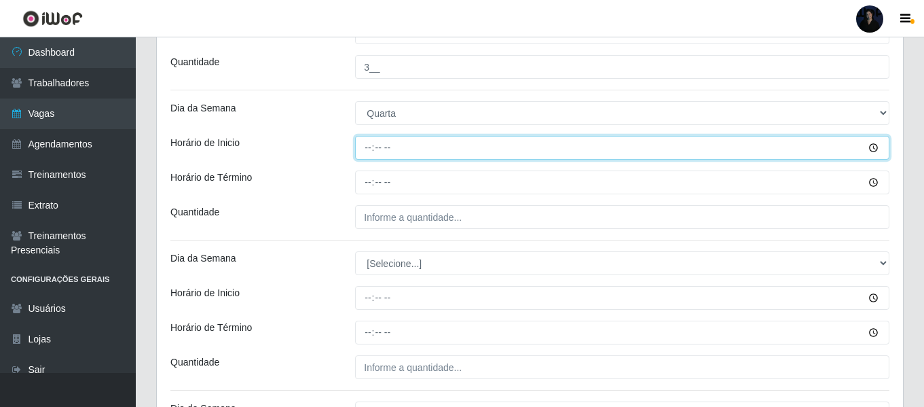
click at [368, 150] on input "Horário de Inicio" at bounding box center [622, 148] width 535 height 24
type input "15:00"
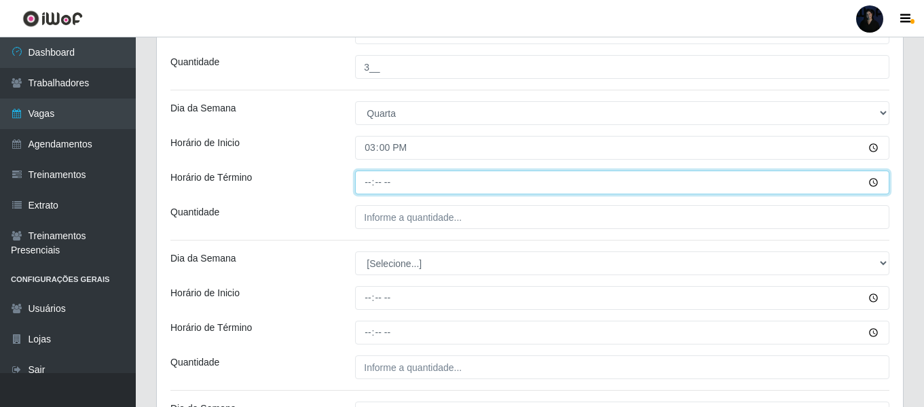
click at [369, 179] on input "Horário de Término" at bounding box center [622, 182] width 535 height 24
type input "21:00"
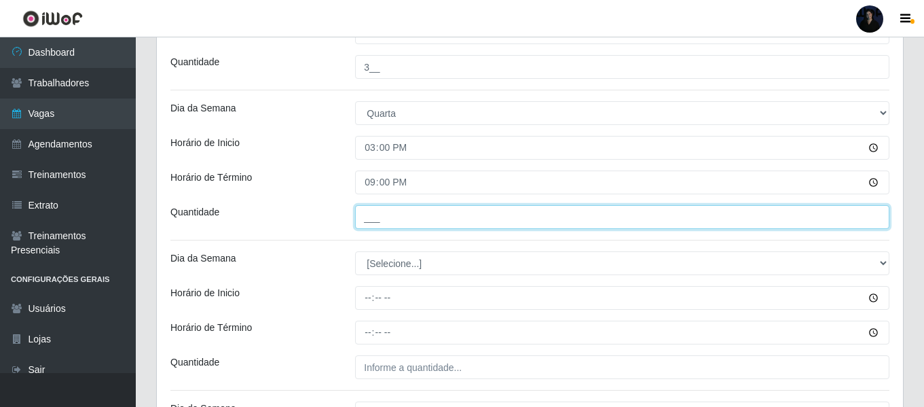
click at [372, 215] on input "___" at bounding box center [622, 217] width 535 height 24
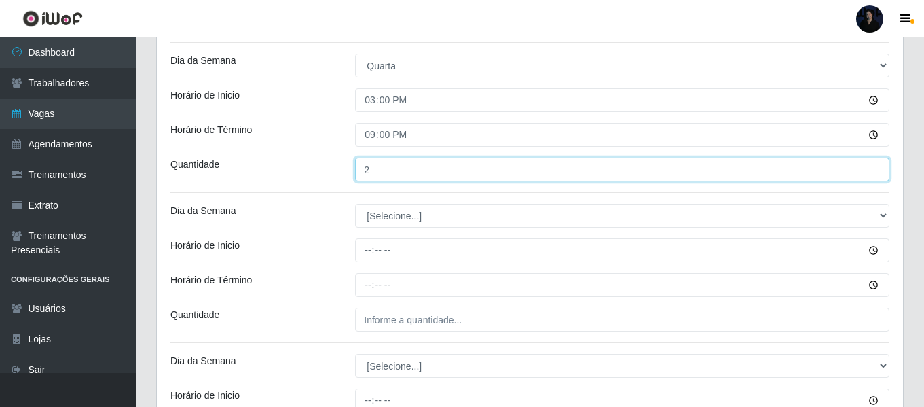
scroll to position [1180, 0]
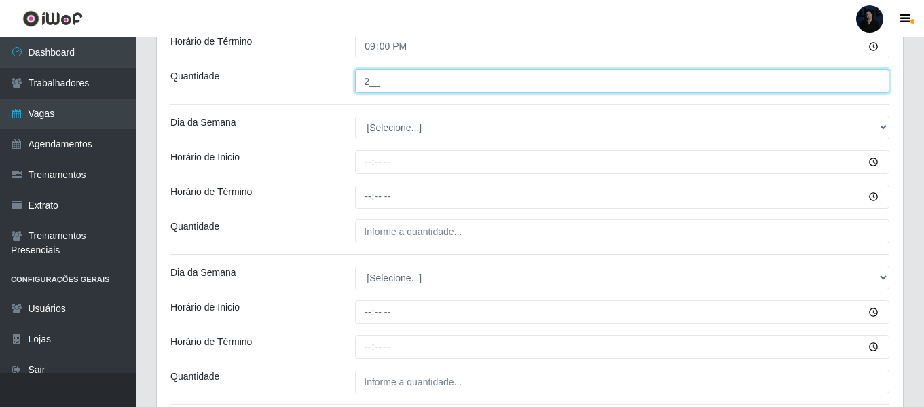
type input "2__"
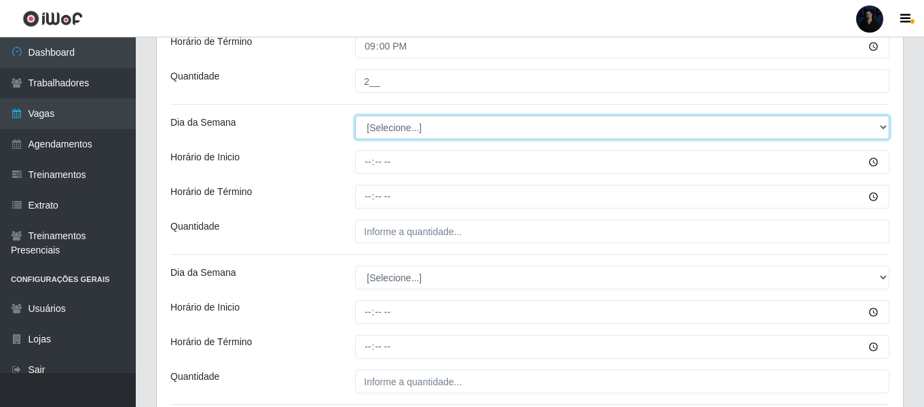
click at [379, 131] on select "[Selecione...] Segunda Terça Quarta Quinta Sexta Sábado Domingo" at bounding box center [622, 127] width 535 height 24
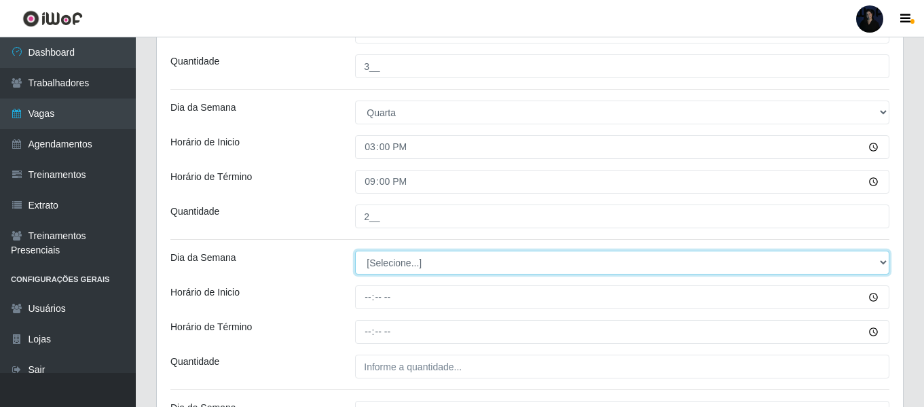
scroll to position [1044, 0]
click at [399, 259] on select "[Selecione...] Segunda Terça Quarta Quinta Sexta Sábado Domingo" at bounding box center [622, 263] width 535 height 24
select select "4"
click at [355, 251] on select "[Selecione...] Segunda Terça Quarta Quinta Sexta Sábado Domingo" at bounding box center [622, 263] width 535 height 24
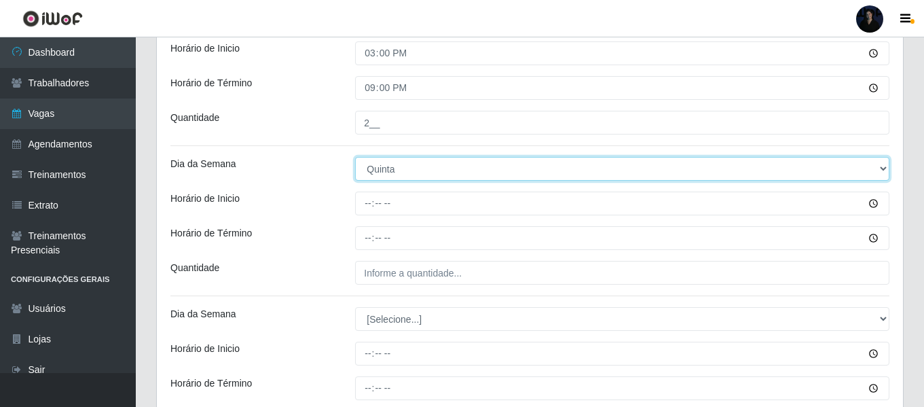
scroll to position [1180, 0]
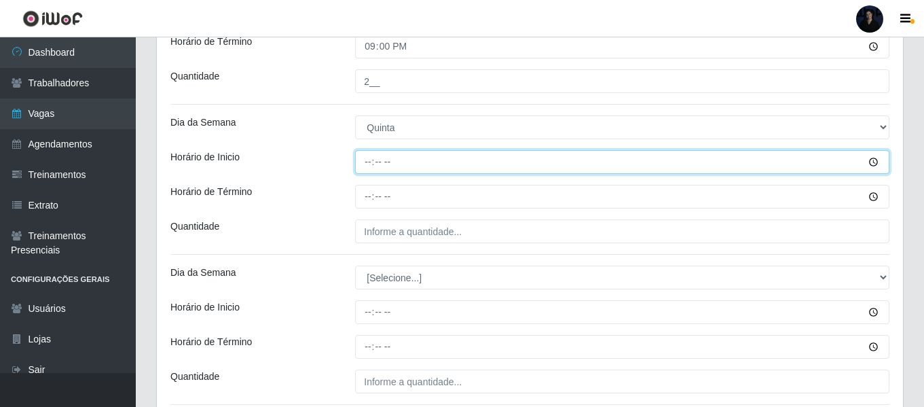
click at [367, 160] on input "Horário de Inicio" at bounding box center [622, 162] width 535 height 24
type input "09:00"
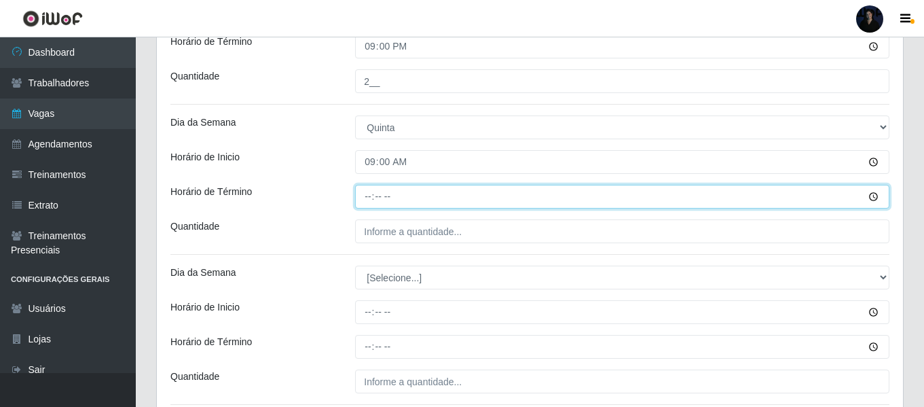
click at [374, 198] on input "Horário de Término" at bounding box center [622, 197] width 535 height 24
type input "15:00"
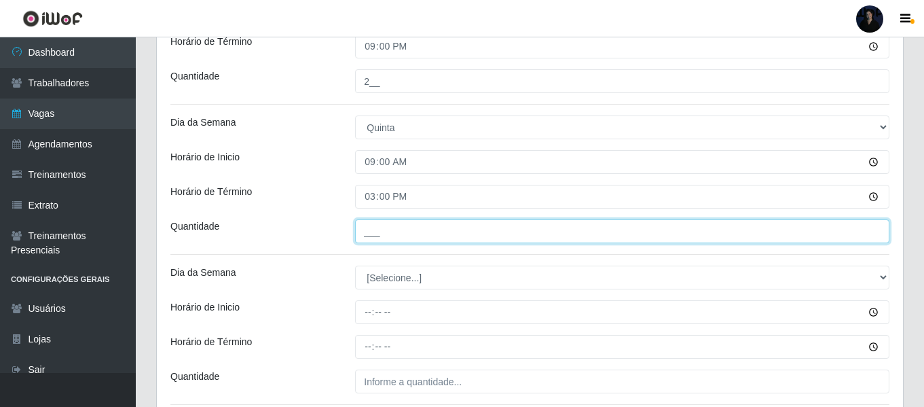
click at [370, 231] on input "___" at bounding box center [622, 231] width 535 height 24
type input "3__"
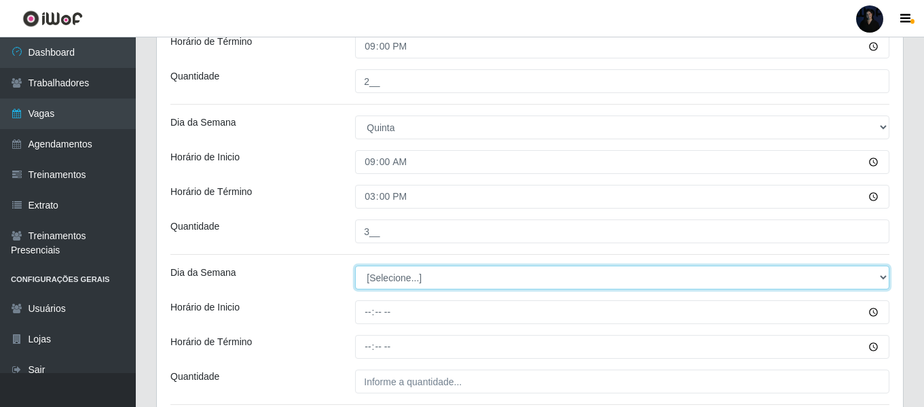
click at [375, 284] on select "[Selecione...] Segunda Terça Quarta Quinta Sexta Sábado Domingo" at bounding box center [622, 278] width 535 height 24
select select "4"
click at [355, 266] on select "[Selecione...] Segunda Terça Quarta Quinta Sexta Sábado Domingo" at bounding box center [622, 278] width 535 height 24
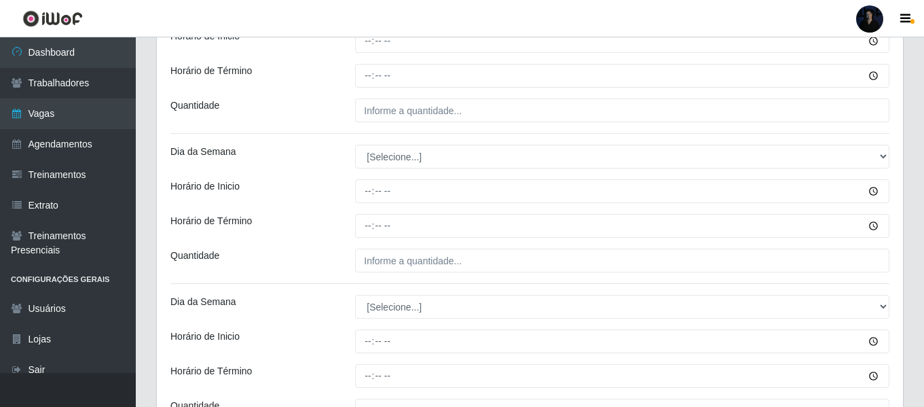
scroll to position [1451, 0]
click at [363, 44] on input "Horário de Inicio" at bounding box center [622, 41] width 535 height 24
type input "15:00"
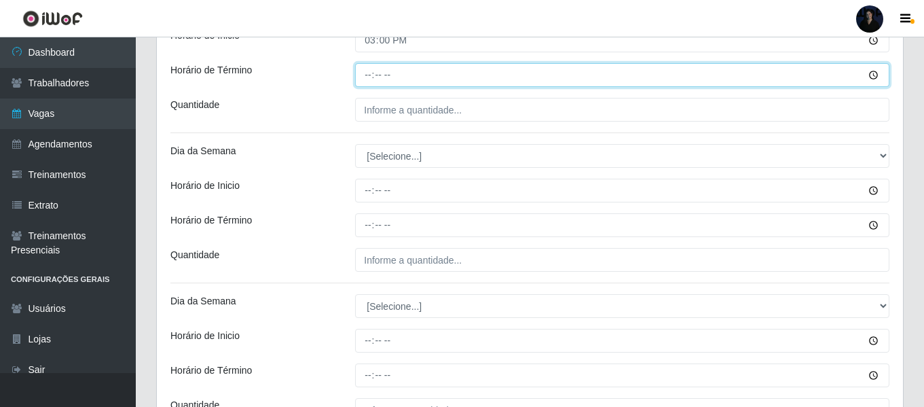
click at [362, 76] on input "Horário de Término" at bounding box center [622, 75] width 535 height 24
type input "21:00"
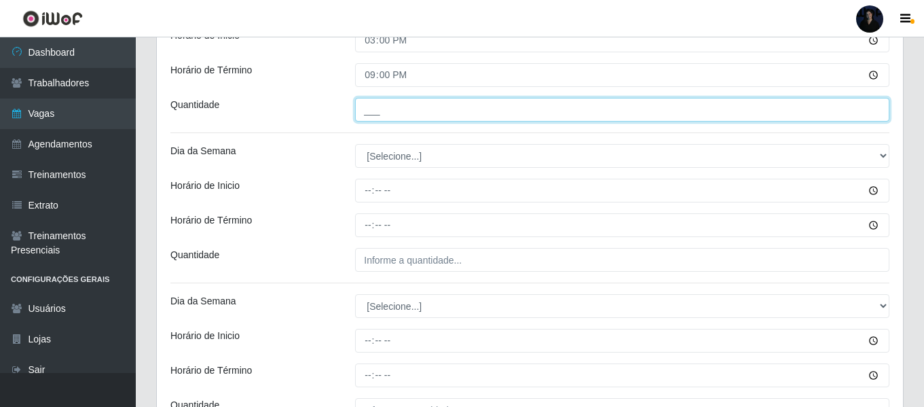
click at [373, 104] on input "___" at bounding box center [622, 110] width 535 height 24
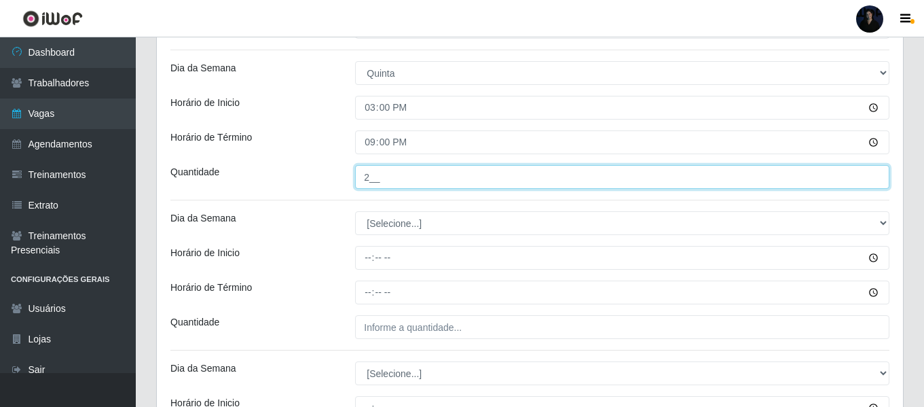
scroll to position [1383, 0]
type input "2__"
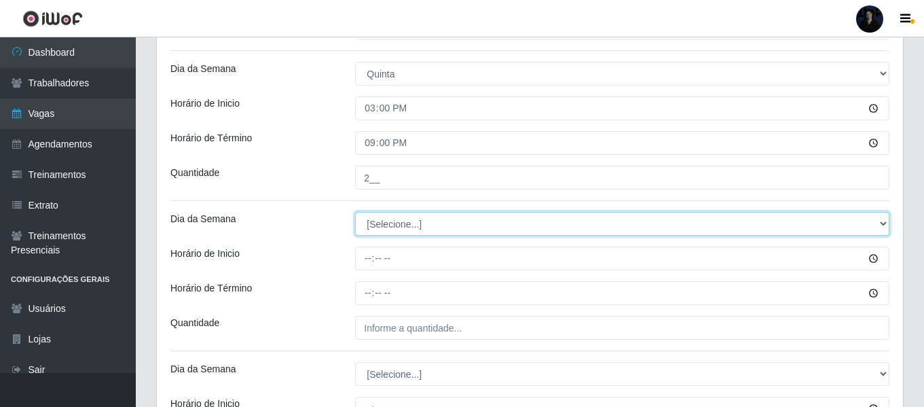
click at [372, 222] on select "[Selecione...] Segunda Terça Quarta Quinta Sexta Sábado Domingo" at bounding box center [622, 224] width 535 height 24
select select "5"
click at [355, 212] on select "[Selecione...] Segunda Terça Quarta Quinta Sexta Sábado Domingo" at bounding box center [622, 224] width 535 height 24
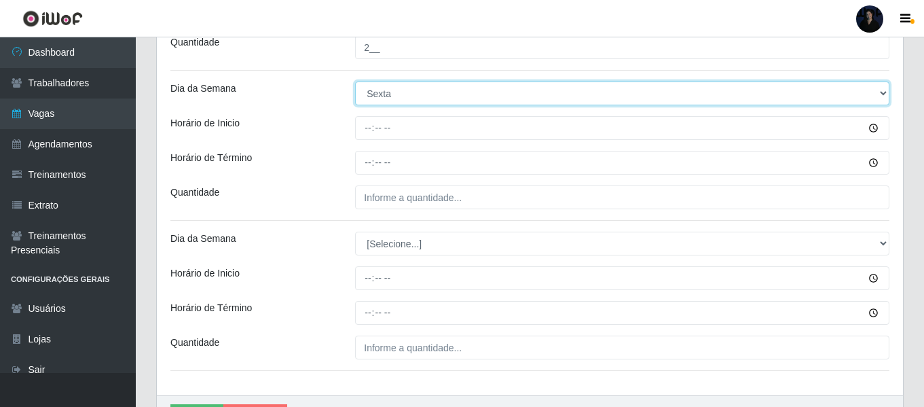
scroll to position [1519, 0]
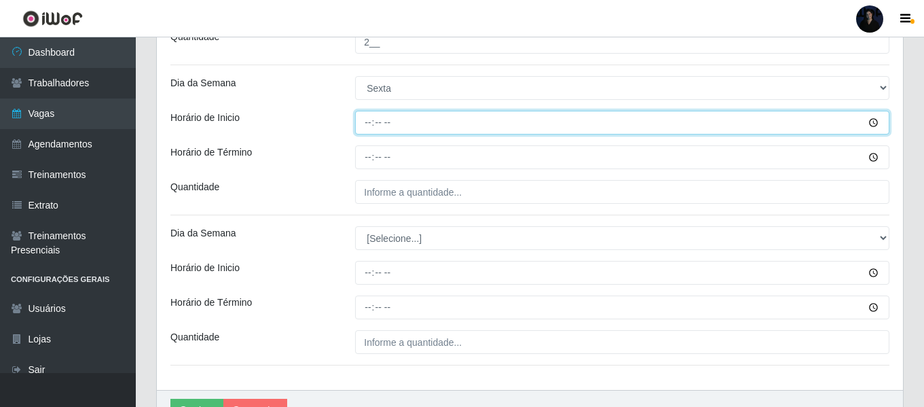
click at [363, 124] on input "Horário de Inicio" at bounding box center [622, 123] width 535 height 24
type input "09:00"
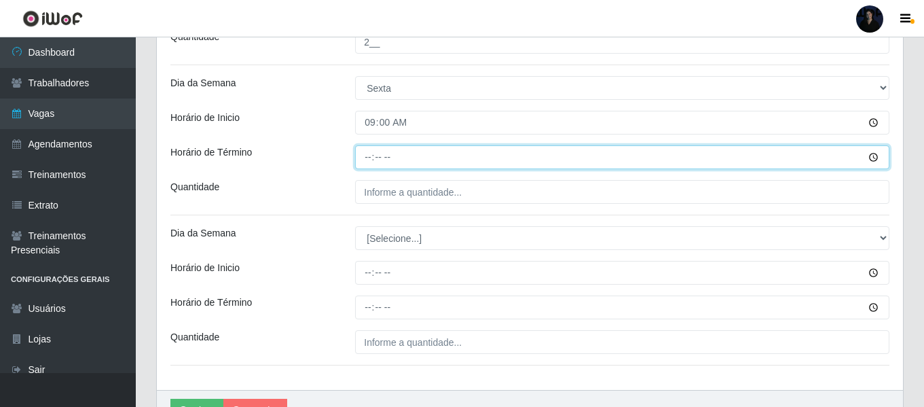
click at [365, 160] on input "Horário de Término" at bounding box center [622, 157] width 535 height 24
type input "15:00"
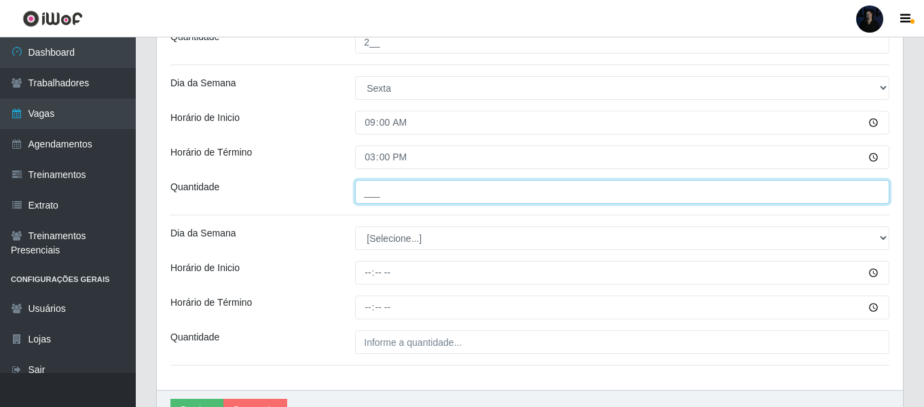
click at [379, 192] on input "___" at bounding box center [622, 192] width 535 height 24
type input "3__"
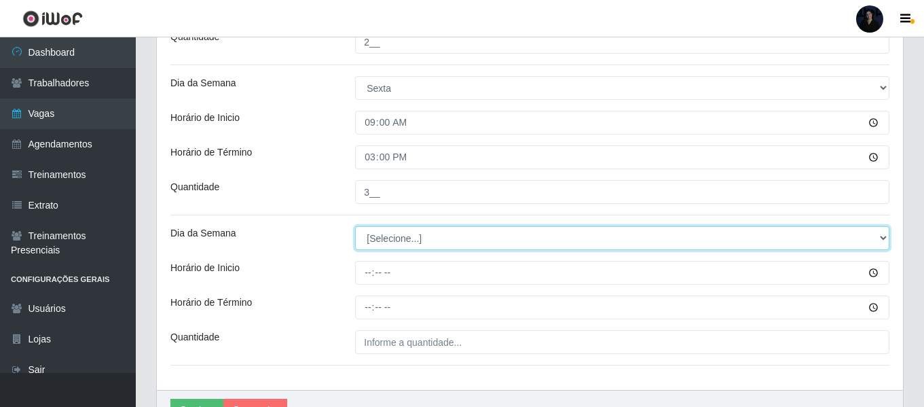
click at [380, 234] on select "[Selecione...] Segunda Terça Quarta Quinta Sexta Sábado Domingo" at bounding box center [622, 238] width 535 height 24
select select "5"
click at [355, 226] on select "[Selecione...] Segunda Terça Quarta Quinta Sexta Sábado Domingo" at bounding box center [622, 238] width 535 height 24
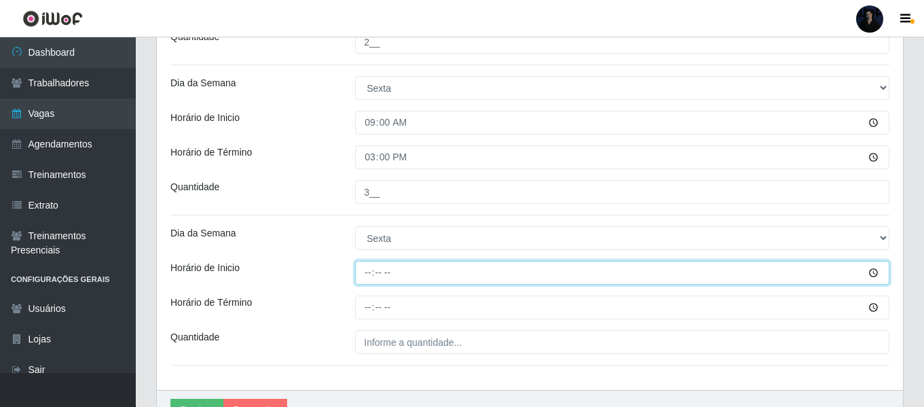
click at [370, 268] on input "Horário de Inicio" at bounding box center [622, 273] width 535 height 24
type input "15:00"
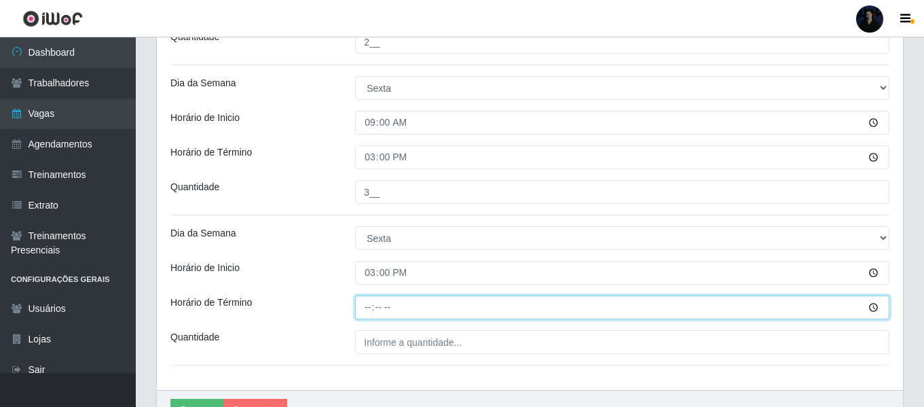
click at [363, 309] on input "Horário de Término" at bounding box center [622, 307] width 535 height 24
type input "21:00"
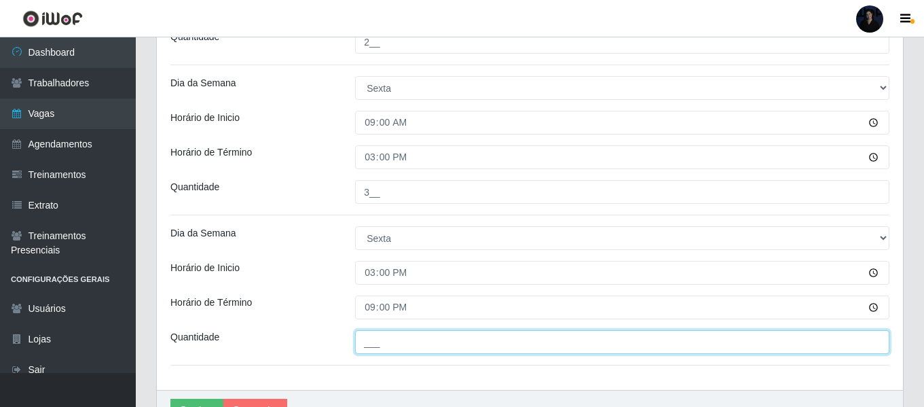
click at [382, 336] on input "___" at bounding box center [622, 342] width 535 height 24
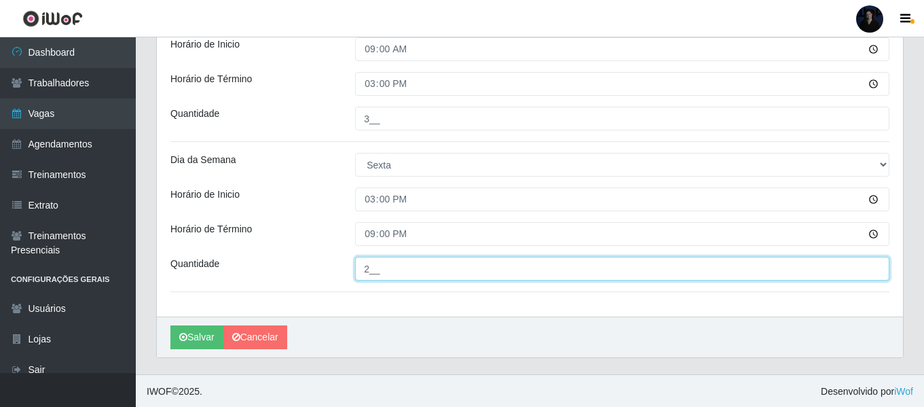
scroll to position [1594, 0]
type input "2__"
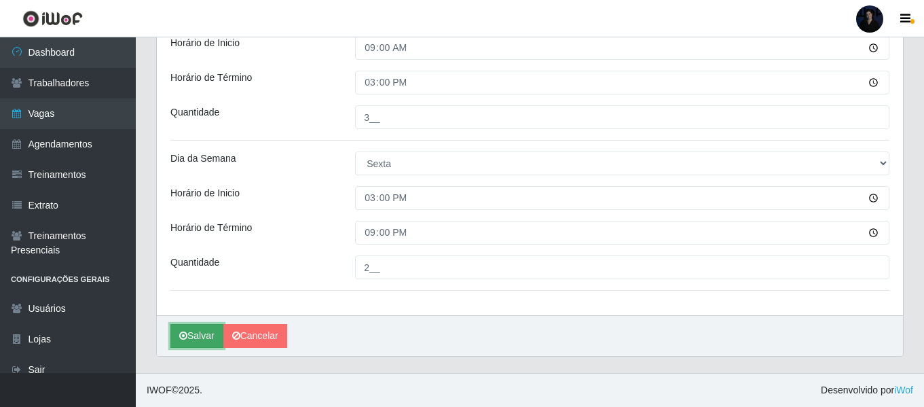
click at [198, 332] on button "Salvar" at bounding box center [196, 336] width 53 height 24
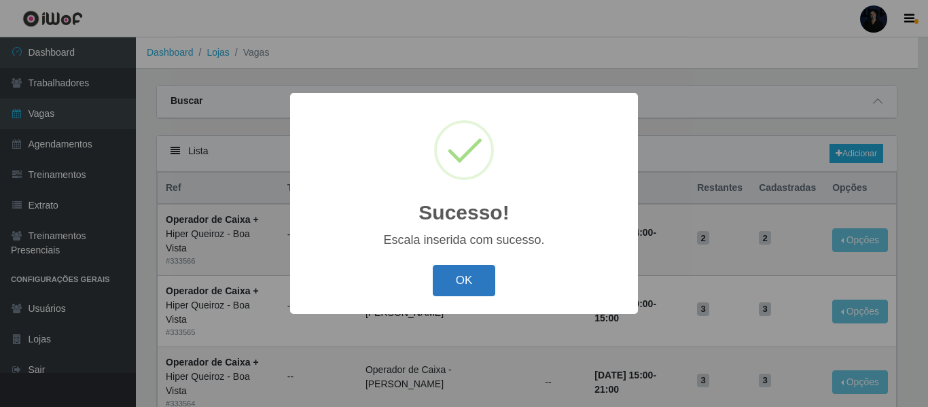
click at [478, 293] on button "OK" at bounding box center [464, 281] width 63 height 32
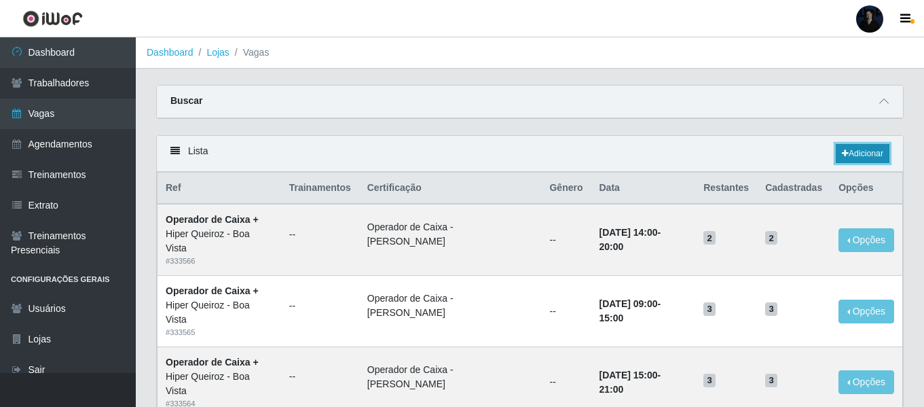
click at [875, 151] on link "Adicionar" at bounding box center [863, 153] width 54 height 19
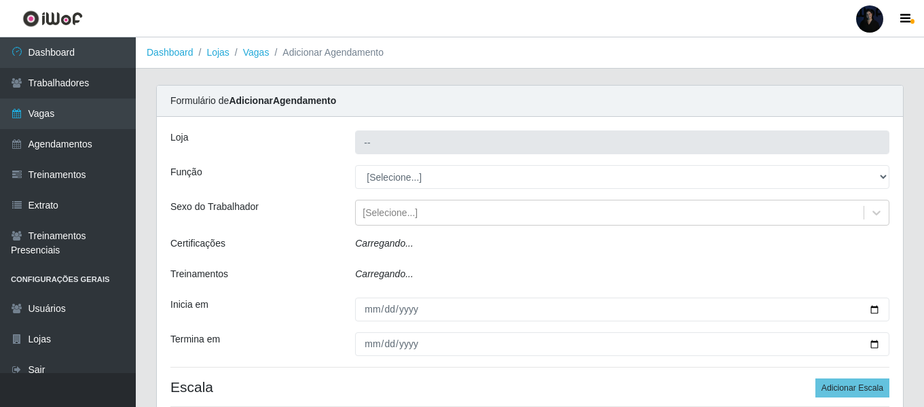
type input "Hiper Queiroz - Boa Vista"
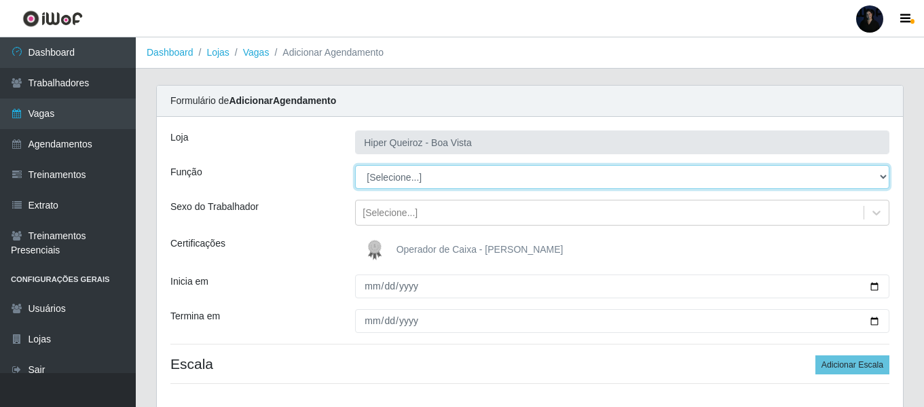
click at [391, 178] on select "[Selecione...] Embalador Embalador + Embalador ++ Operador de Caixa Operador de…" at bounding box center [622, 177] width 535 height 24
select select "70"
click at [355, 165] on select "[Selecione...] Embalador Embalador + Embalador ++ Operador de Caixa Operador de…" at bounding box center [622, 177] width 535 height 24
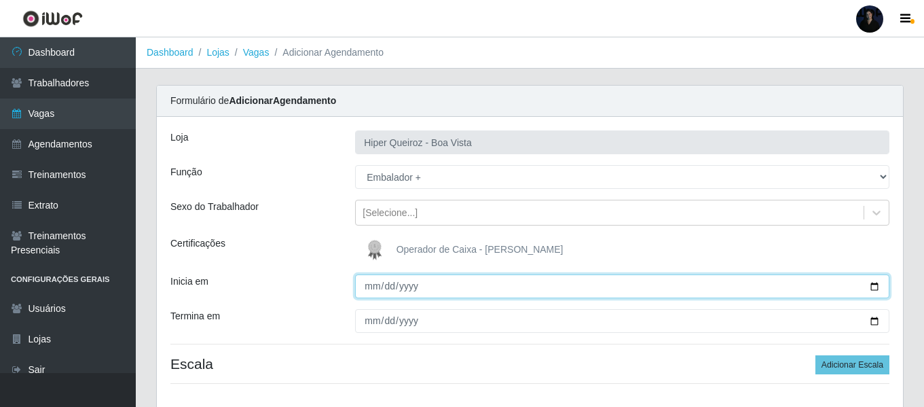
click at [869, 284] on input "Inicia em" at bounding box center [622, 286] width 535 height 24
type input "[DATE]"
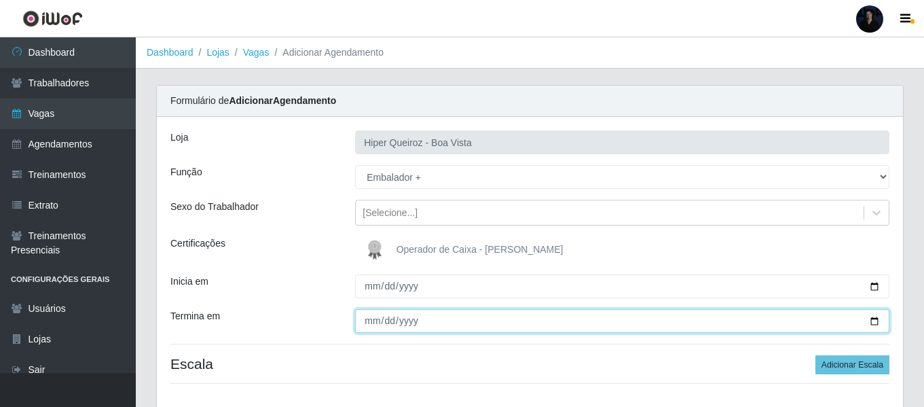
click at [875, 324] on input "Termina em" at bounding box center [622, 321] width 535 height 24
type input "[DATE]"
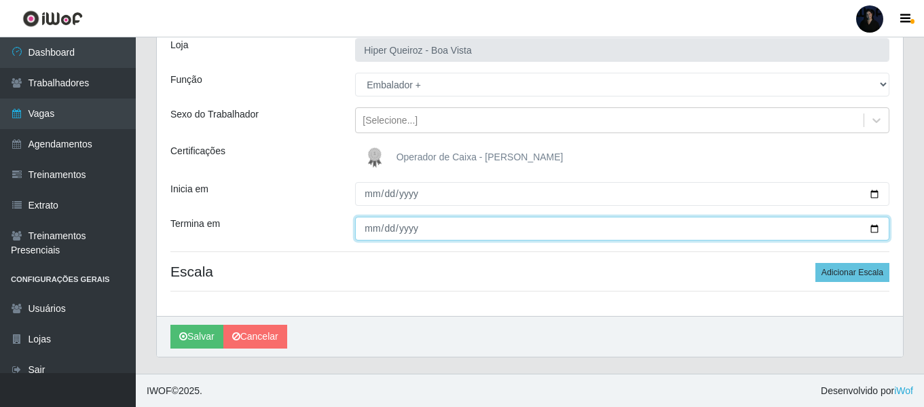
scroll to position [93, 0]
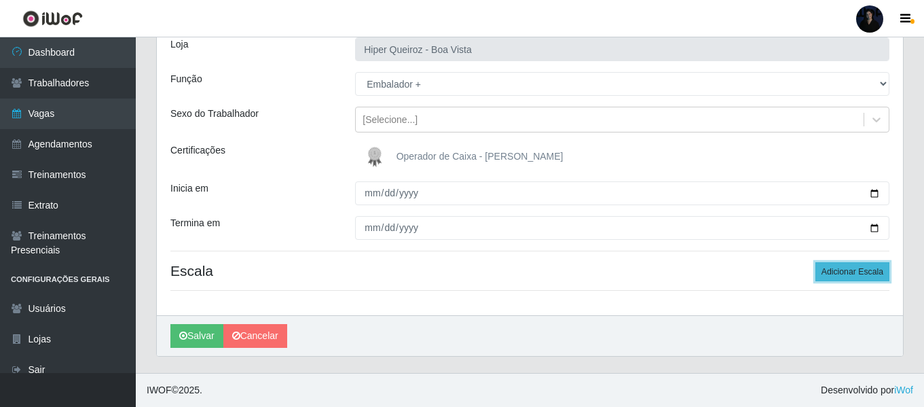
click at [839, 272] on button "Adicionar Escala" at bounding box center [853, 271] width 74 height 19
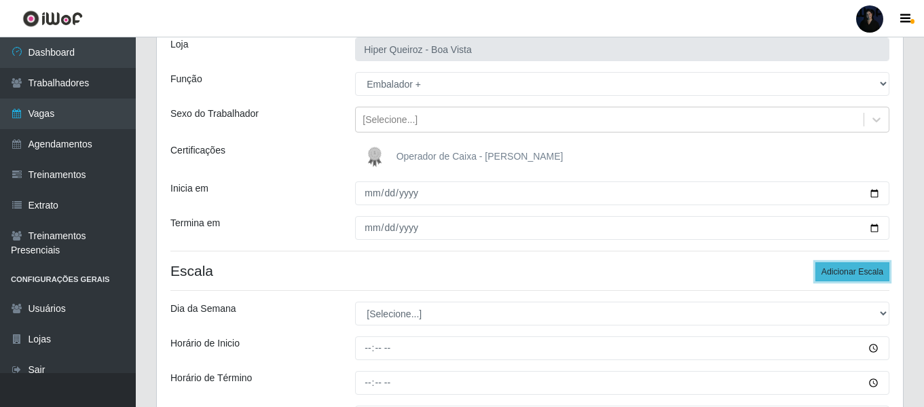
click at [839, 272] on button "Adicionar Escala" at bounding box center [853, 271] width 74 height 19
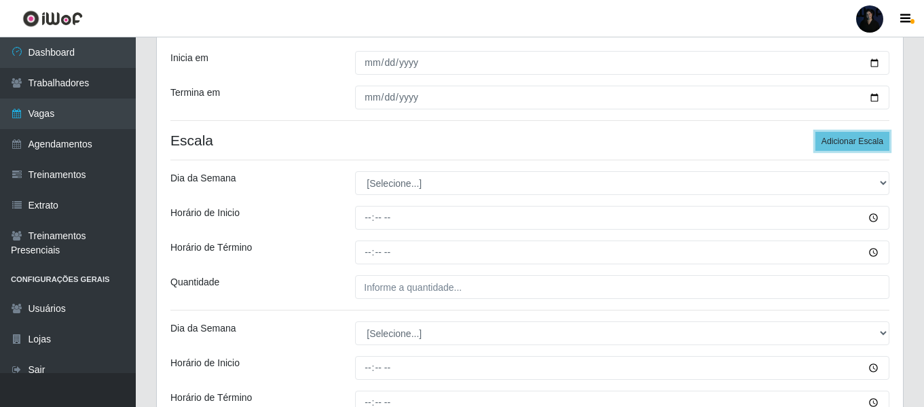
scroll to position [161, 0]
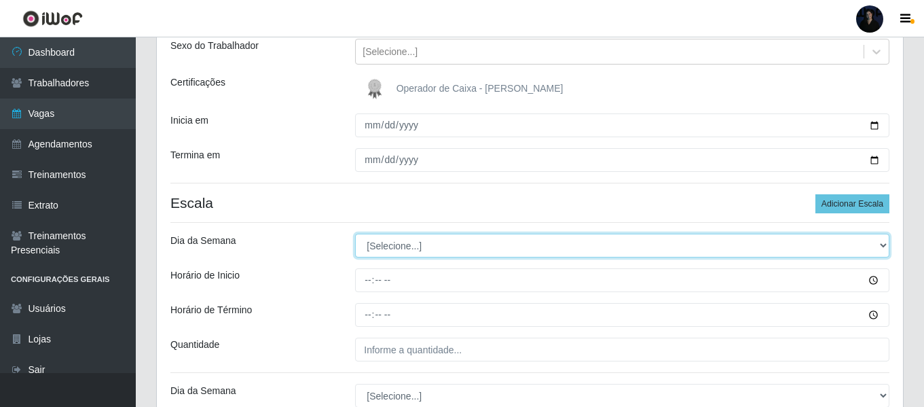
click at [372, 247] on select "[Selecione...] Segunda Terça Quarta Quinta Sexta Sábado Domingo" at bounding box center [622, 246] width 535 height 24
select select "6"
click at [355, 234] on select "[Selecione...] Segunda Terça Quarta Quinta Sexta Sábado Domingo" at bounding box center [622, 246] width 535 height 24
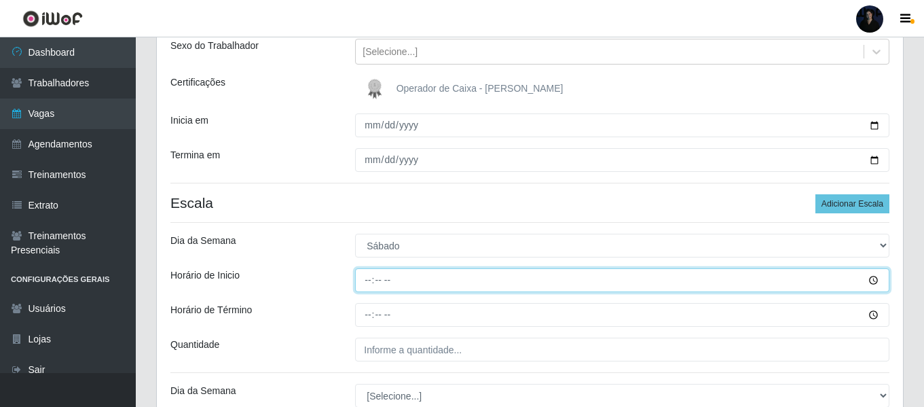
click at [375, 280] on input "Horário de Inicio" at bounding box center [622, 280] width 535 height 24
type input "09:00"
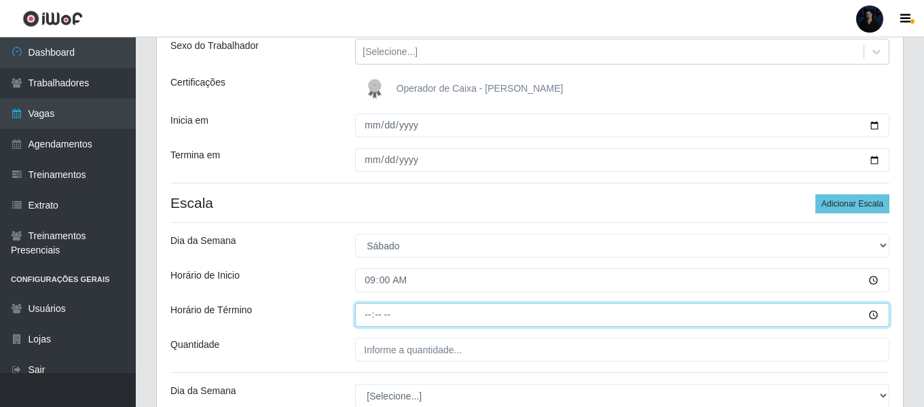
click at [372, 312] on input "Horário de Término" at bounding box center [622, 315] width 535 height 24
type input "15:00"
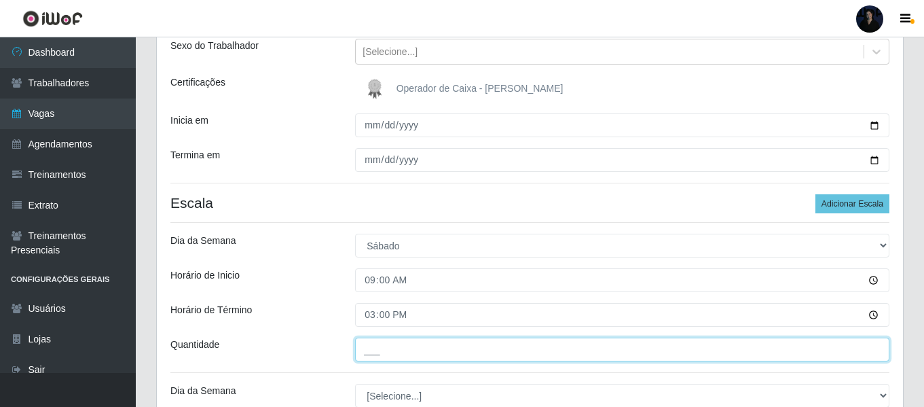
click at [368, 342] on input "___" at bounding box center [622, 350] width 535 height 24
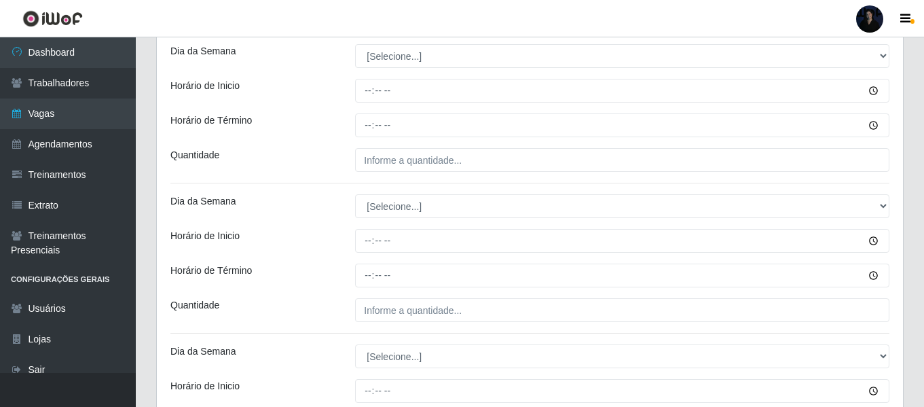
scroll to position [297, 0]
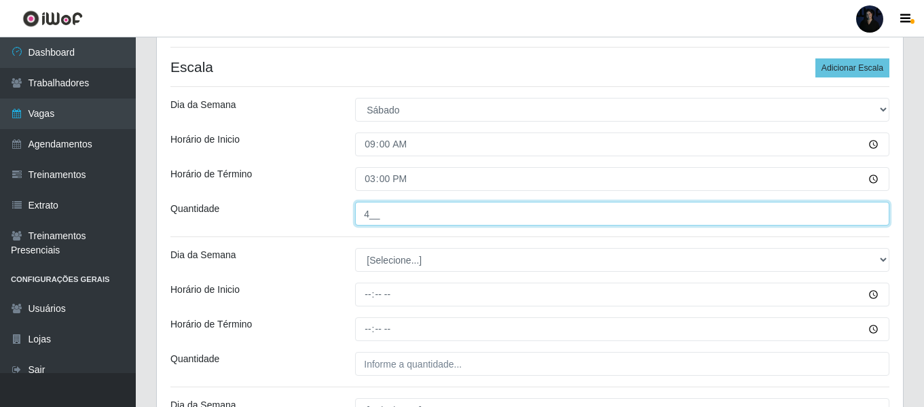
type input "4__"
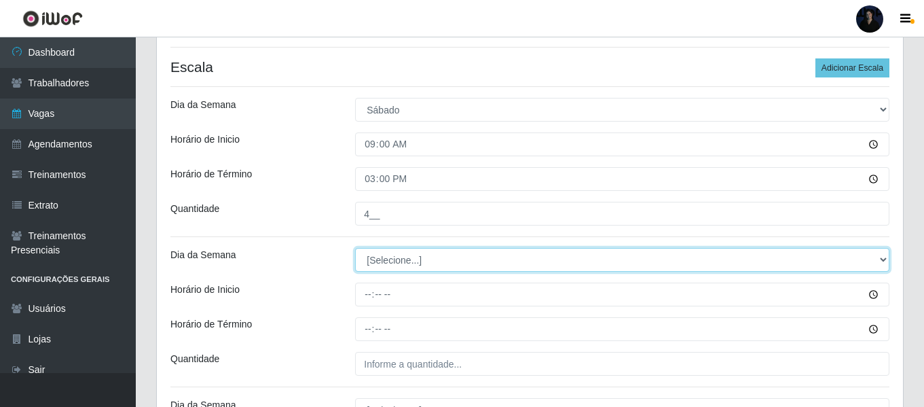
click at [374, 265] on select "[Selecione...] Segunda Terça Quarta Quinta Sexta Sábado Domingo" at bounding box center [622, 260] width 535 height 24
select select "6"
click at [355, 248] on select "[Selecione...] Segunda Terça Quarta Quinta Sexta Sábado Domingo" at bounding box center [622, 260] width 535 height 24
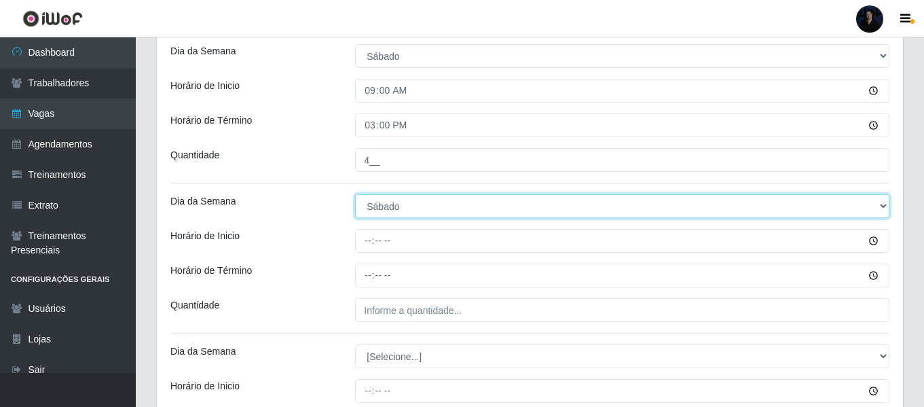
scroll to position [433, 0]
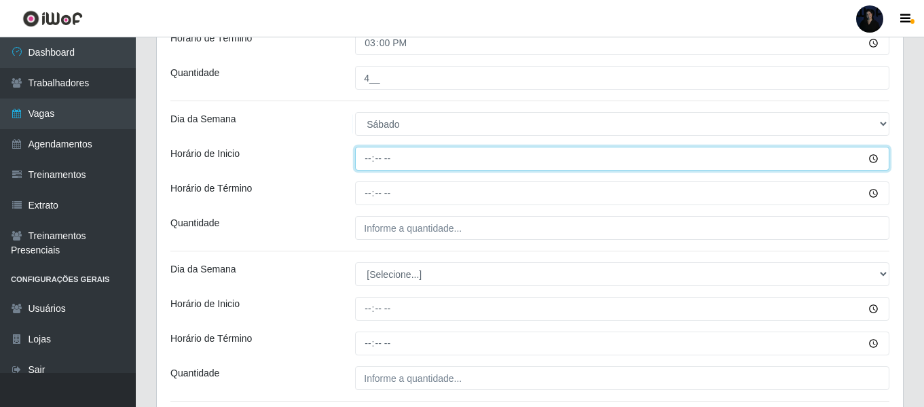
click at [361, 159] on input "Horário de Inicio" at bounding box center [622, 159] width 535 height 24
type input "15:00"
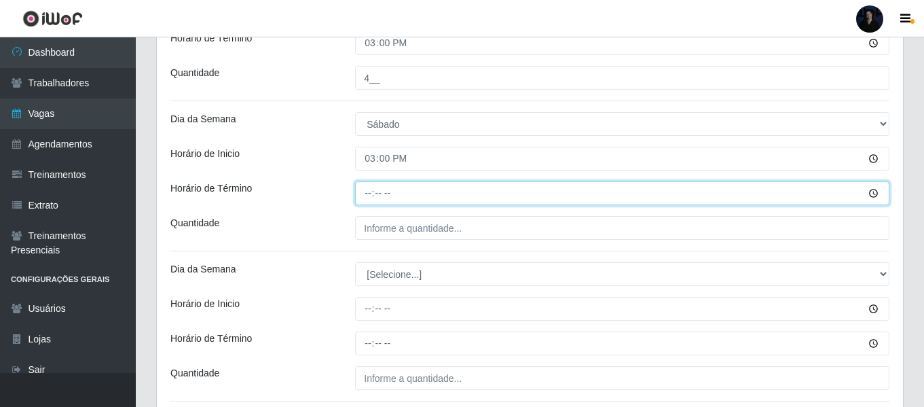
click at [366, 193] on input "Horário de Término" at bounding box center [622, 193] width 535 height 24
type input "21:00"
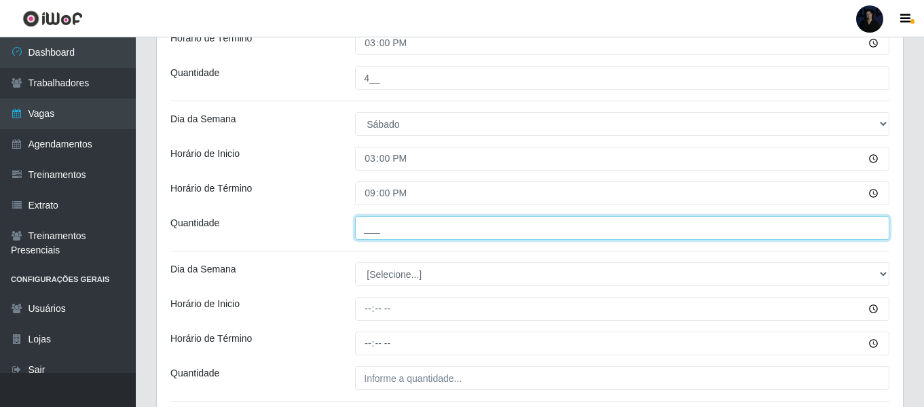
click at [369, 226] on input "___" at bounding box center [622, 228] width 535 height 24
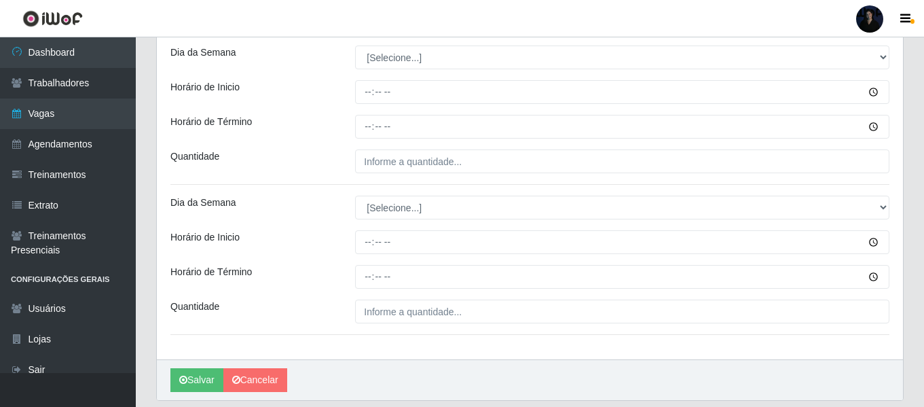
scroll to position [626, 0]
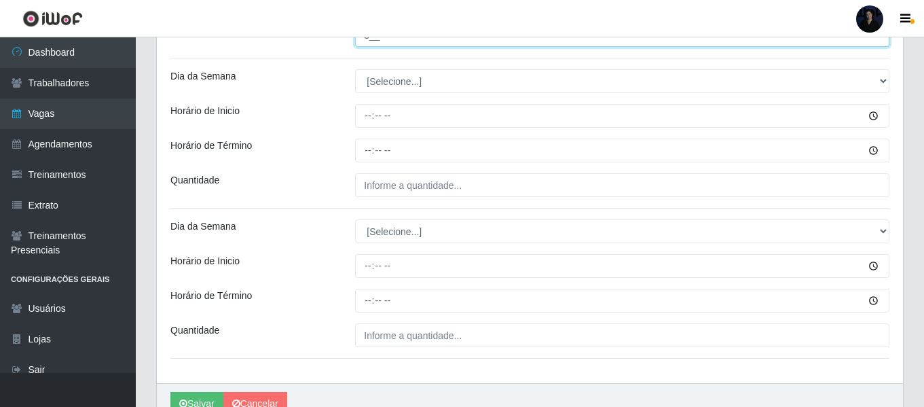
type input "3__"
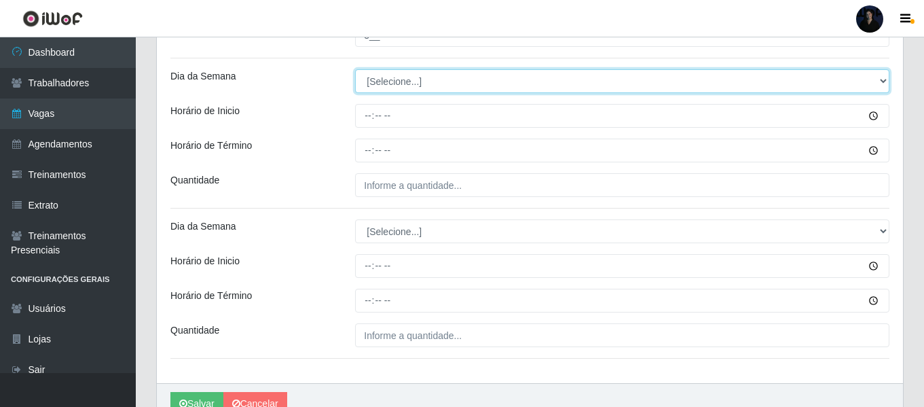
click at [394, 79] on select "[Selecione...] Segunda Terça Quarta Quinta Sexta Sábado Domingo" at bounding box center [622, 81] width 535 height 24
select select "0"
click at [355, 69] on select "[Selecione...] Segunda Terça Quarta Quinta Sexta Sábado Domingo" at bounding box center [622, 81] width 535 height 24
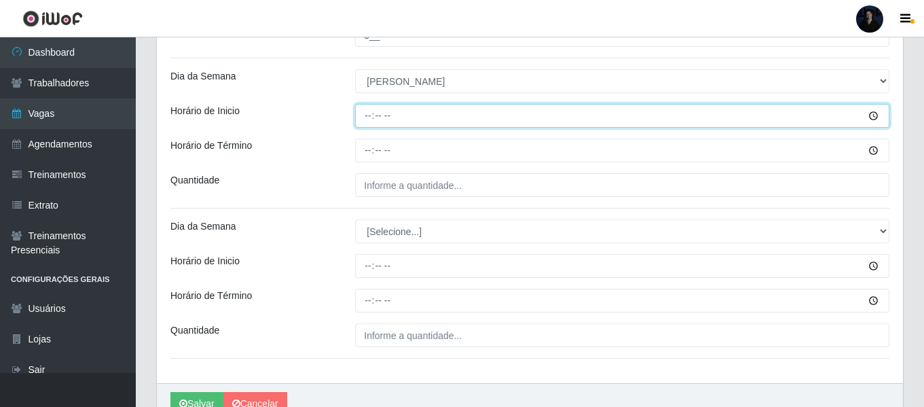
click at [366, 115] on input "Horário de Inicio" at bounding box center [622, 116] width 535 height 24
type input "09:00"
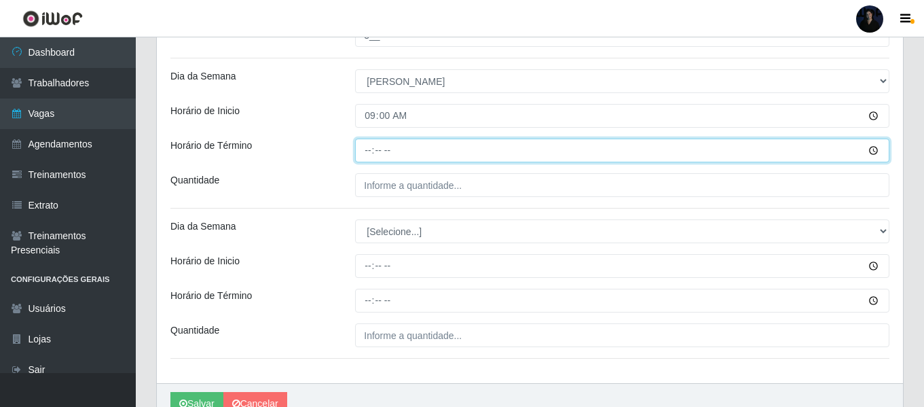
click at [367, 147] on input "Horário de Término" at bounding box center [622, 151] width 535 height 24
type input "15:00"
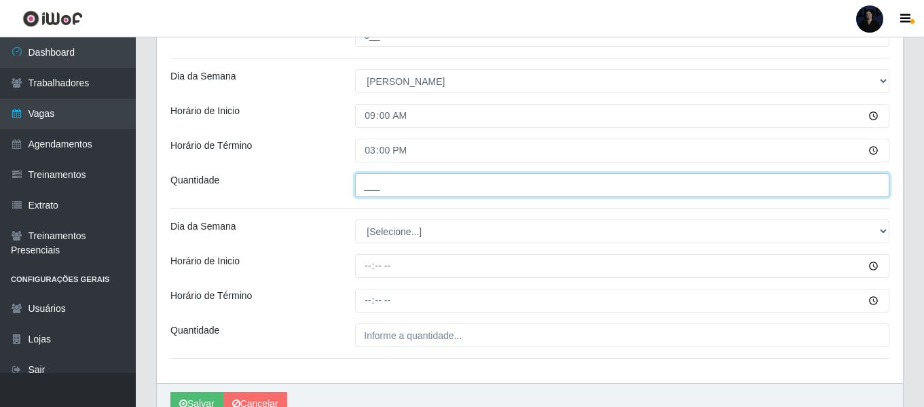
click at [367, 180] on input "___" at bounding box center [622, 185] width 535 height 24
type input "3__"
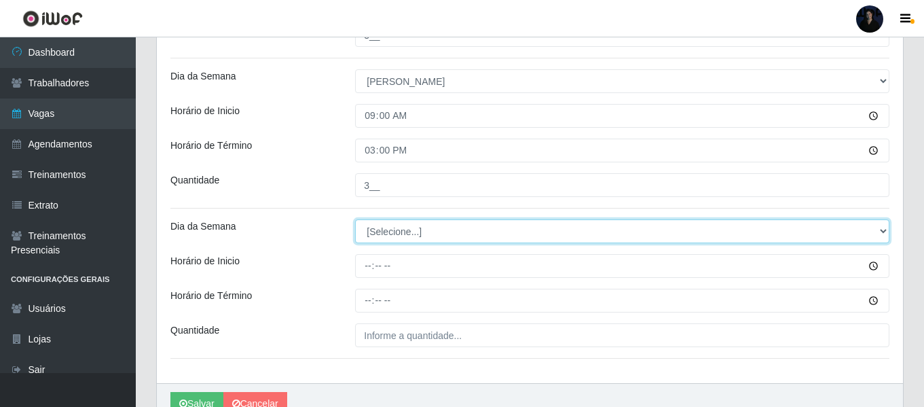
click at [371, 232] on select "[Selecione...] Segunda Terça Quarta Quinta Sexta Sábado Domingo" at bounding box center [622, 231] width 535 height 24
select select "0"
click at [355, 219] on select "[Selecione...] Segunda Terça Quarta Quinta Sexta Sábado Domingo" at bounding box center [622, 231] width 535 height 24
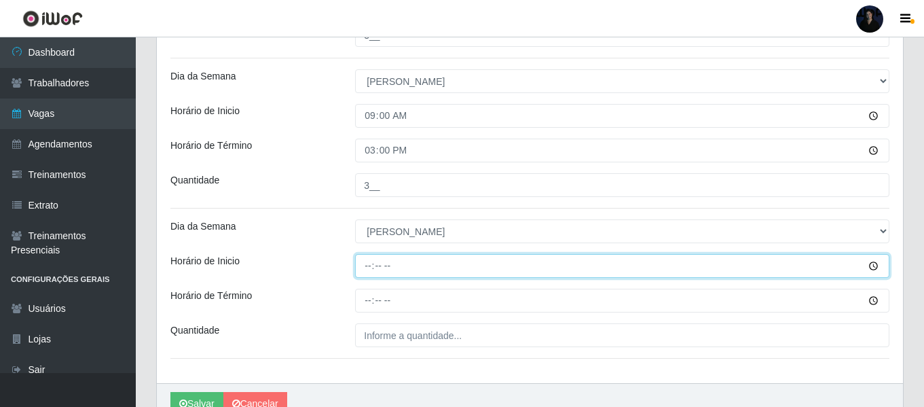
click at [368, 263] on input "Horário de Inicio" at bounding box center [622, 266] width 535 height 24
type input "14:00"
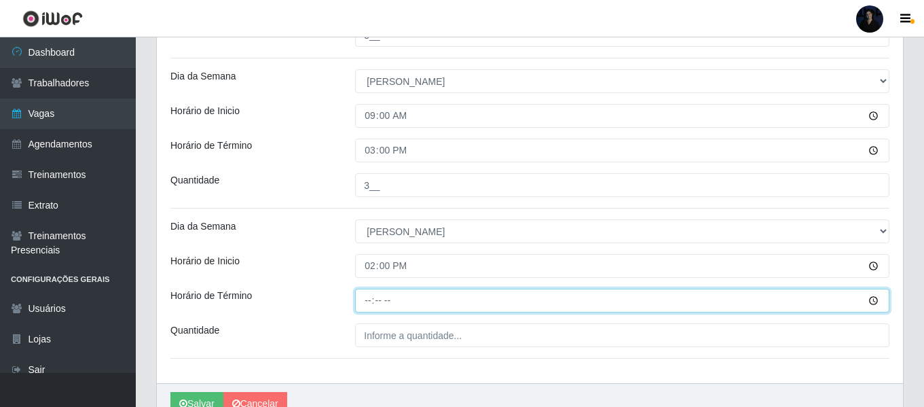
click at [367, 310] on input "Horário de Término" at bounding box center [622, 301] width 535 height 24
type input "20:00"
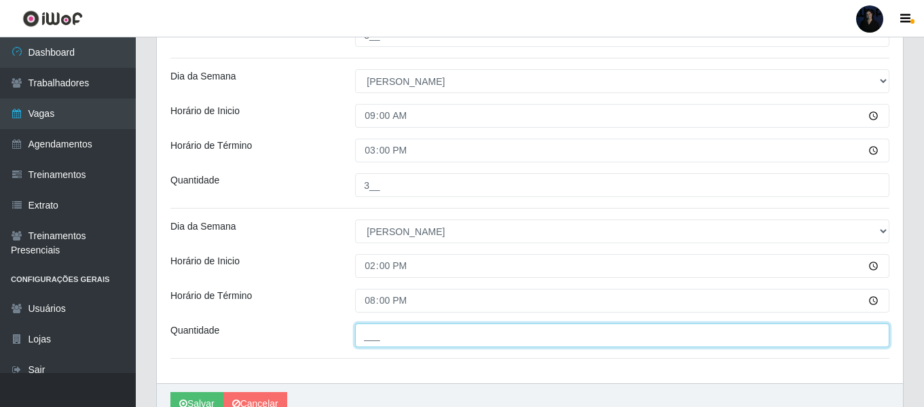
click at [367, 329] on input "___" at bounding box center [622, 335] width 535 height 24
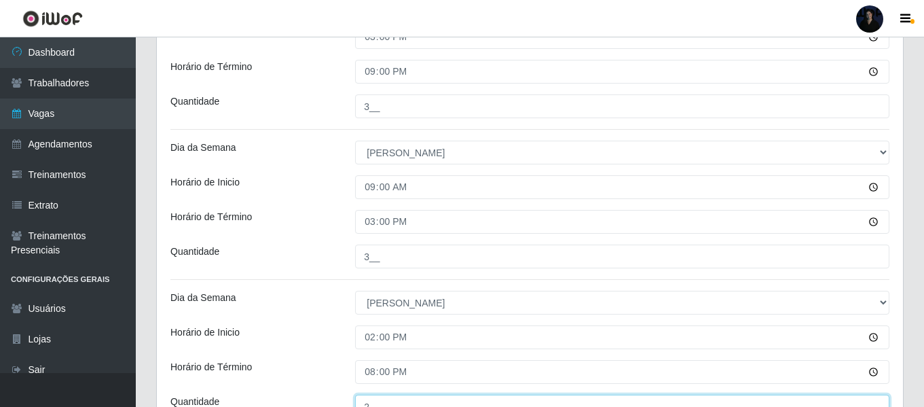
scroll to position [693, 0]
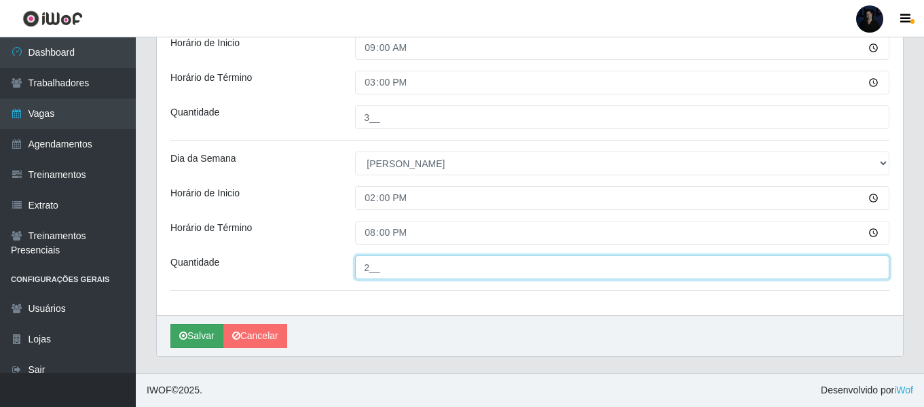
type input "2__"
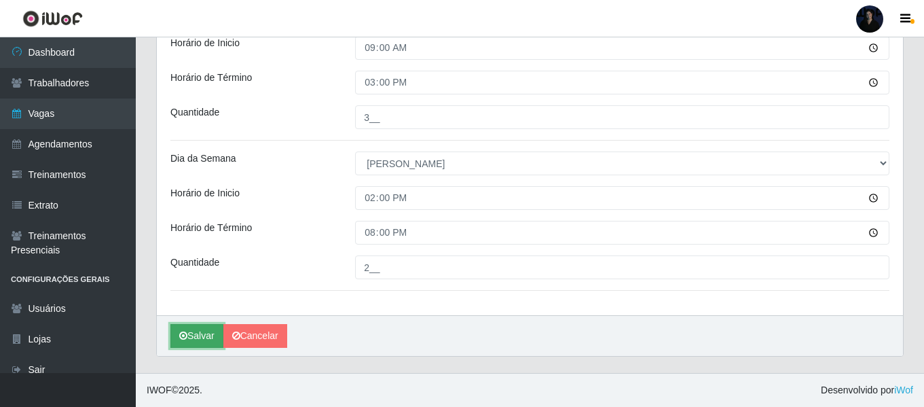
click at [179, 340] on icon "submit" at bounding box center [183, 336] width 8 height 10
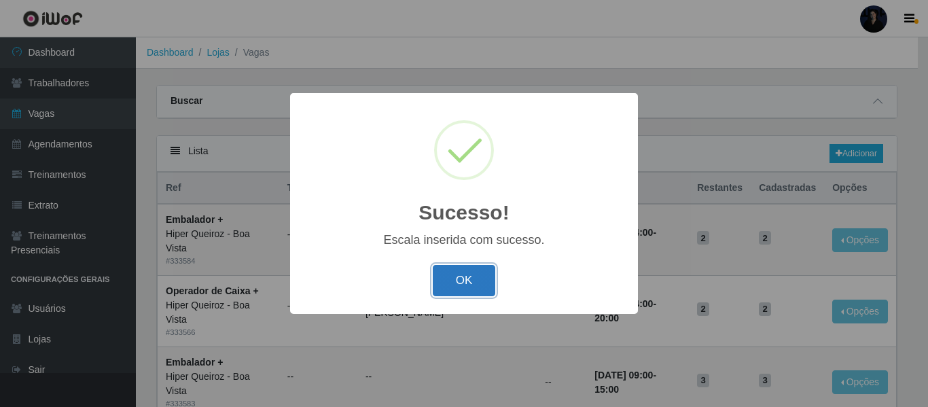
click at [446, 283] on button "OK" at bounding box center [464, 281] width 63 height 32
